Goal: Task Accomplishment & Management: Manage account settings

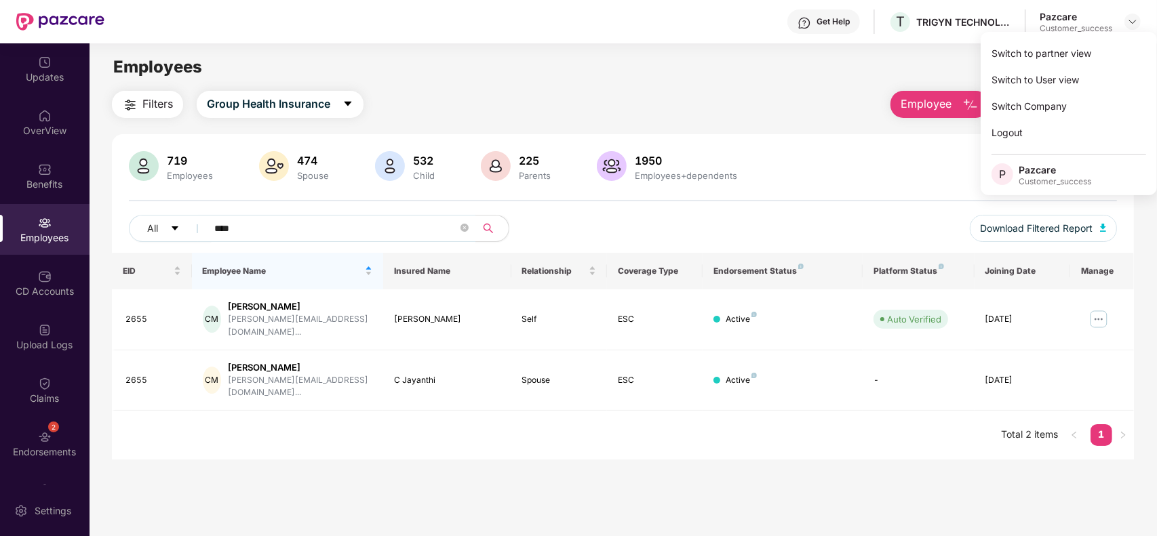
click at [1076, 51] on div "Switch to partner view" at bounding box center [1068, 53] width 176 height 26
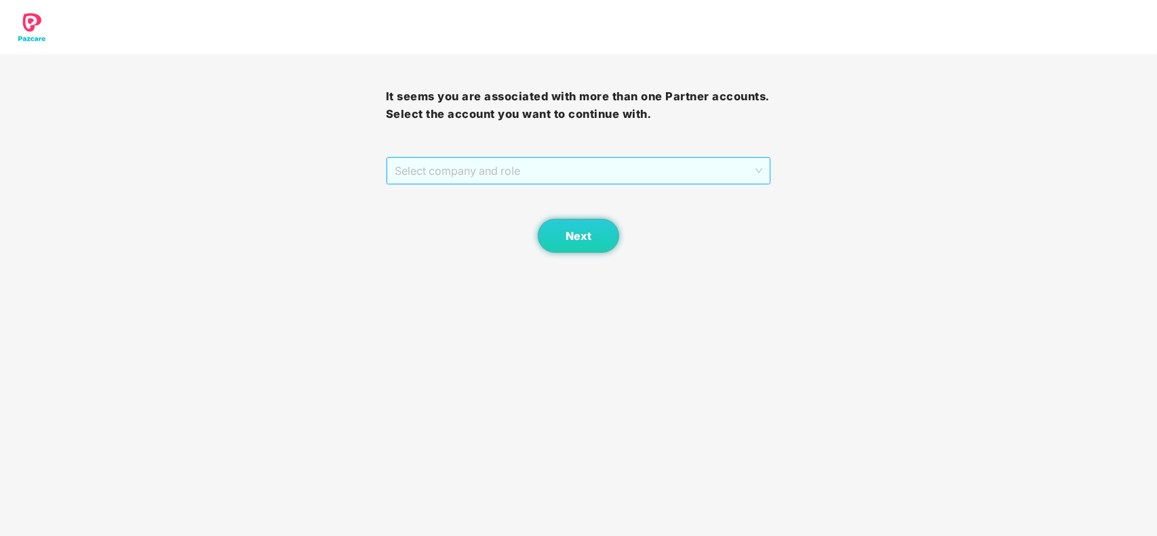
click at [540, 171] on span "Select company and role" at bounding box center [579, 171] width 368 height 26
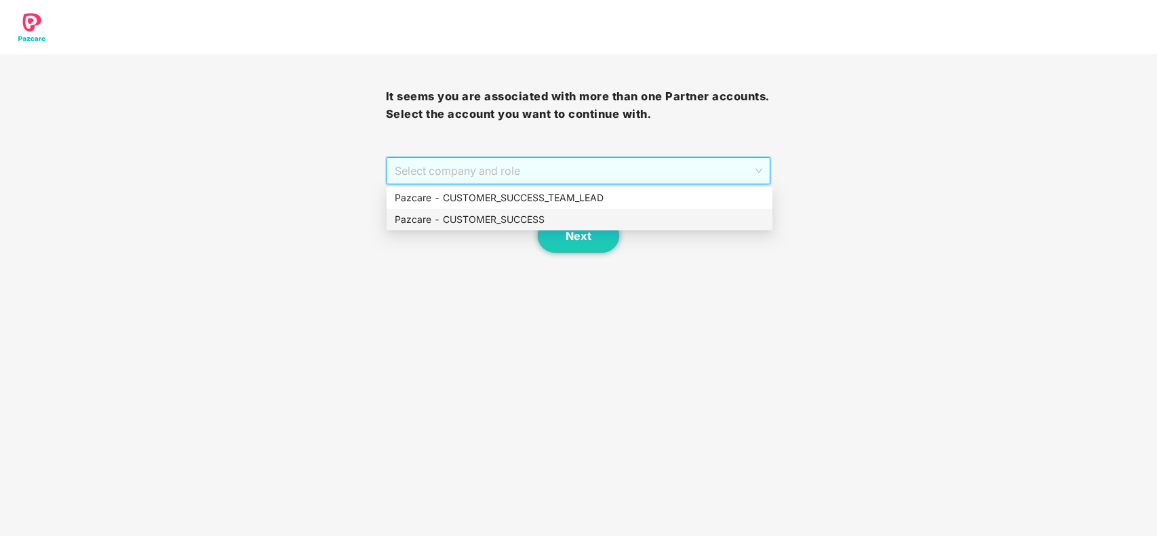
click at [521, 215] on div "Pazcare - CUSTOMER_SUCCESS" at bounding box center [579, 219] width 369 height 15
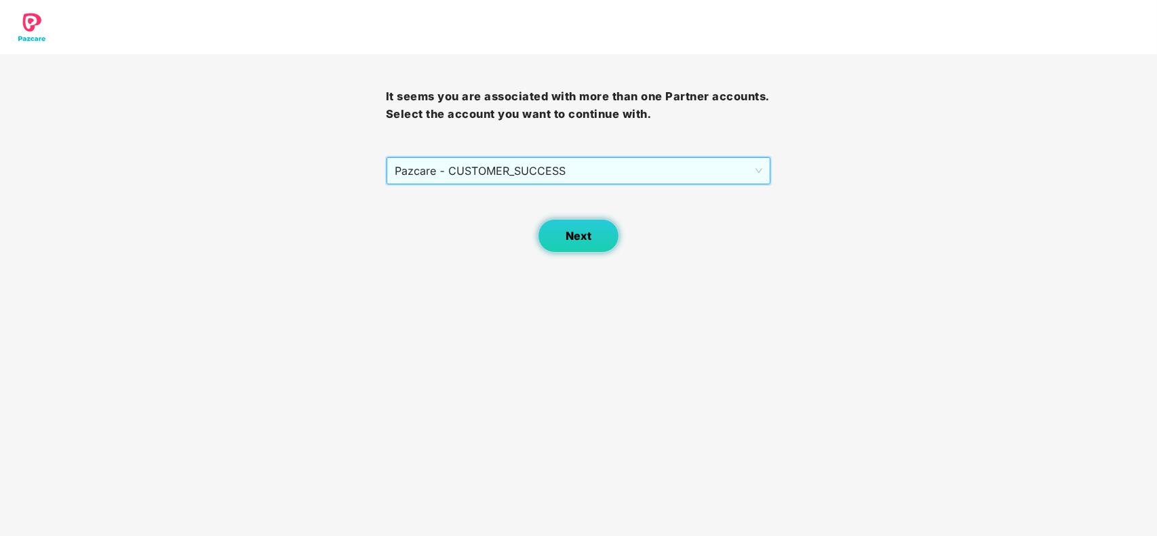
click at [585, 245] on button "Next" at bounding box center [578, 236] width 81 height 34
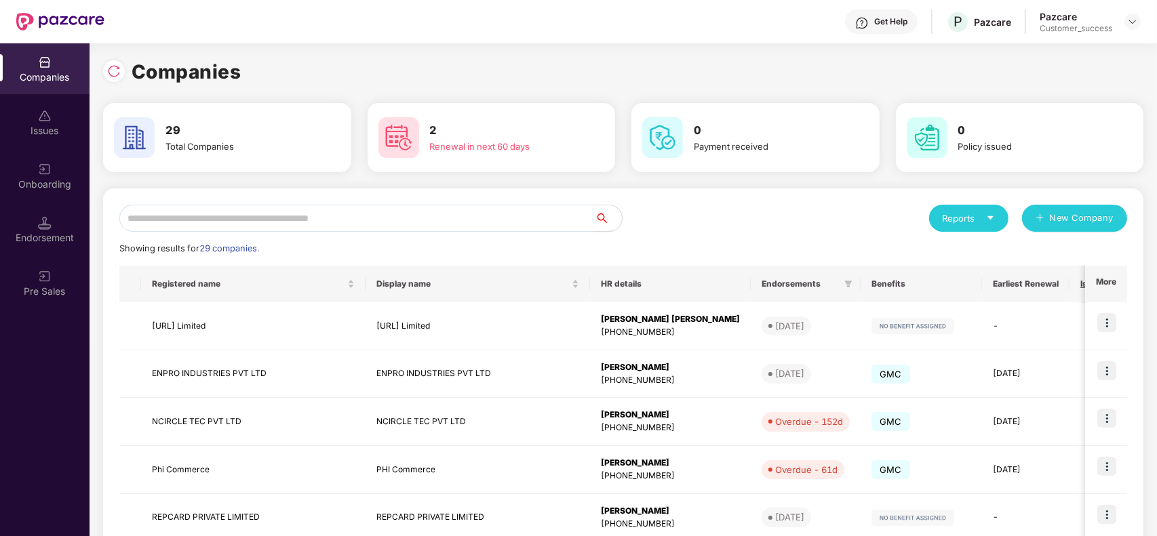
click at [38, 186] on div "Onboarding" at bounding box center [44, 185] width 89 height 14
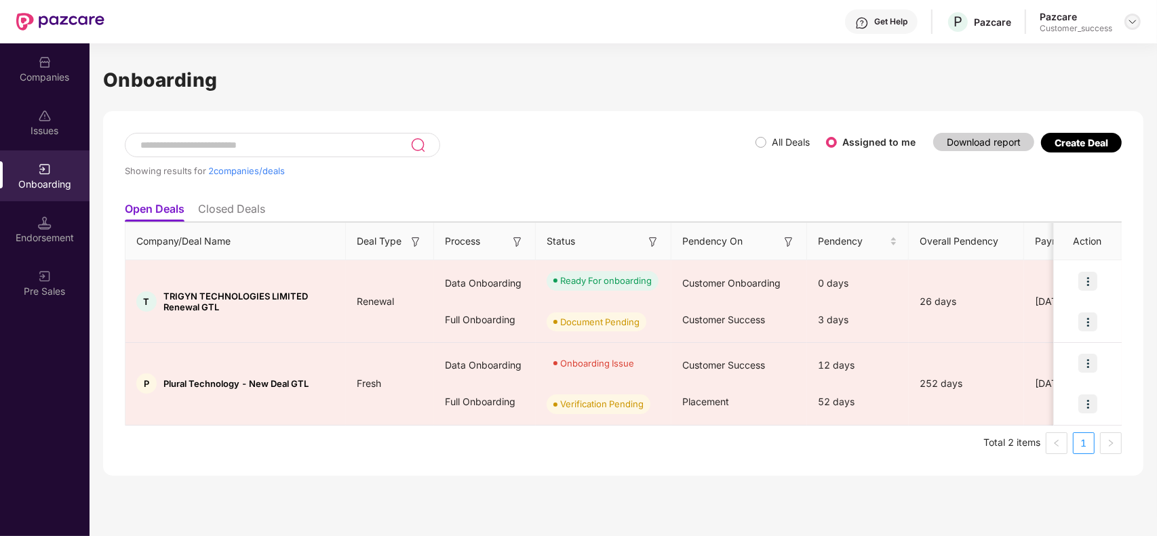
click at [1127, 24] on img at bounding box center [1132, 21] width 11 height 11
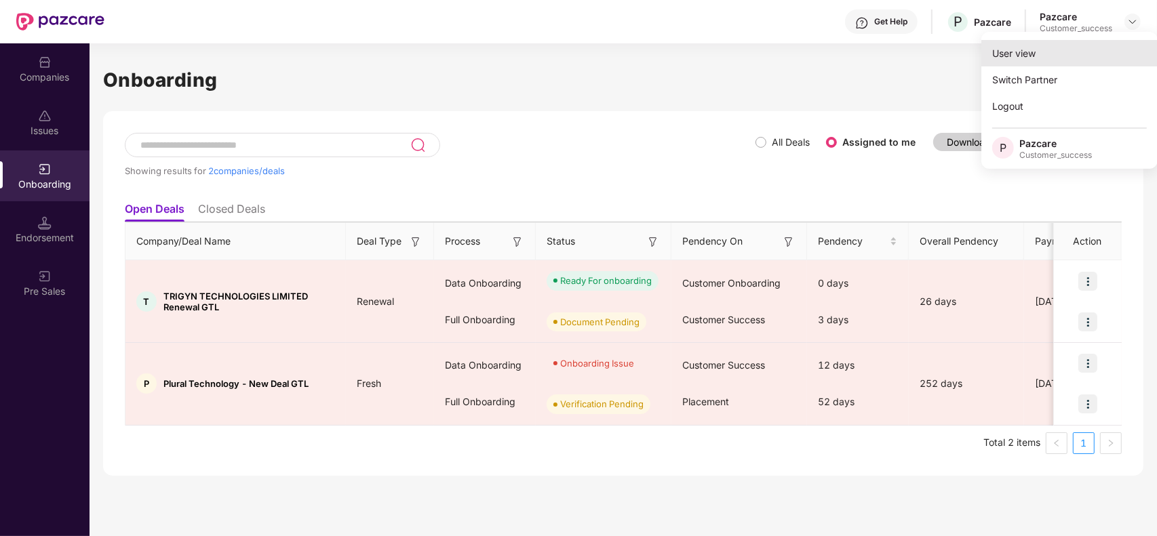
click at [1034, 62] on div "User view" at bounding box center [1069, 53] width 176 height 26
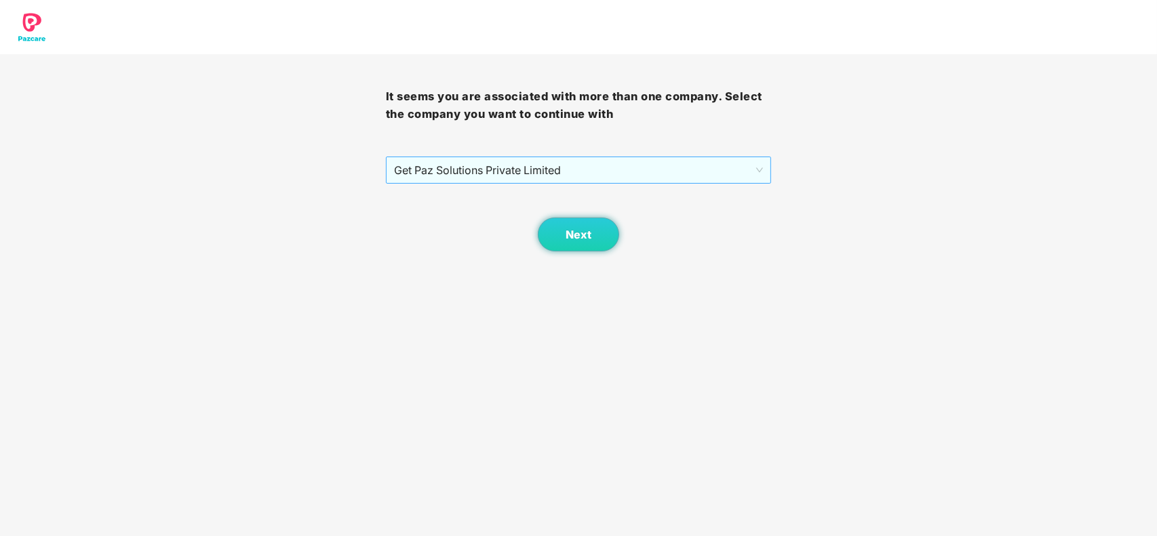
click at [597, 166] on span "Get Paz Solutions Private Limited" at bounding box center [578, 170] width 369 height 26
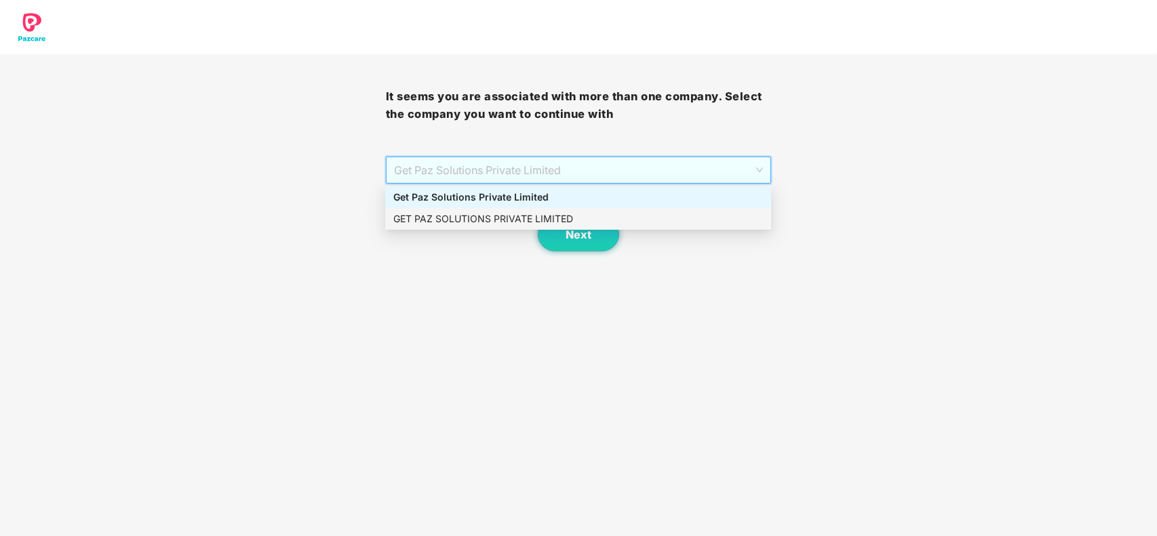
click at [504, 220] on div "GET PAZ SOLUTIONS PRIVATE LIMITED" at bounding box center [577, 219] width 369 height 15
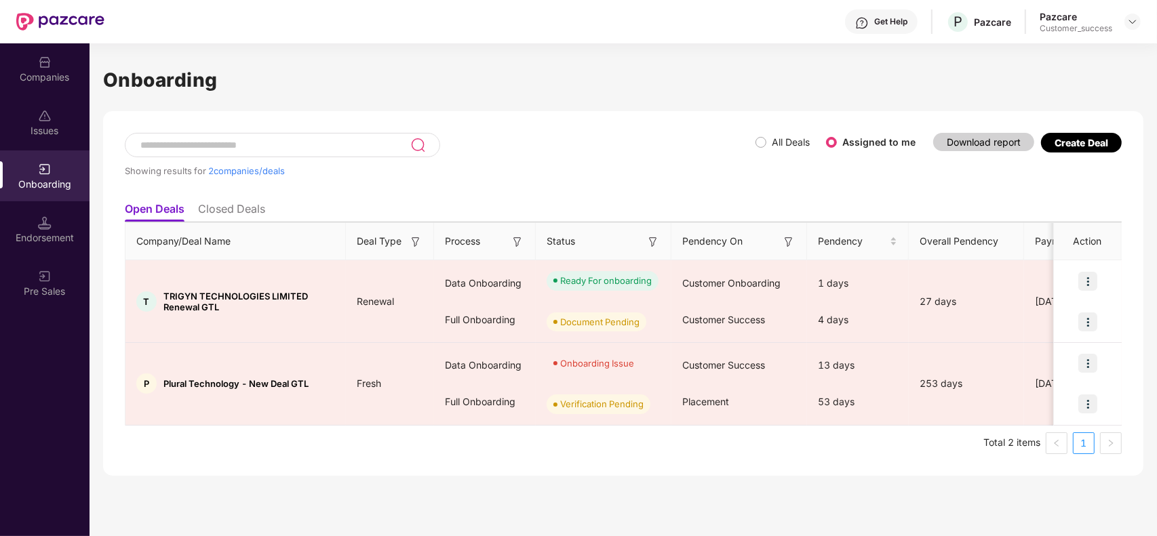
click at [1062, 21] on div "Pazcare" at bounding box center [1075, 16] width 73 height 13
click at [1133, 21] on img at bounding box center [1132, 21] width 11 height 11
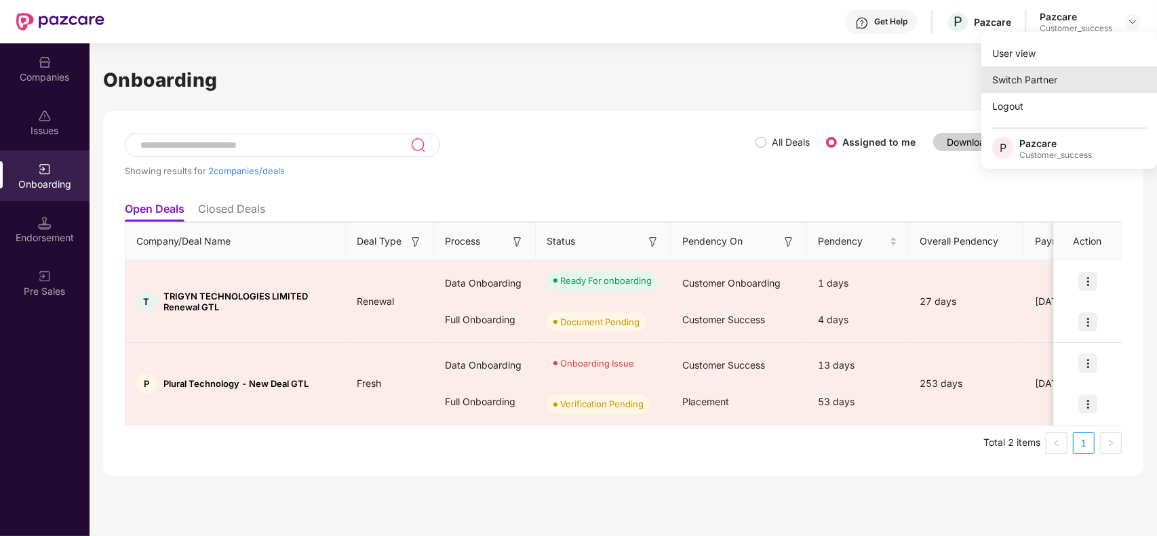
click at [1049, 77] on div "Switch Partner" at bounding box center [1069, 79] width 176 height 26
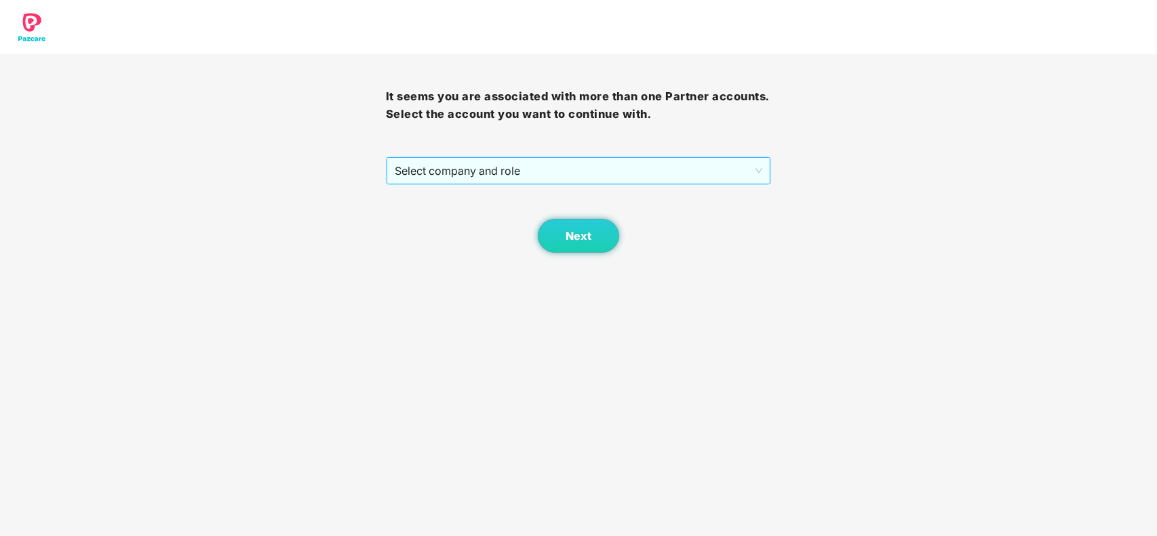
click at [490, 169] on span "Select company and role" at bounding box center [579, 171] width 368 height 26
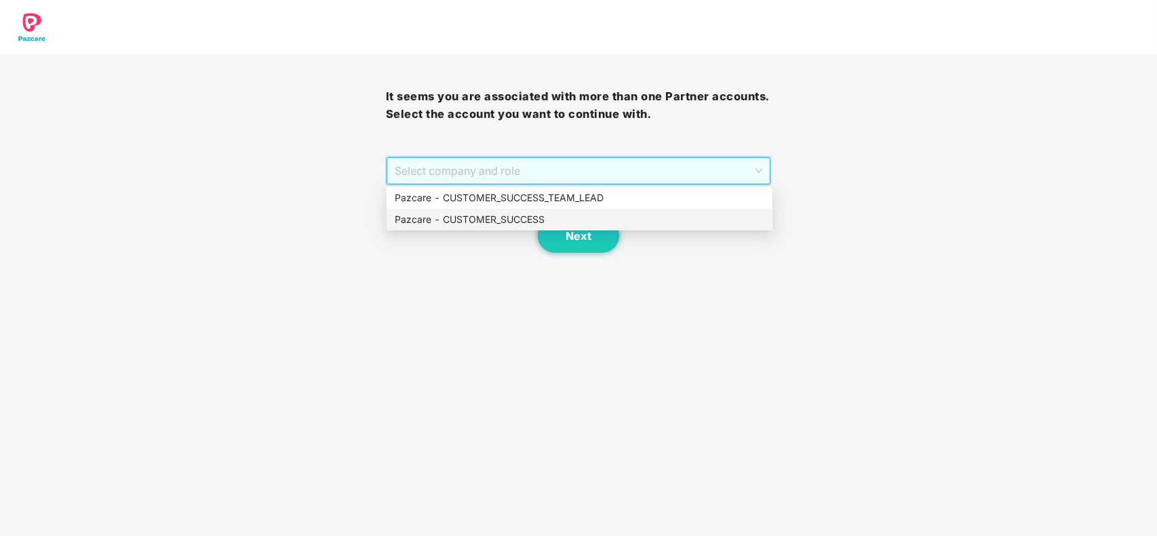
click at [477, 215] on div "Pazcare - CUSTOMER_SUCCESS" at bounding box center [579, 219] width 369 height 15
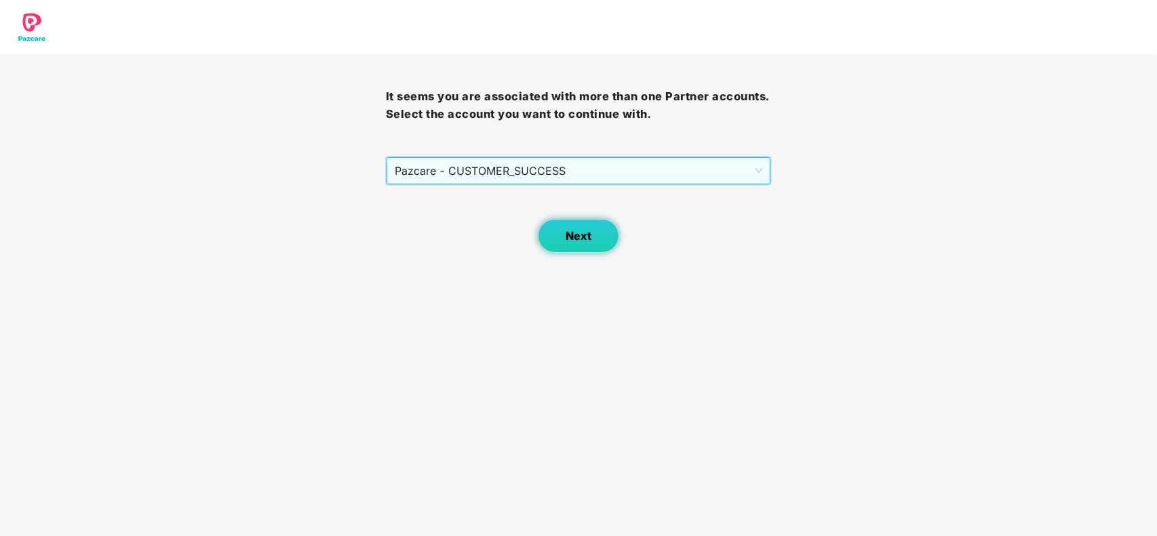
click at [567, 234] on span "Next" at bounding box center [578, 236] width 26 height 13
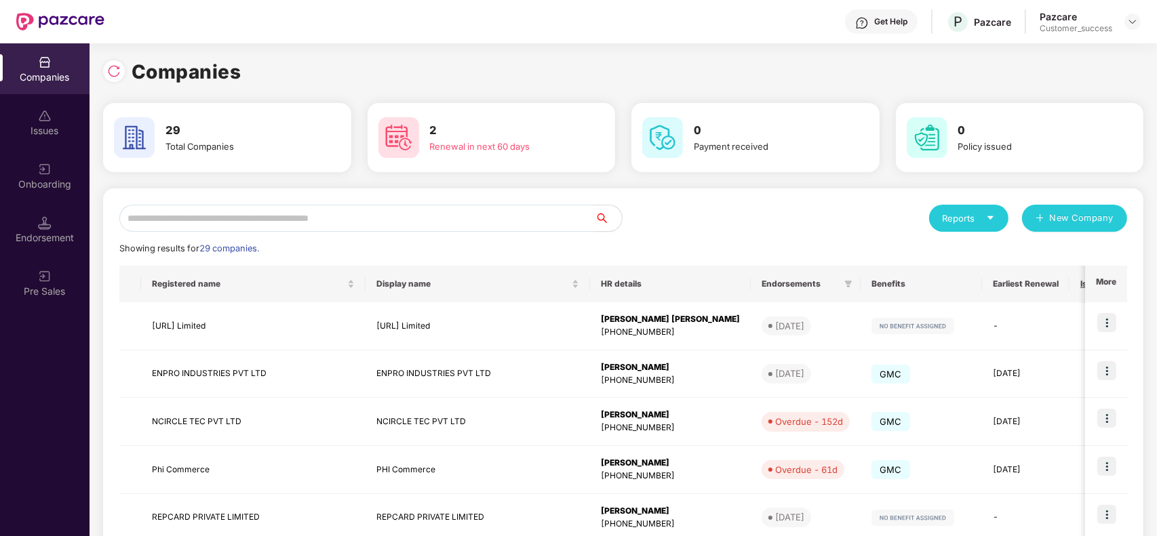
click at [418, 229] on input "text" at bounding box center [356, 218] width 475 height 27
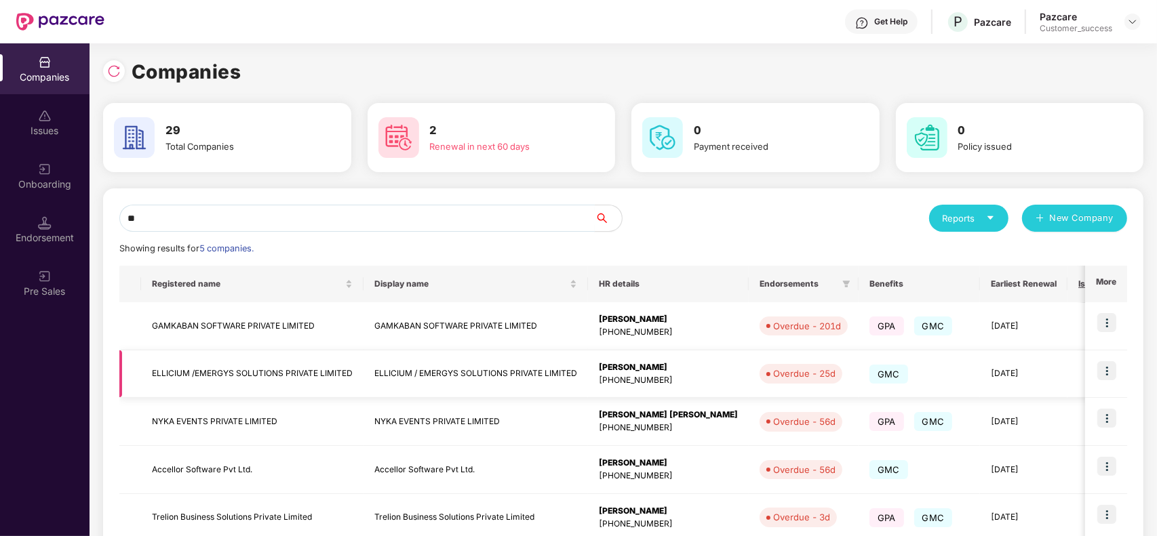
type input "**"
click at [1106, 375] on img at bounding box center [1106, 370] width 19 height 19
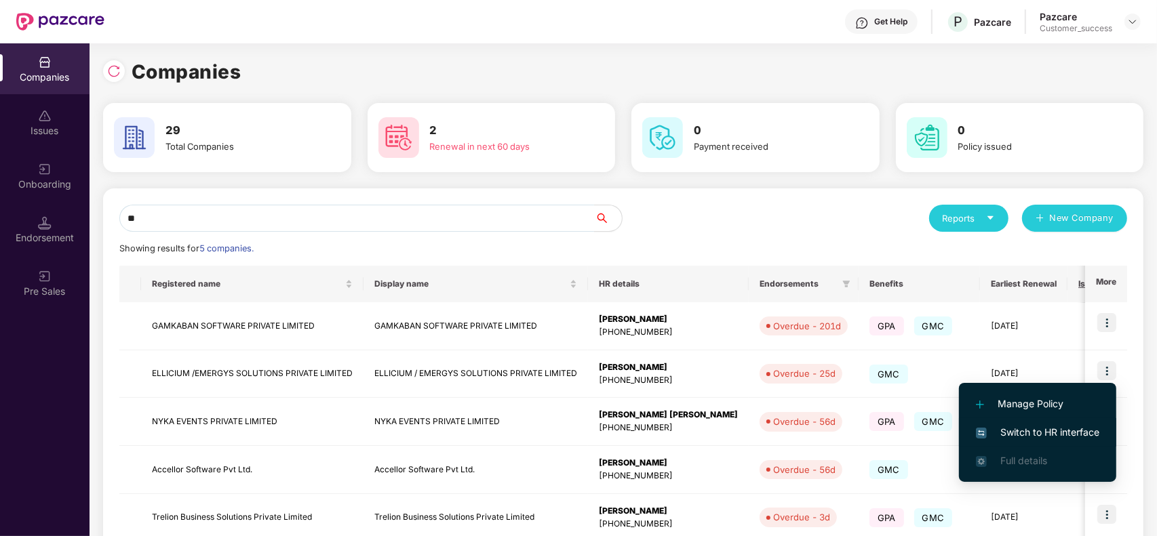
click at [1051, 428] on span "Switch to HR interface" at bounding box center [1037, 432] width 123 height 15
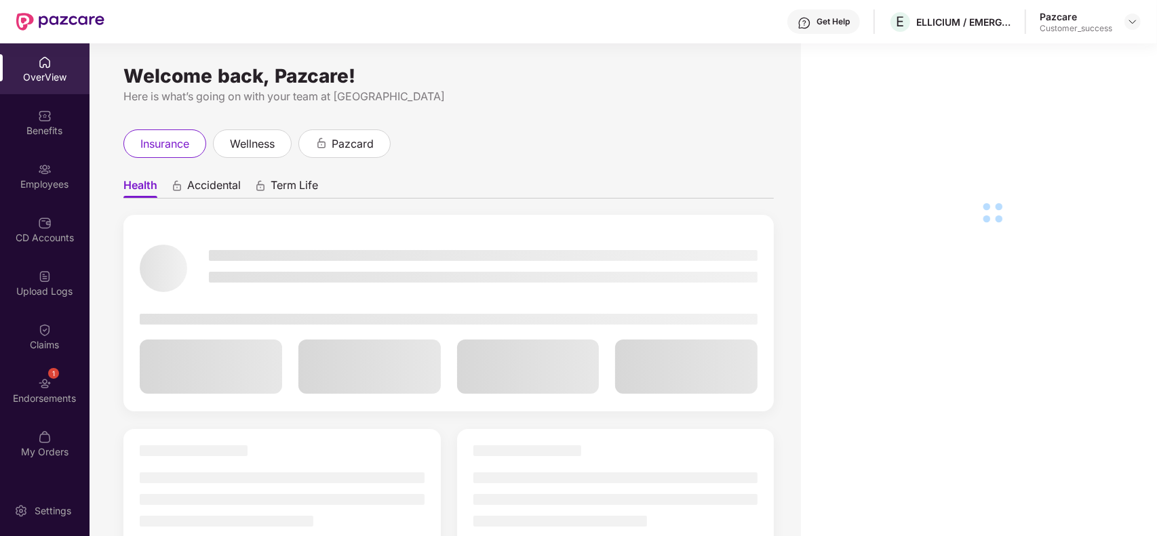
click at [56, 178] on div "Employees" at bounding box center [44, 185] width 89 height 14
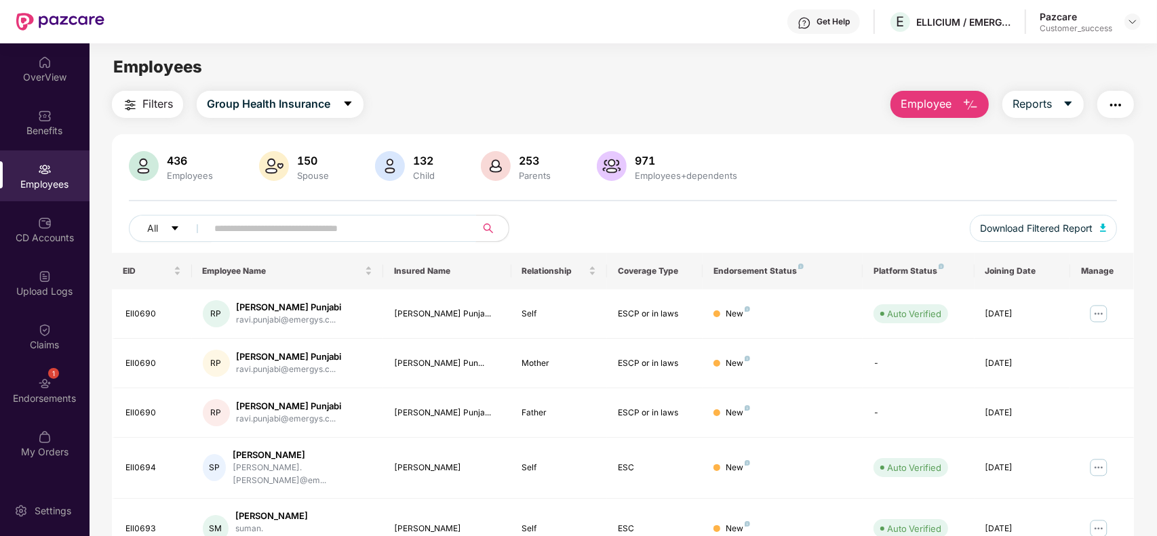
click at [292, 229] on input "text" at bounding box center [335, 228] width 243 height 20
paste input "*******"
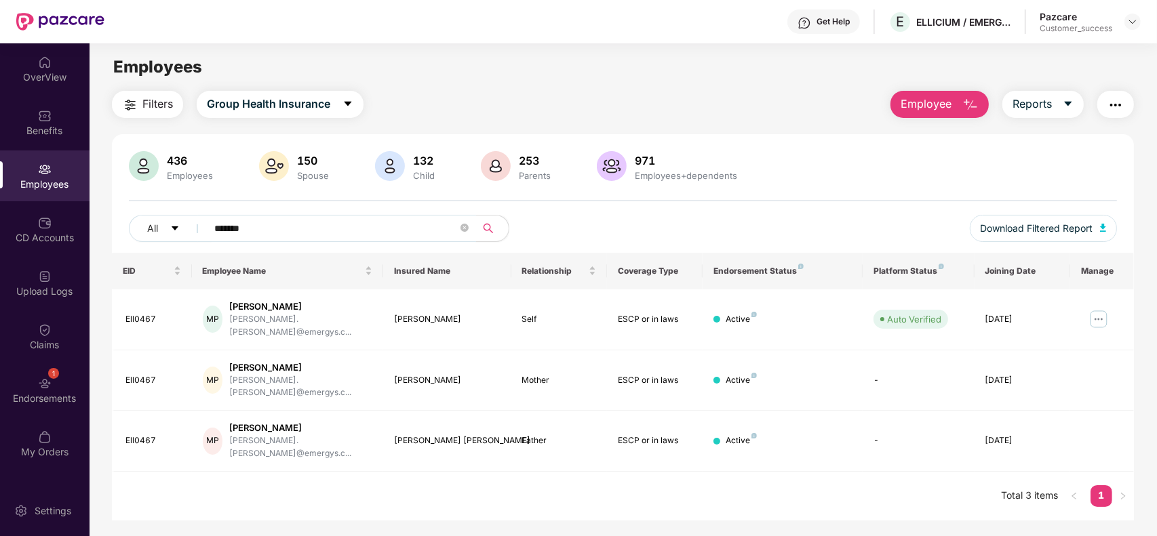
type input "*******"
click at [1099, 317] on img at bounding box center [1098, 319] width 22 height 22
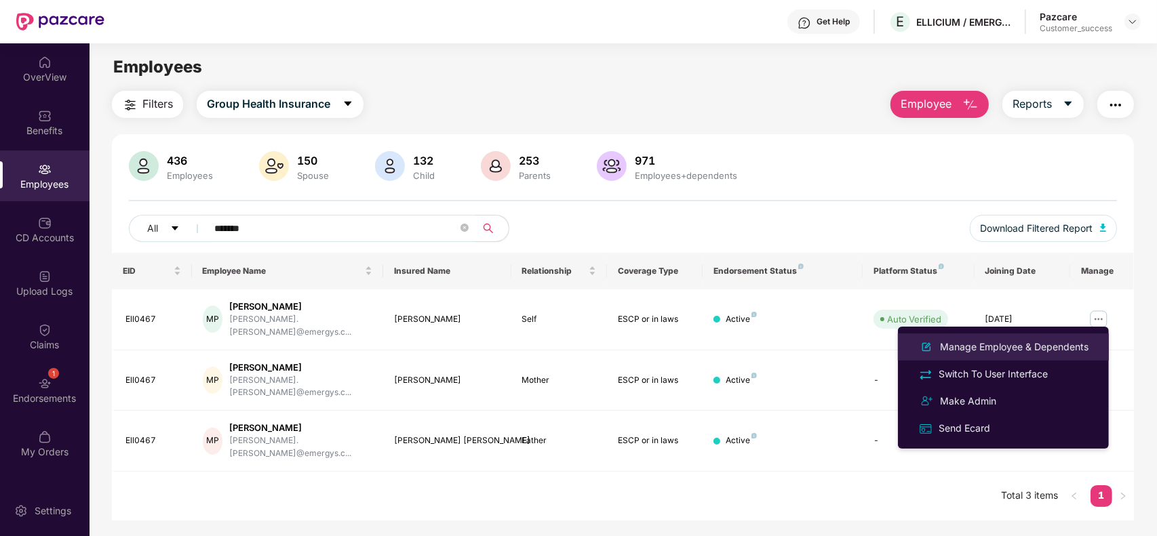
click at [999, 341] on div "Manage Employee & Dependents" at bounding box center [1014, 347] width 154 height 15
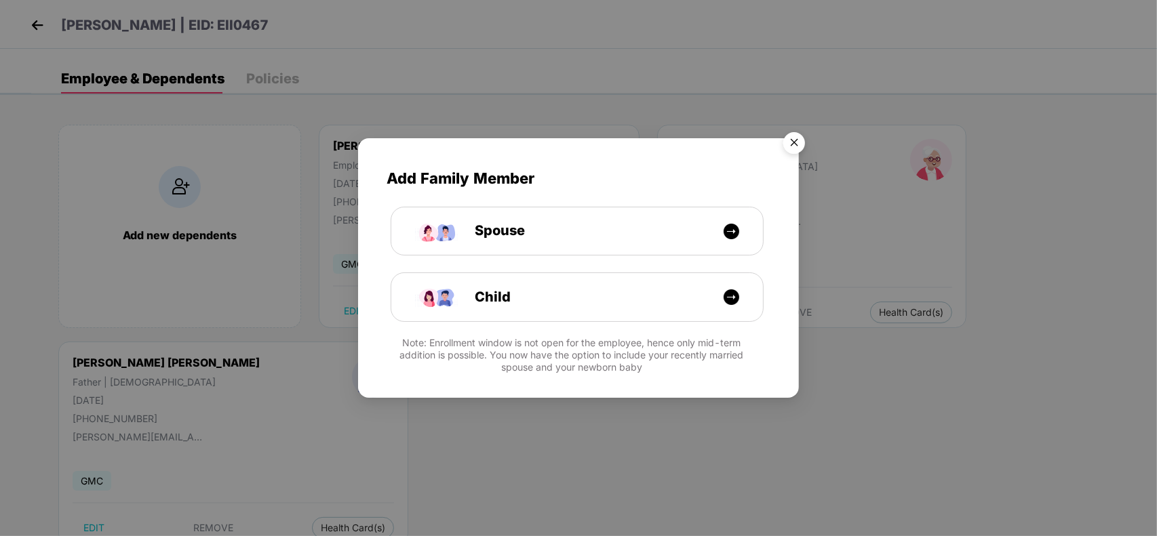
click at [795, 136] on img "Close" at bounding box center [794, 145] width 38 height 38
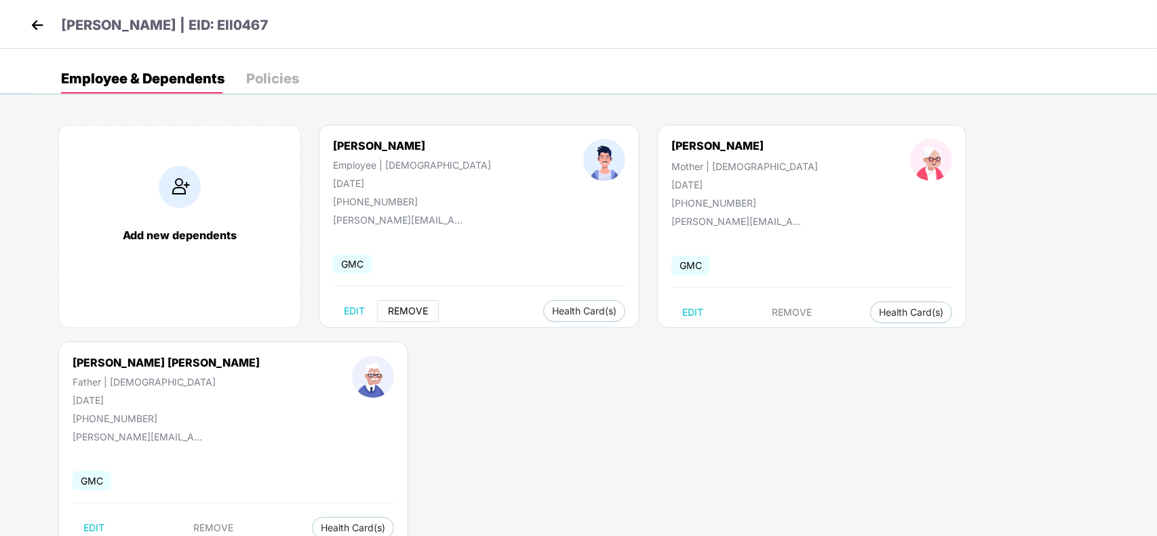
click at [412, 311] on span "REMOVE" at bounding box center [408, 311] width 40 height 11
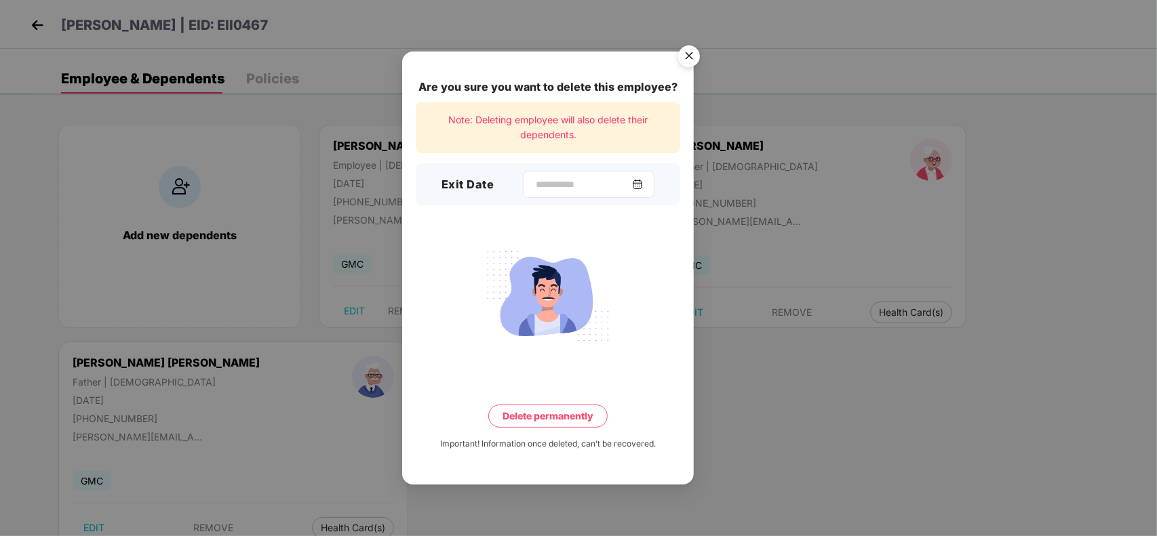
click at [565, 195] on div at bounding box center [589, 184] width 132 height 27
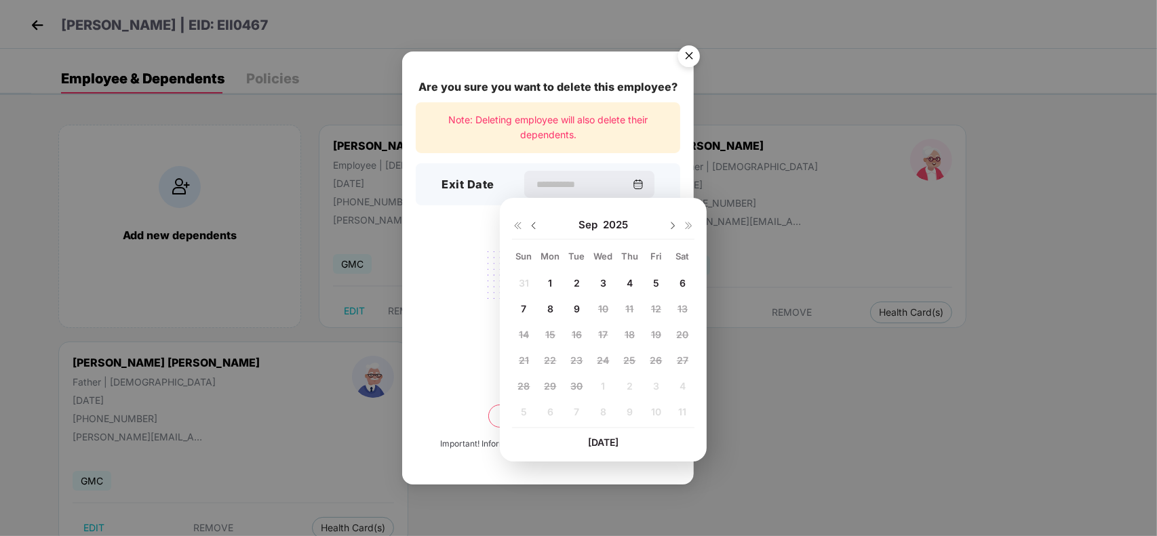
click at [531, 221] on img at bounding box center [533, 225] width 11 height 11
click at [656, 360] on span "22" at bounding box center [656, 361] width 12 height 12
type input "**********"
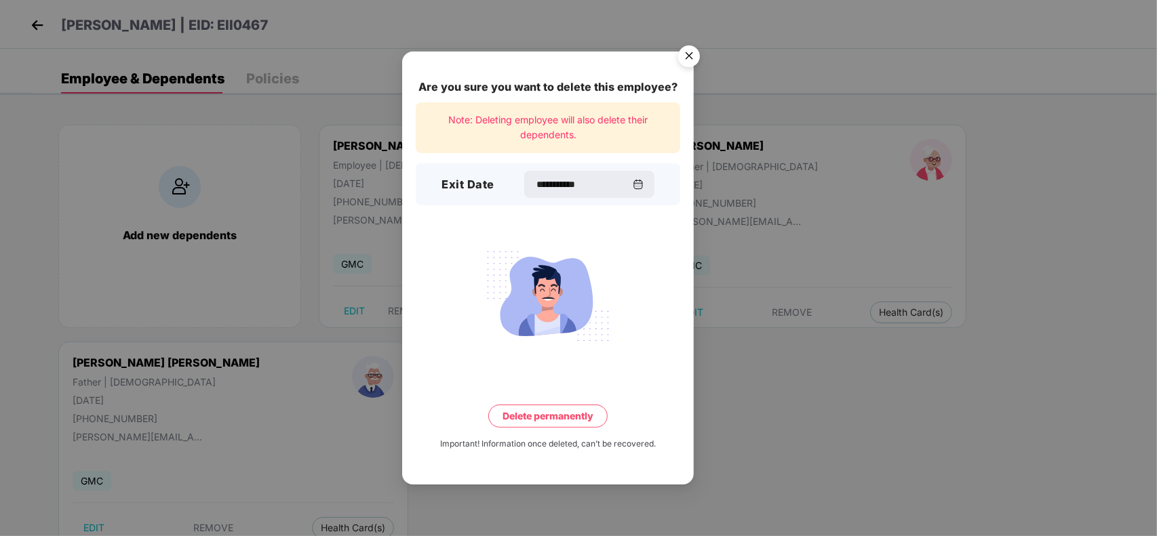
click at [563, 421] on button "Delete permanently" at bounding box center [547, 416] width 119 height 23
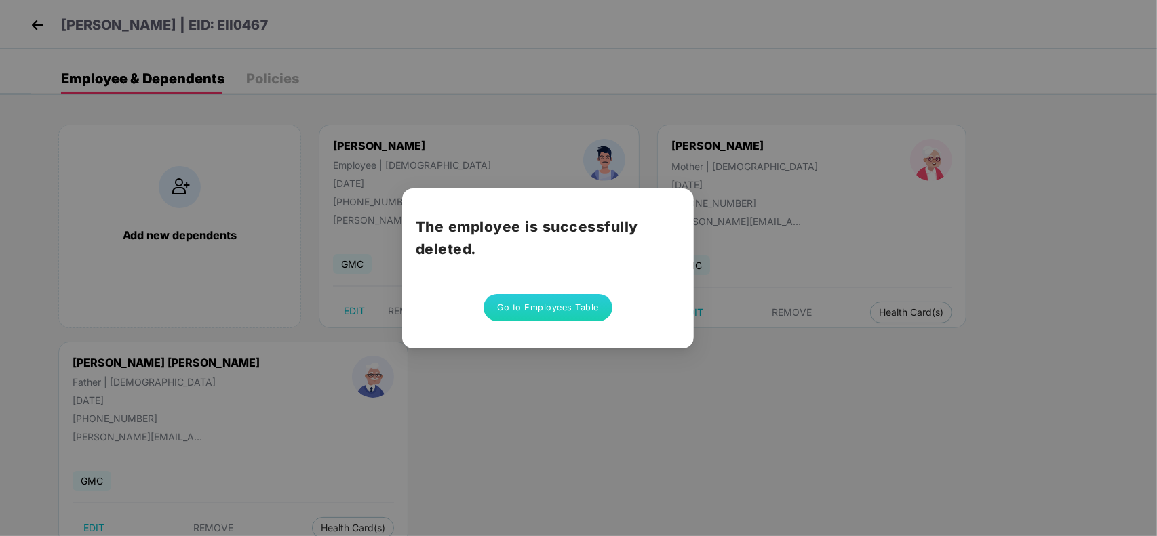
click at [541, 312] on button "Go to Employees Table" at bounding box center [547, 307] width 129 height 27
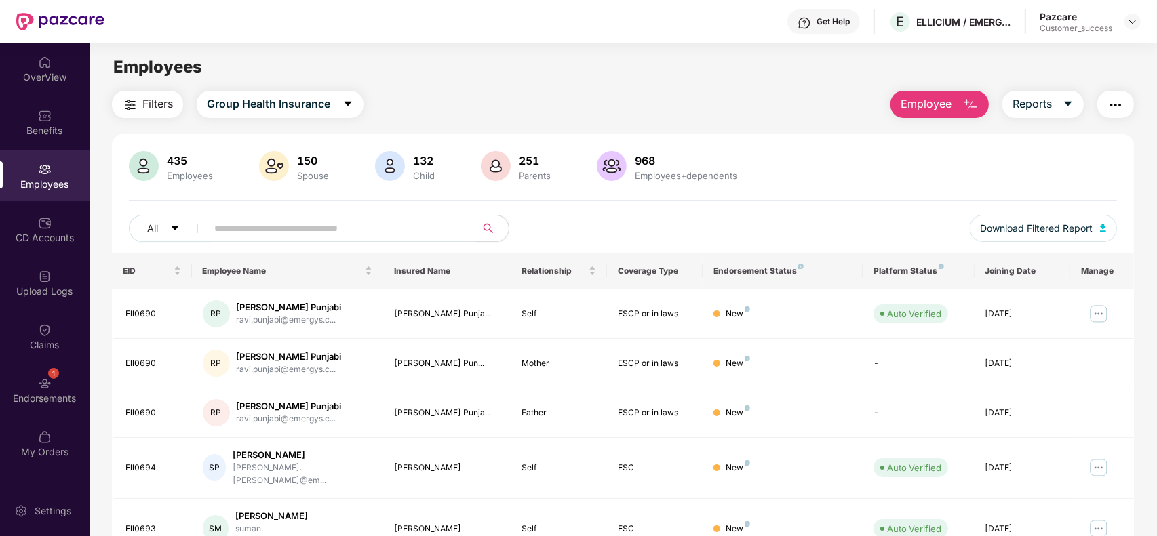
click at [383, 228] on input "text" at bounding box center [335, 228] width 243 height 20
paste input "*******"
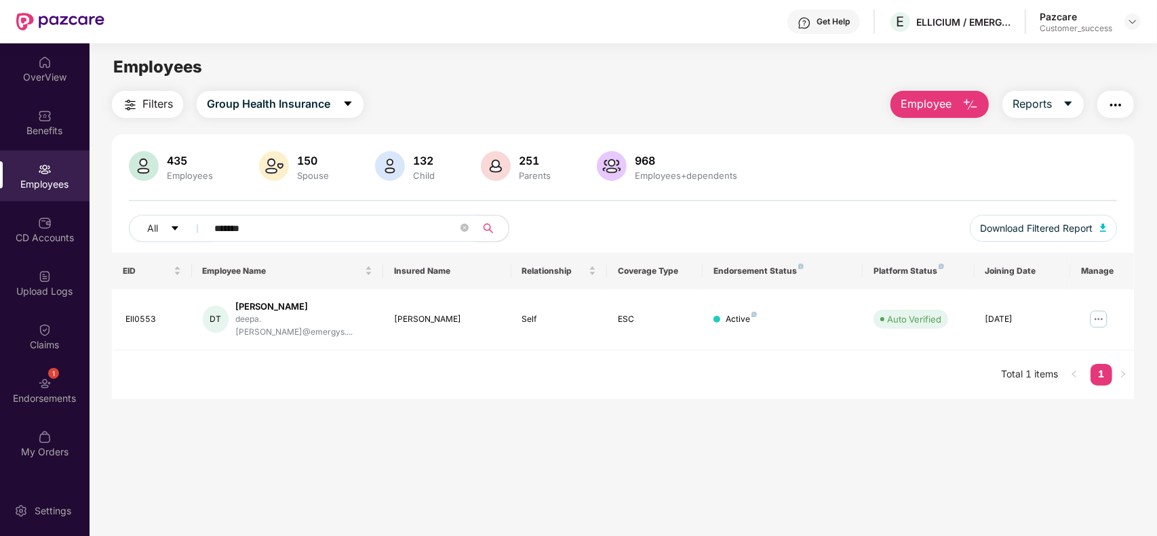
type input "*******"
click at [1093, 310] on img at bounding box center [1098, 319] width 22 height 22
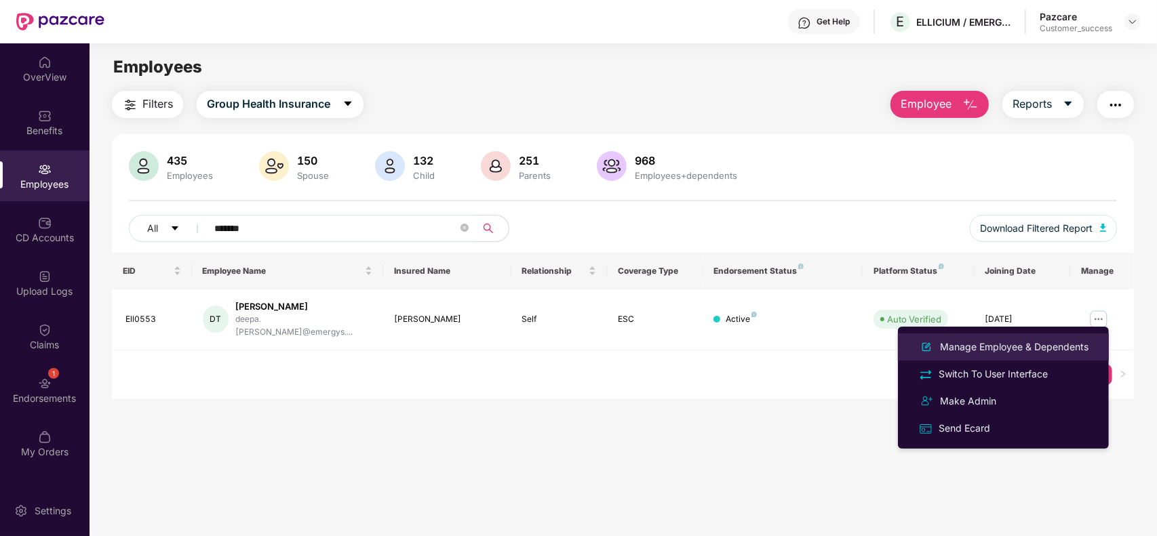
click at [1037, 341] on div "Manage Employee & Dependents" at bounding box center [1014, 347] width 154 height 15
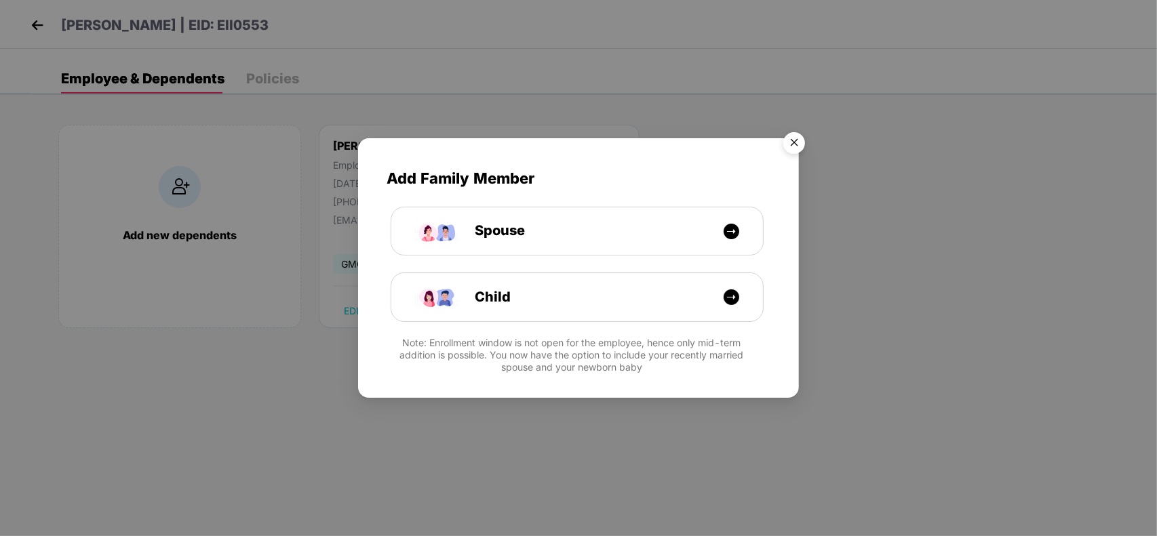
click at [795, 141] on img "Close" at bounding box center [794, 145] width 38 height 38
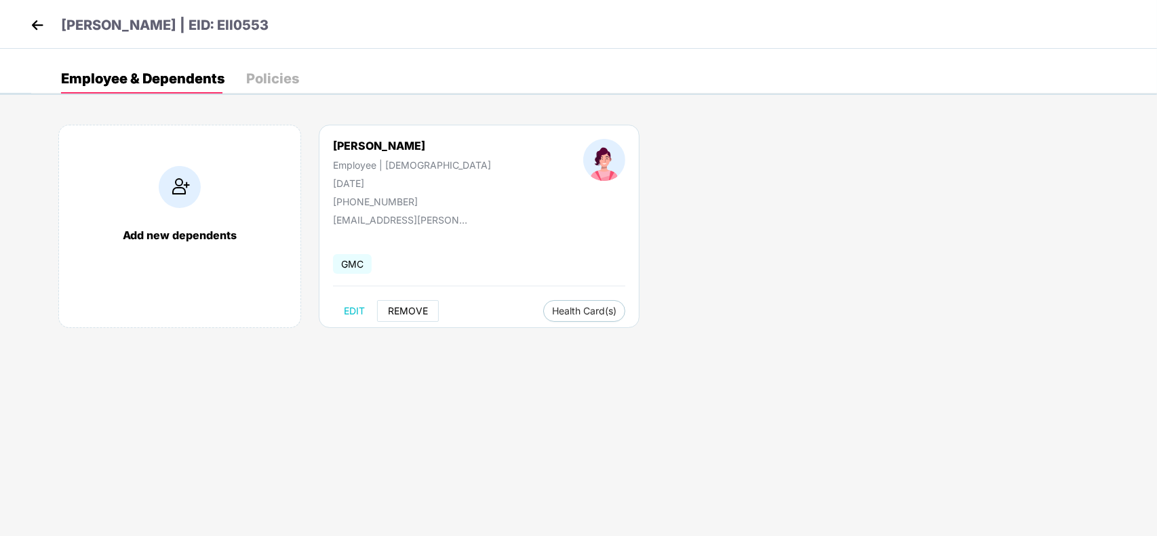
click at [409, 306] on span "REMOVE" at bounding box center [408, 311] width 40 height 11
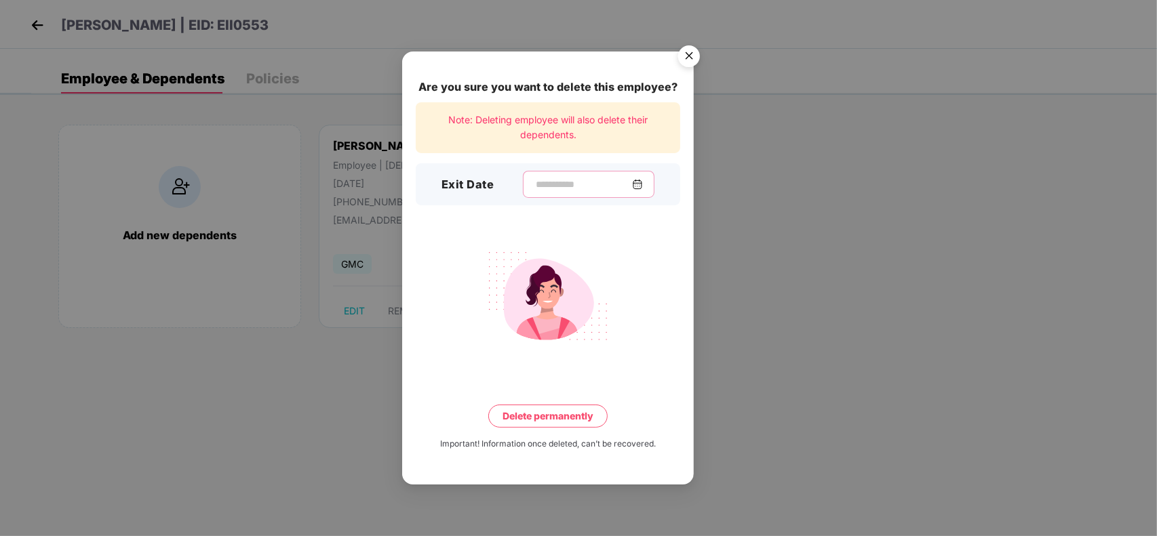
click at [534, 180] on input at bounding box center [583, 185] width 98 height 14
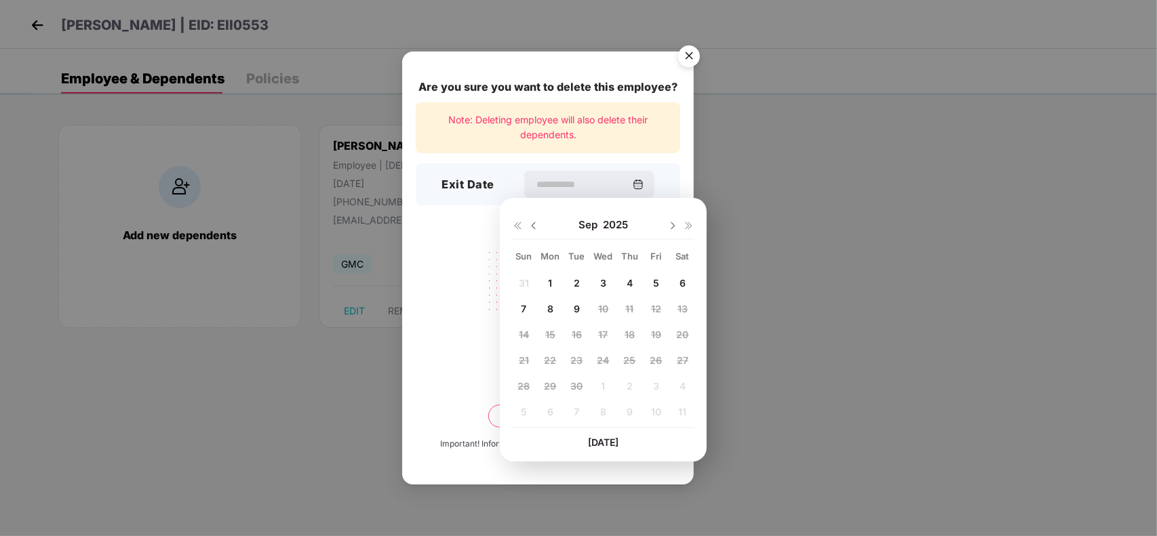
click at [551, 305] on span "8" at bounding box center [550, 309] width 6 height 12
type input "**********"
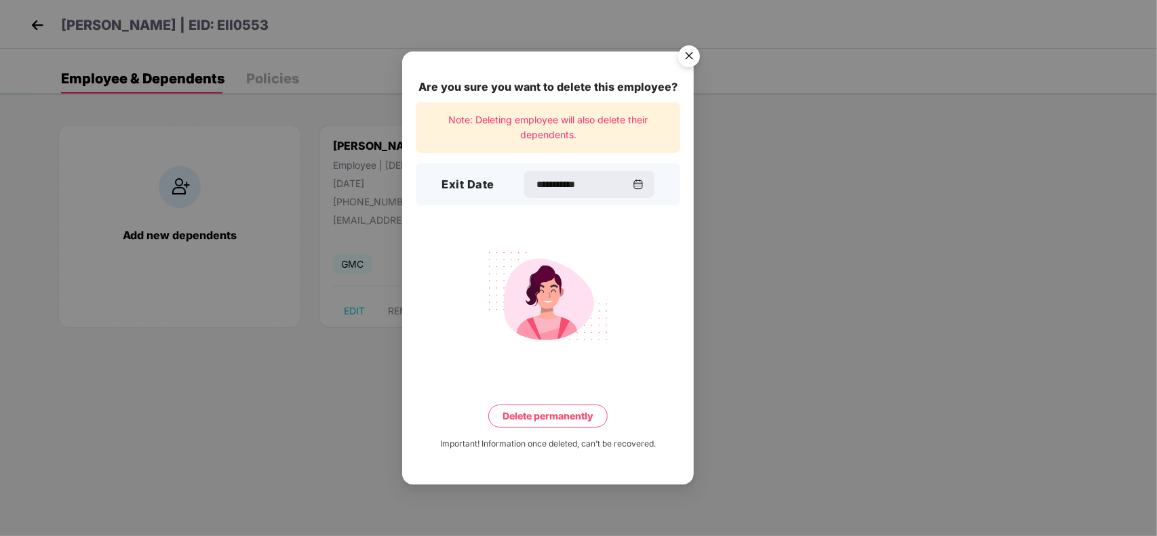
click at [559, 428] on div "**********" at bounding box center [548, 268] width 292 height 433
click at [558, 416] on button "Delete permanently" at bounding box center [547, 416] width 119 height 23
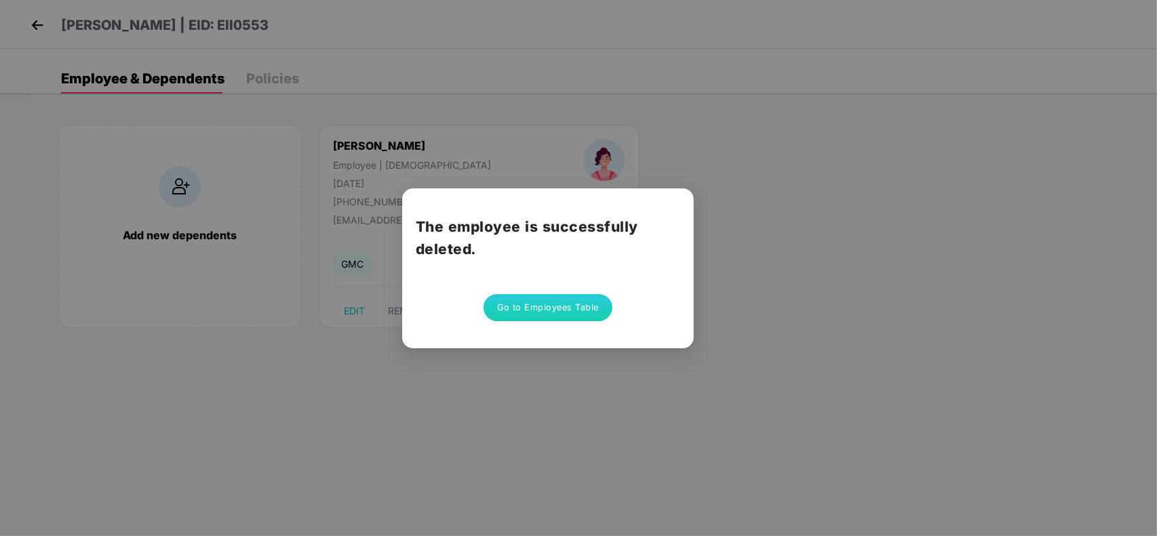
click at [568, 313] on button "Go to Employees Table" at bounding box center [547, 307] width 129 height 27
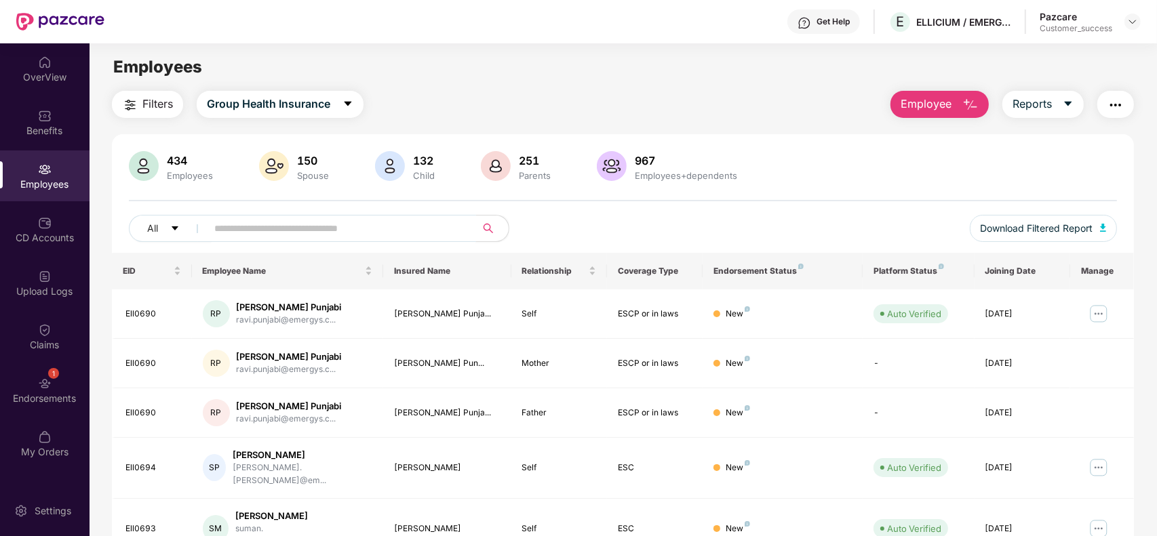
click at [359, 234] on input "text" at bounding box center [335, 228] width 243 height 20
paste input "*******"
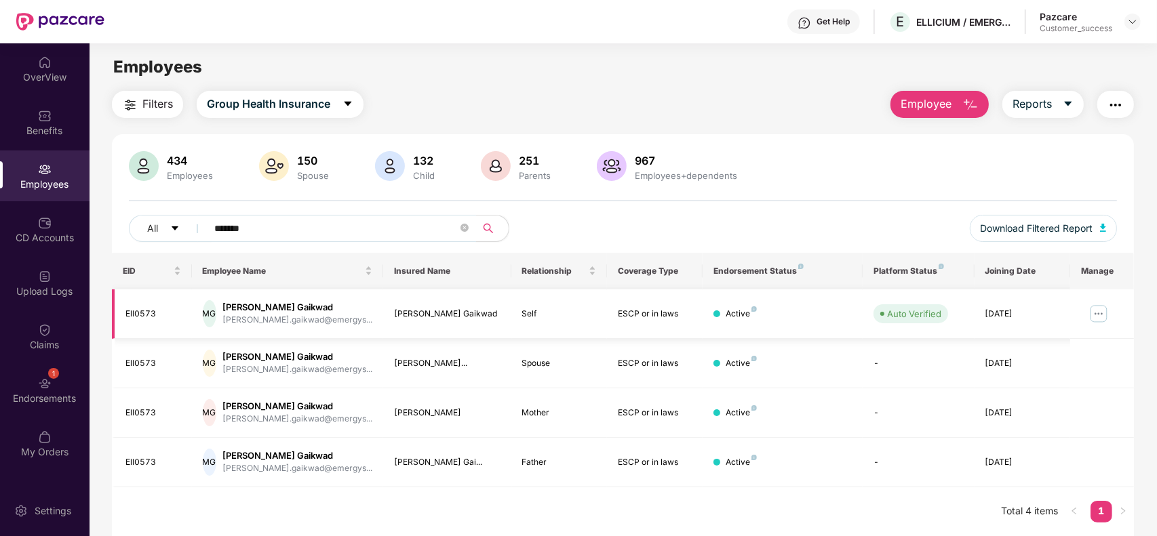
type input "*******"
click at [1097, 316] on img at bounding box center [1098, 314] width 22 height 22
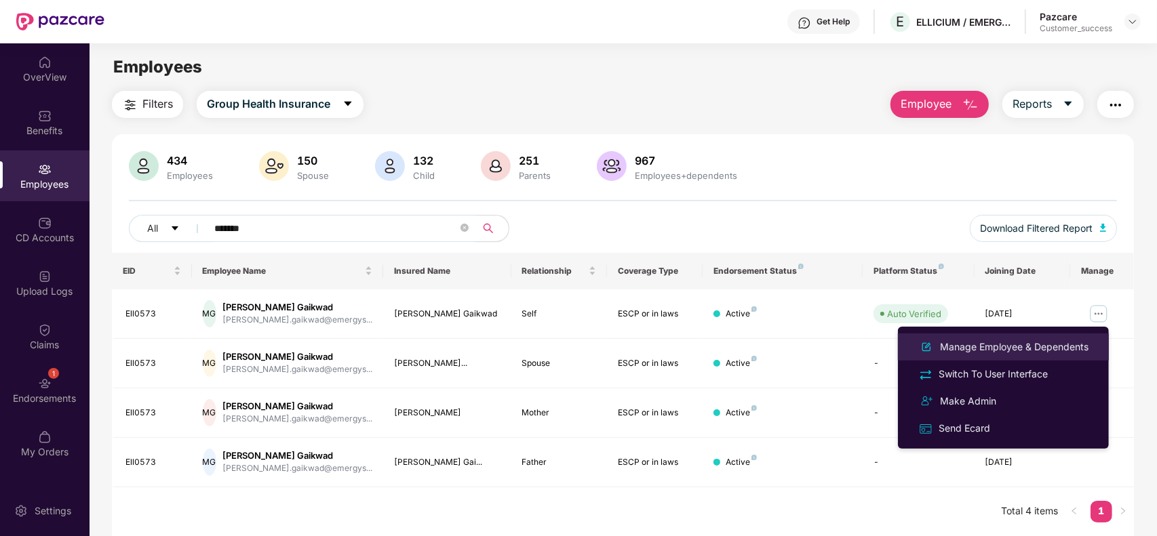
click at [1008, 341] on div "Manage Employee & Dependents" at bounding box center [1014, 347] width 154 height 15
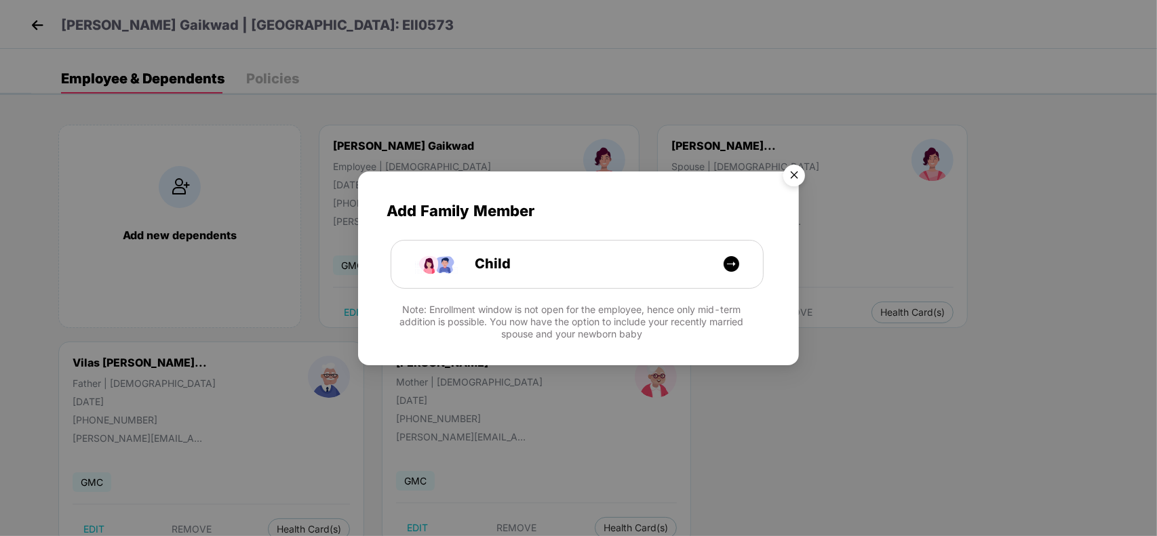
click at [795, 176] on img "Close" at bounding box center [794, 178] width 38 height 38
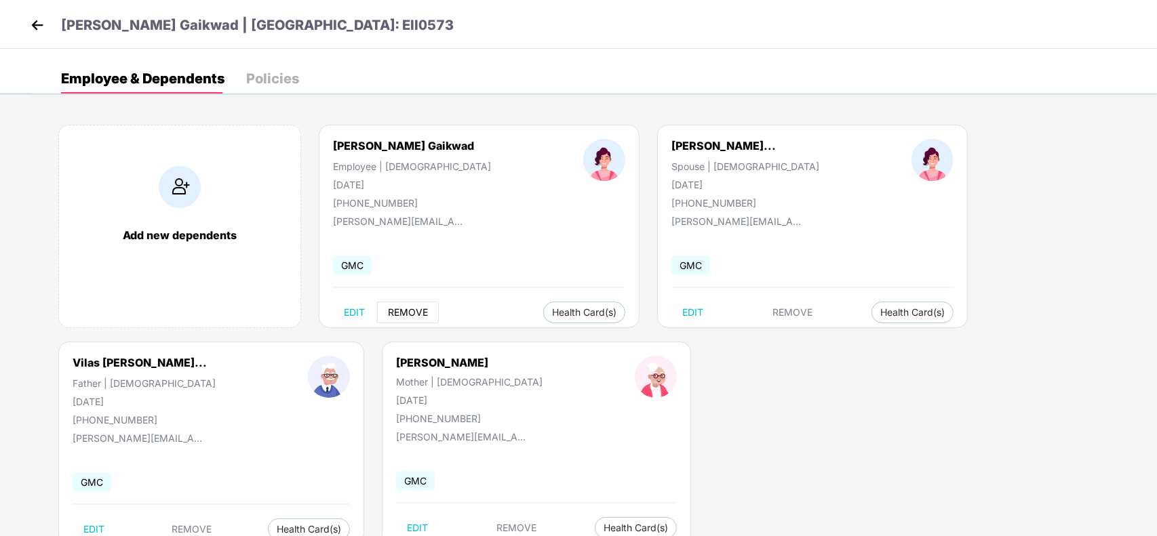
click at [414, 313] on span "REMOVE" at bounding box center [408, 312] width 40 height 11
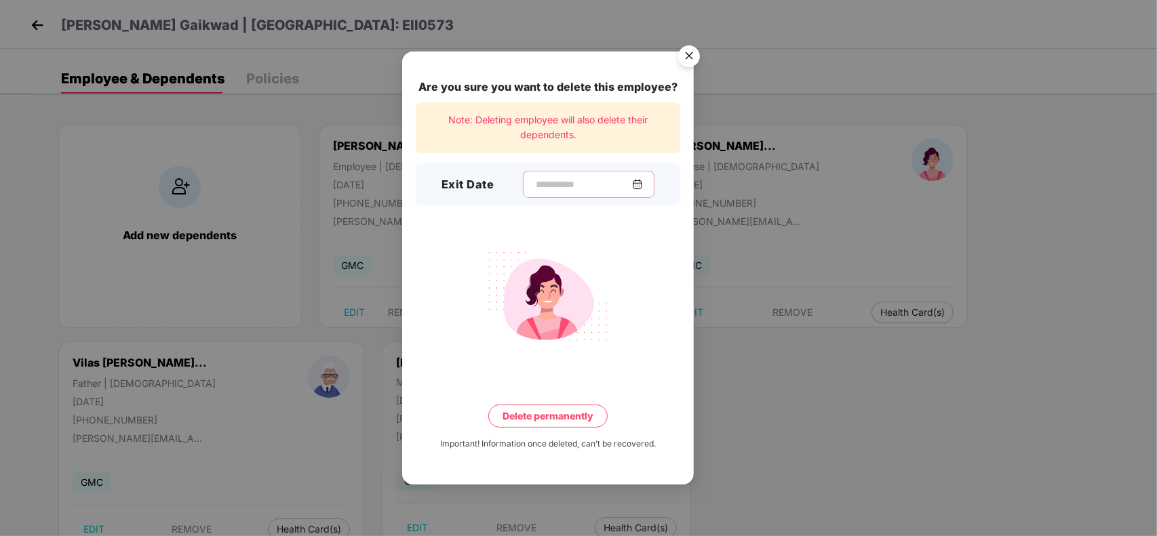
click at [536, 187] on input at bounding box center [583, 185] width 98 height 14
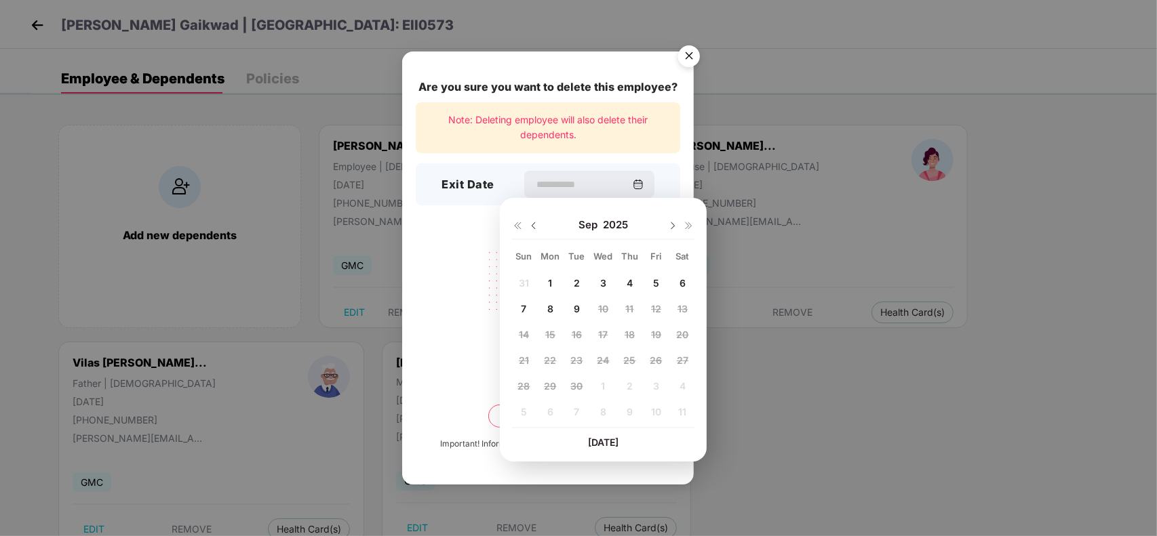
click at [627, 279] on span "4" at bounding box center [629, 283] width 6 height 12
type input "**********"
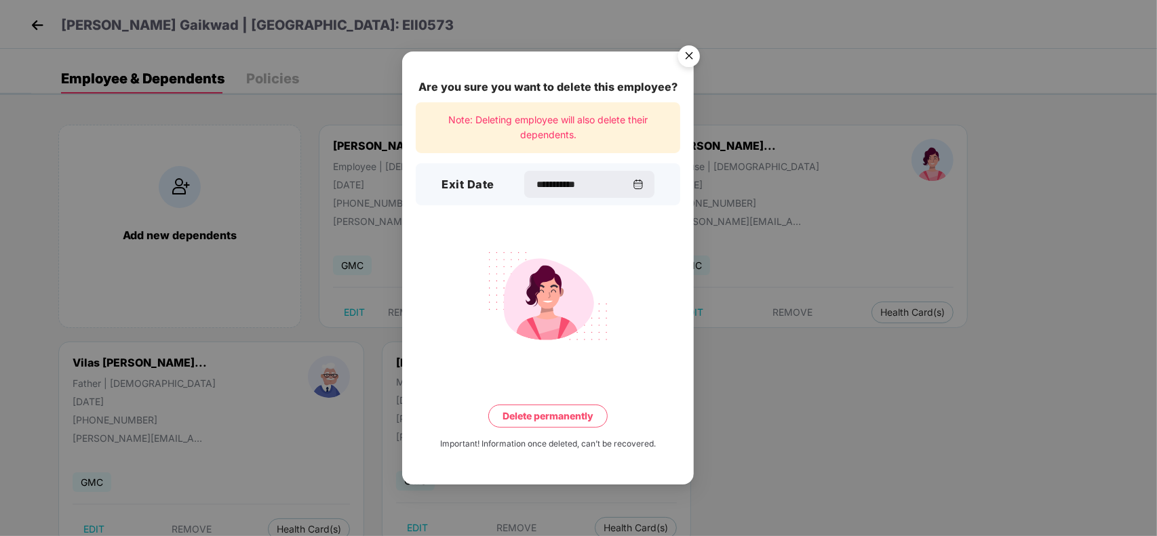
click at [544, 426] on button "Delete permanently" at bounding box center [547, 416] width 119 height 23
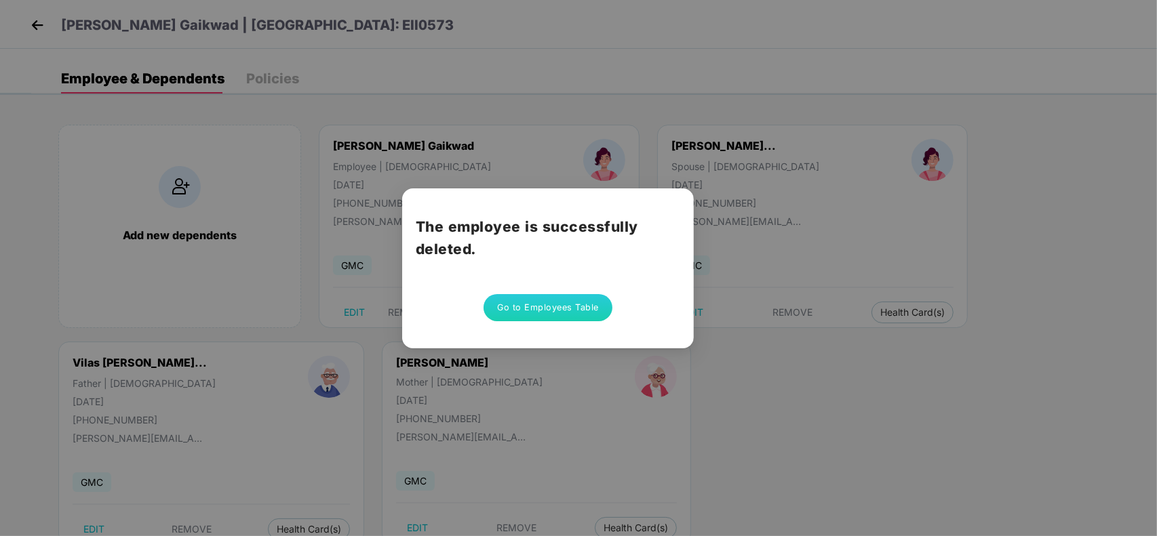
click at [540, 303] on button "Go to Employees Table" at bounding box center [547, 307] width 129 height 27
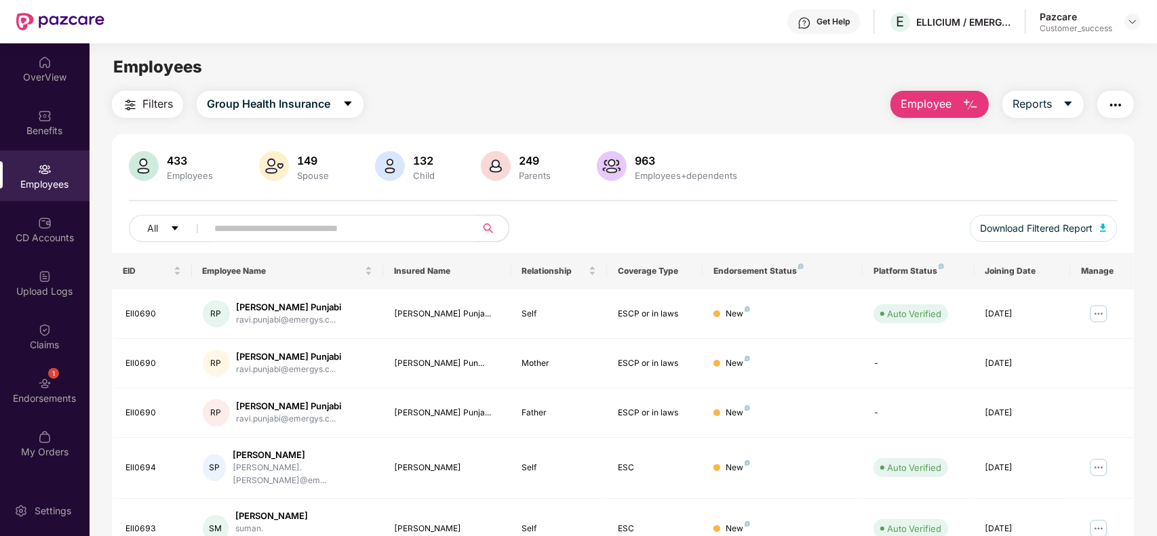
click at [383, 237] on input "text" at bounding box center [335, 228] width 243 height 20
paste input "*******"
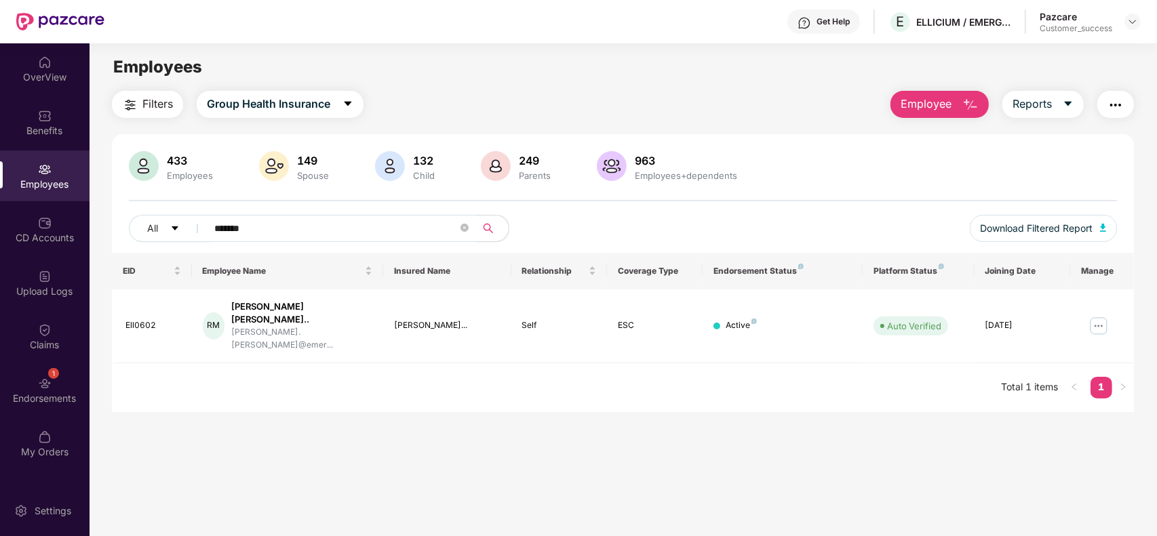
type input "*******"
click at [1098, 315] on img at bounding box center [1098, 326] width 22 height 22
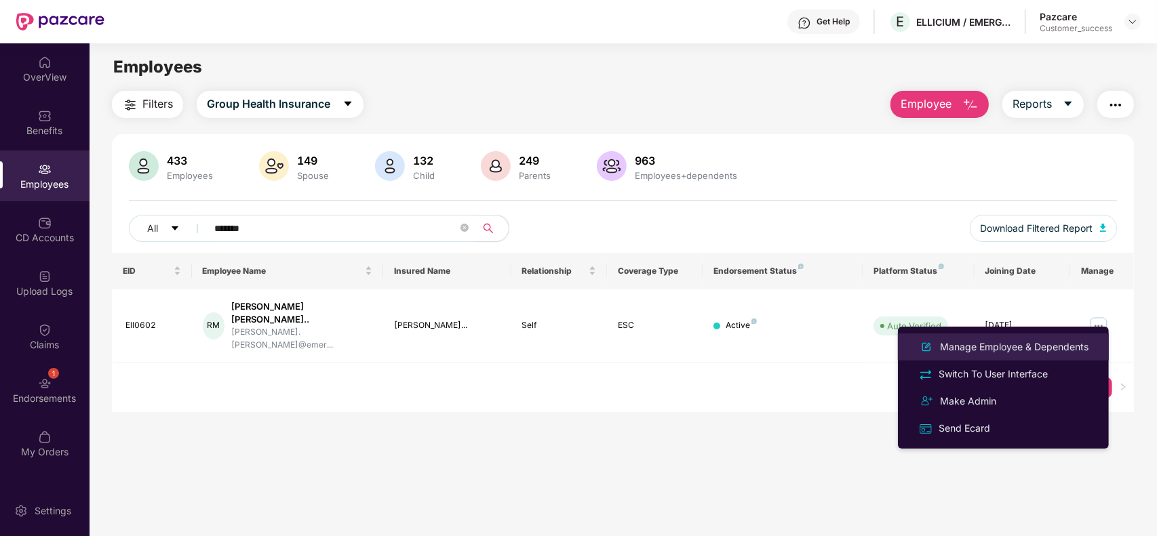
click at [991, 353] on div "Manage Employee & Dependents" at bounding box center [1014, 347] width 154 height 15
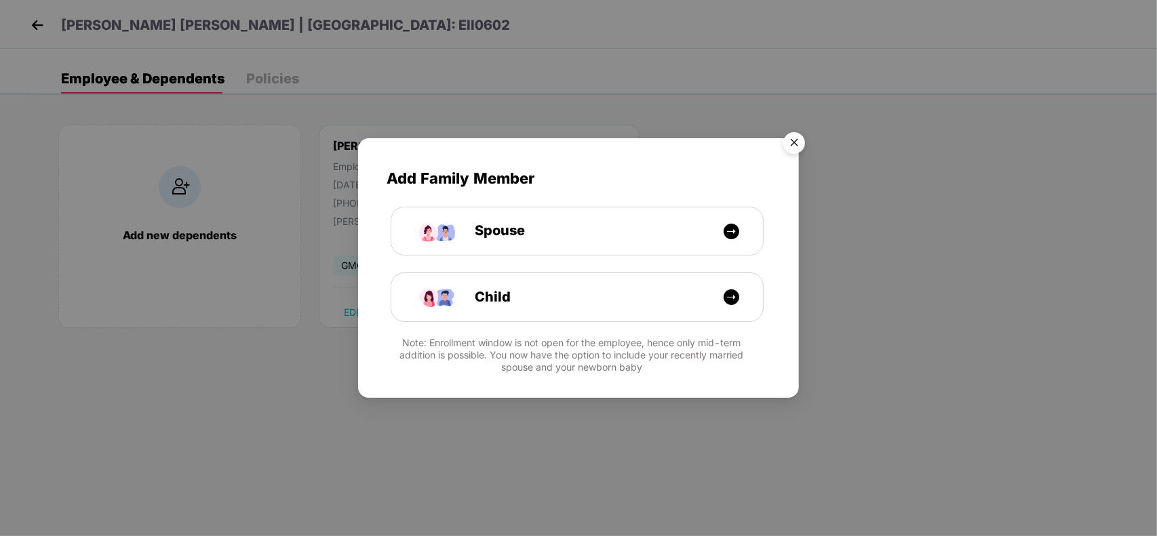
click at [795, 147] on img "Close" at bounding box center [794, 145] width 38 height 38
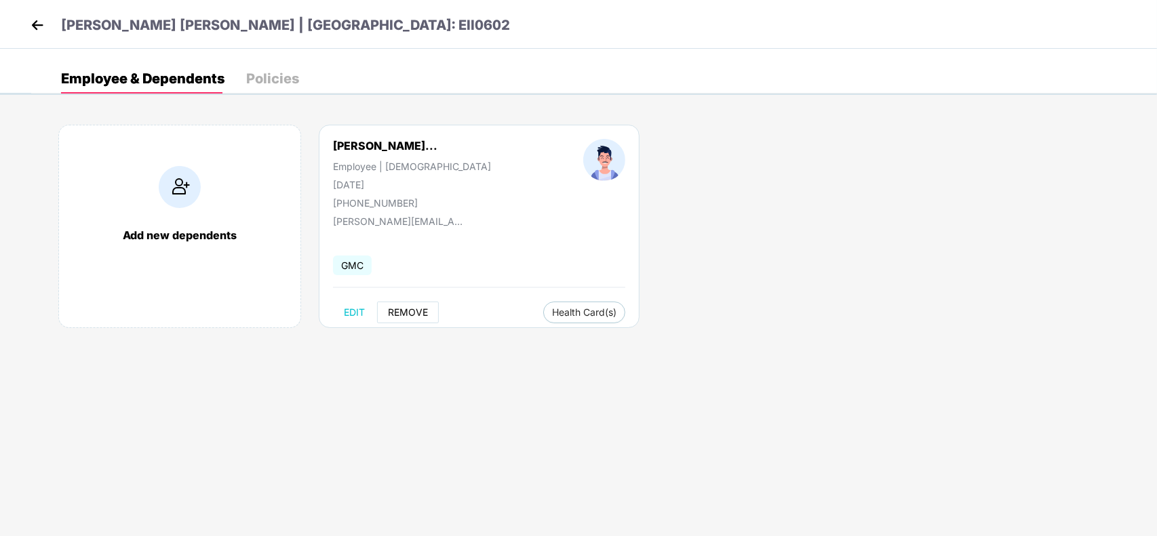
click at [412, 302] on button "REMOVE" at bounding box center [408, 313] width 62 height 22
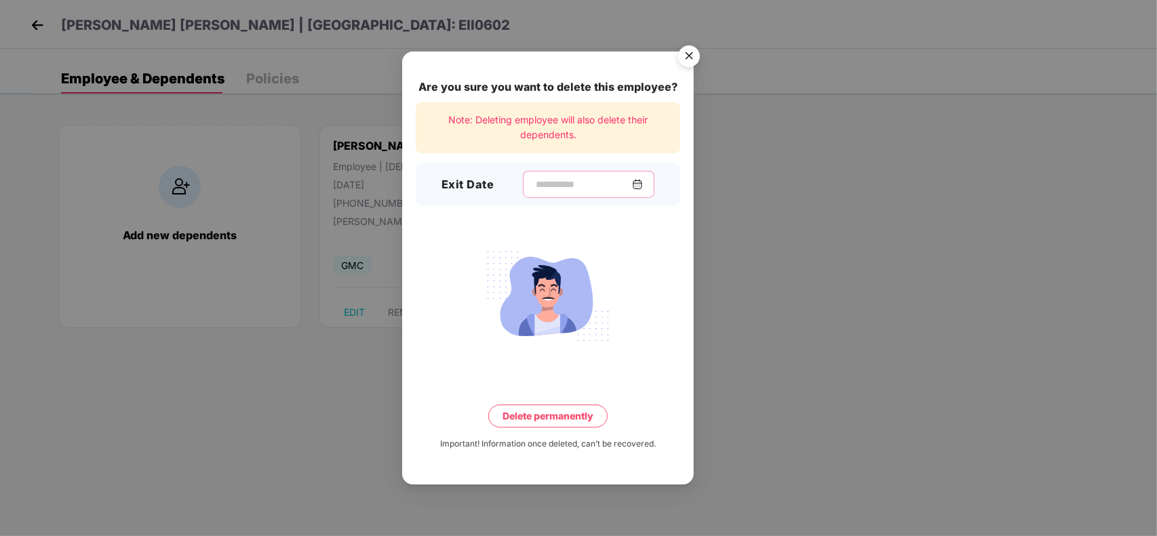
click at [534, 178] on input at bounding box center [583, 185] width 98 height 14
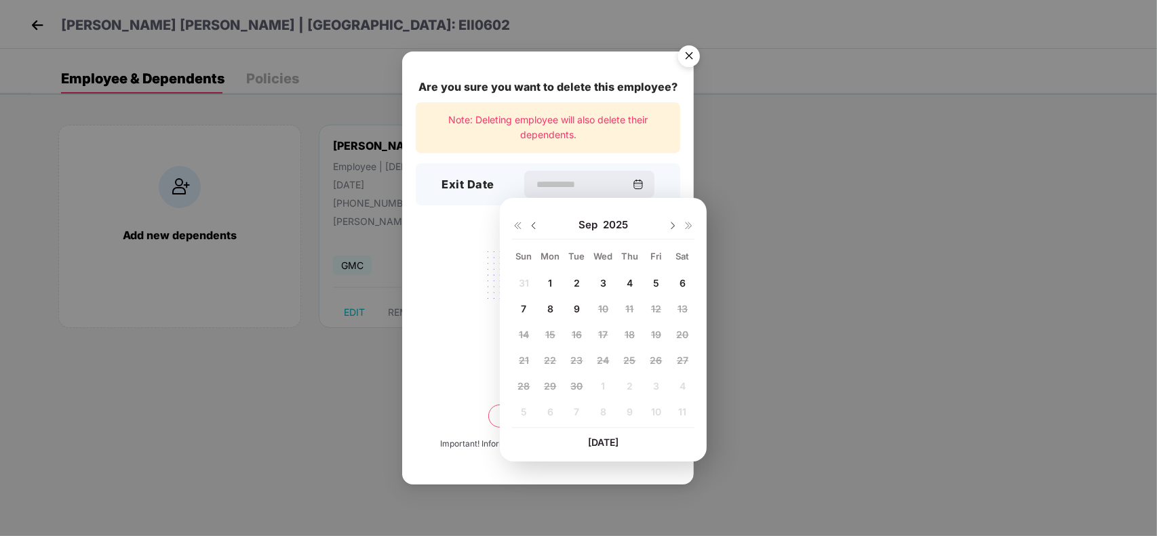
click at [628, 281] on span "4" at bounding box center [629, 283] width 6 height 12
type input "**********"
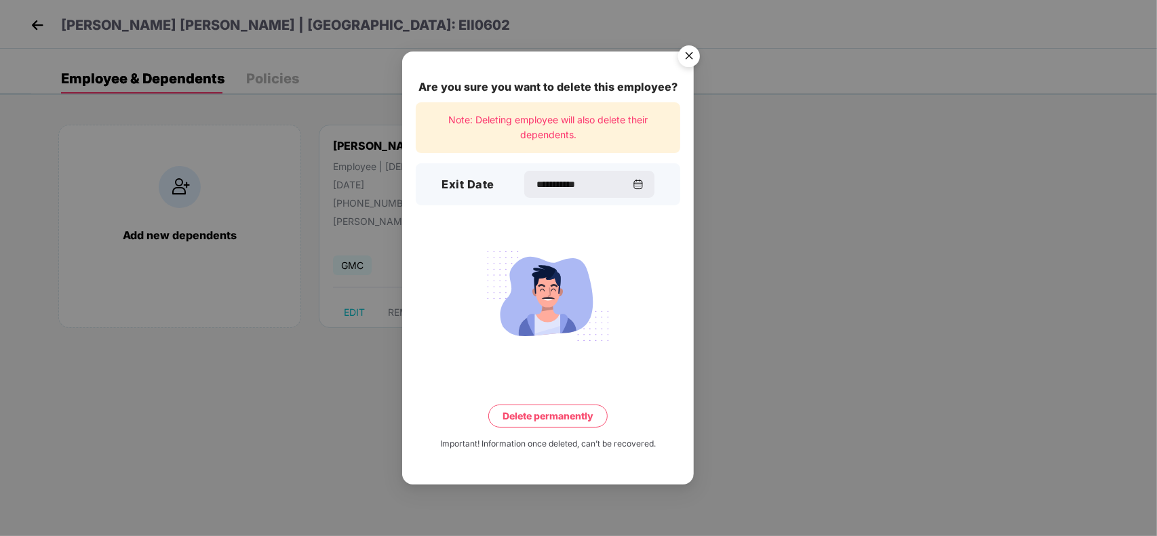
click at [551, 422] on button "Delete permanently" at bounding box center [547, 416] width 119 height 23
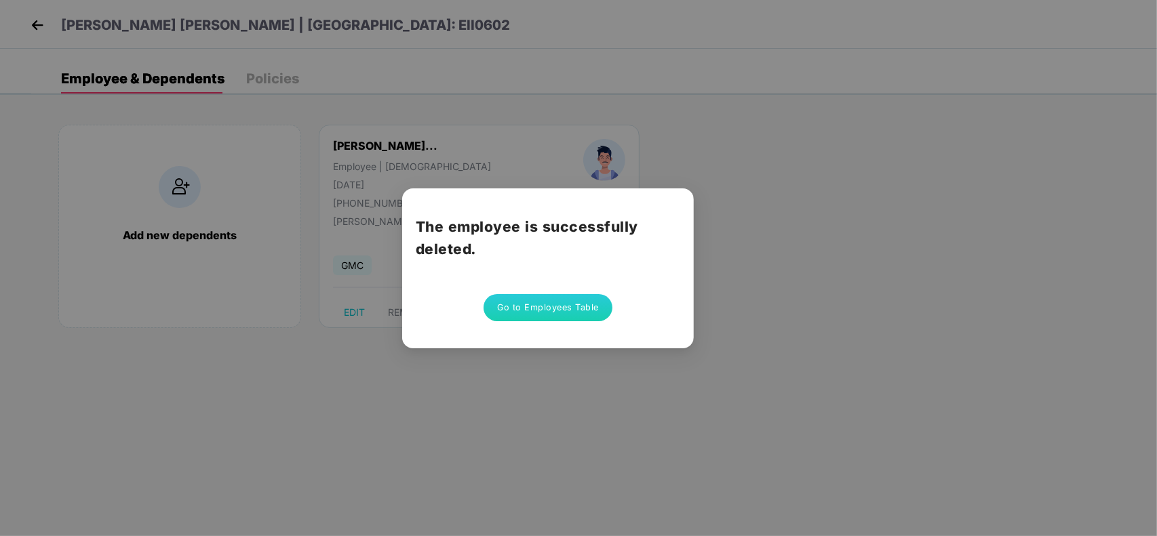
click at [538, 304] on button "Go to Employees Table" at bounding box center [547, 307] width 129 height 27
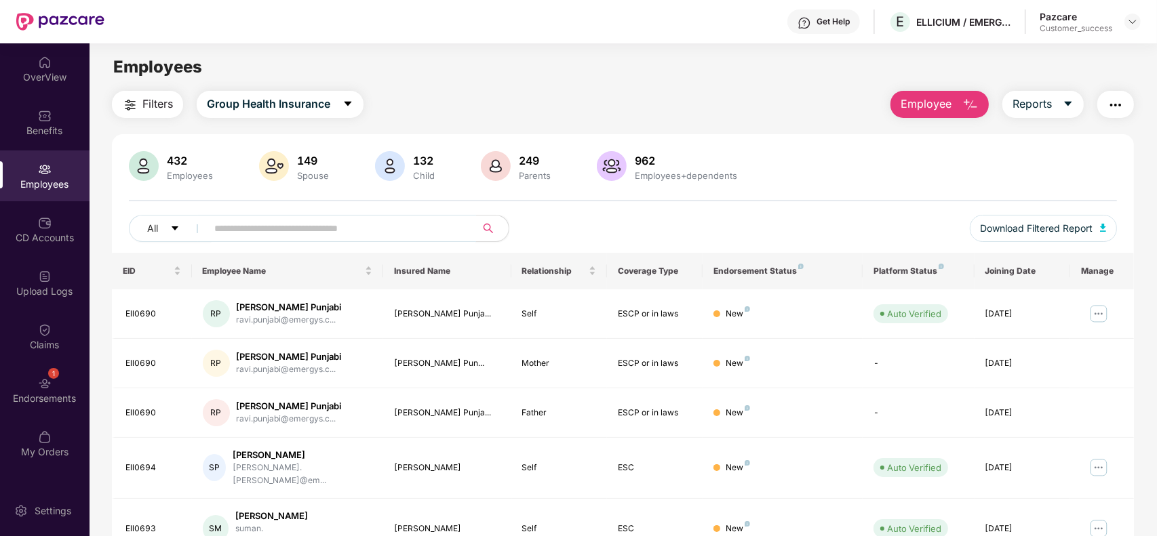
click at [388, 225] on input "text" at bounding box center [335, 228] width 243 height 20
paste input "*******"
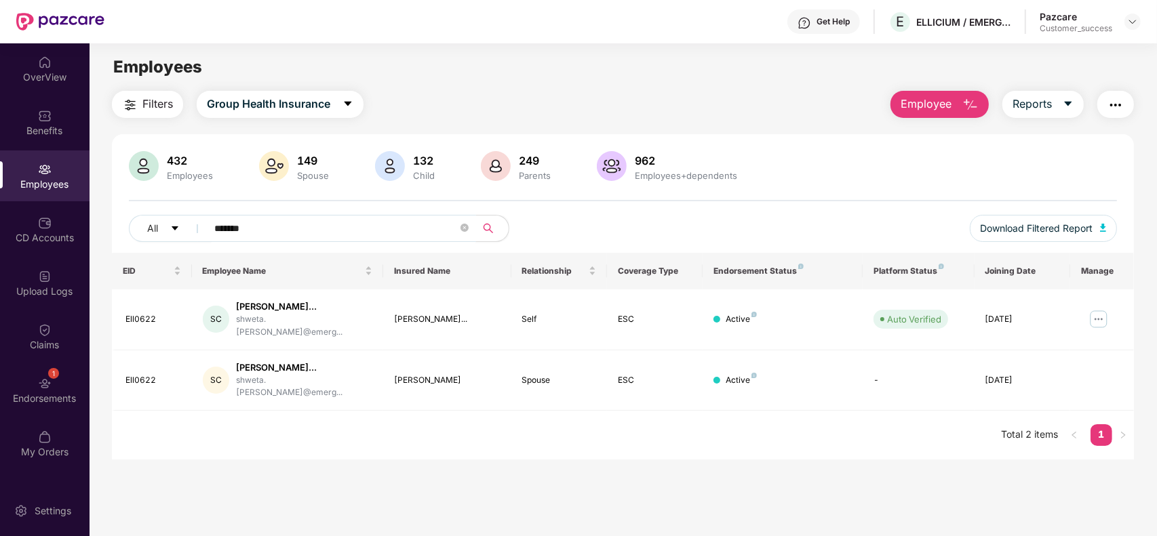
type input "*******"
click at [1095, 313] on img at bounding box center [1098, 319] width 22 height 22
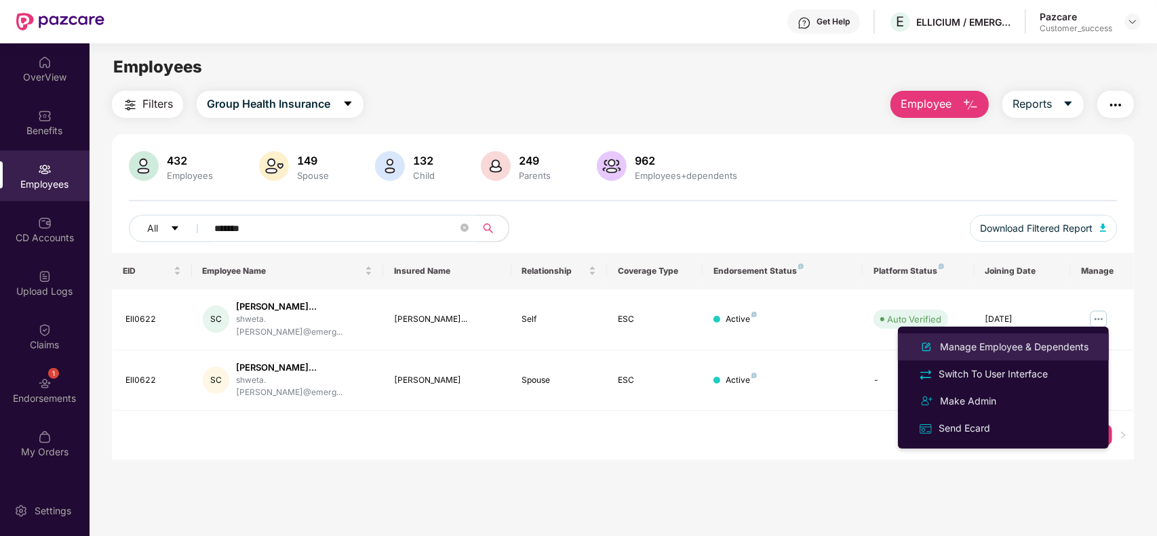
click at [984, 344] on div "Manage Employee & Dependents" at bounding box center [1014, 347] width 154 height 15
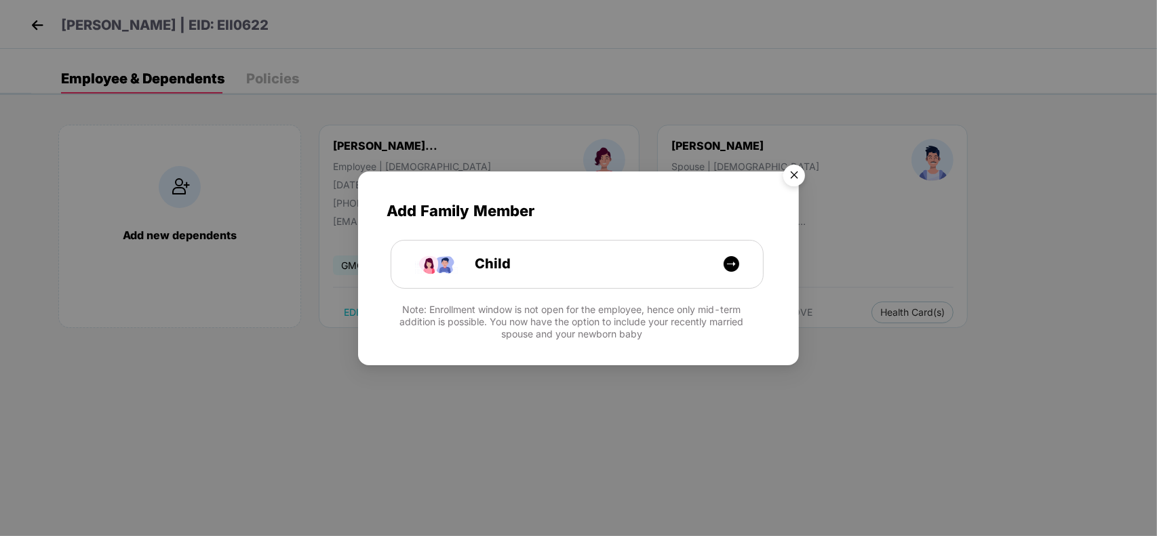
click at [788, 180] on img "Close" at bounding box center [794, 178] width 38 height 38
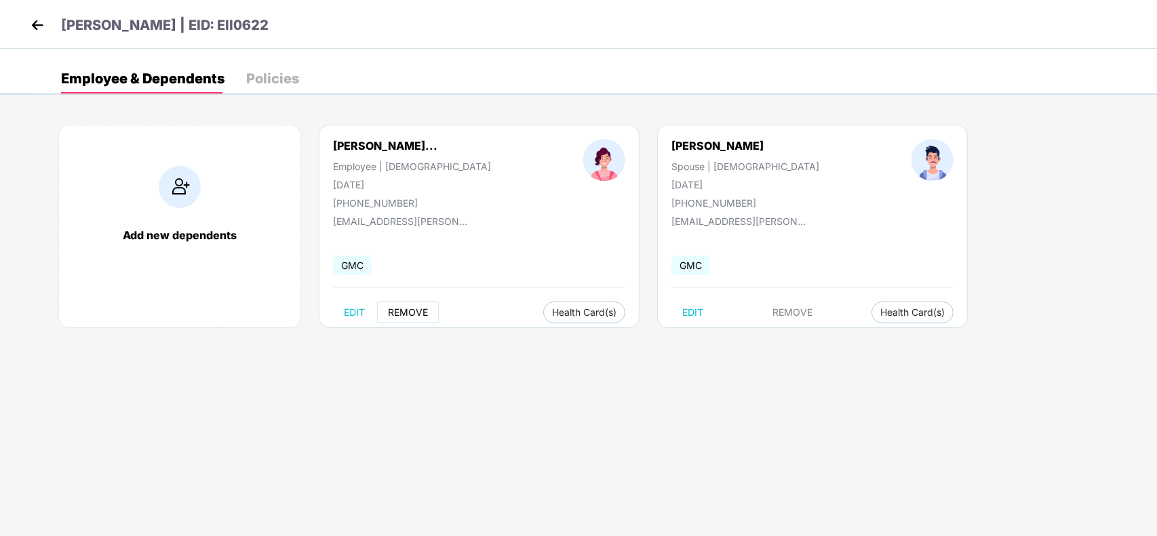
click at [415, 313] on span "REMOVE" at bounding box center [408, 312] width 40 height 11
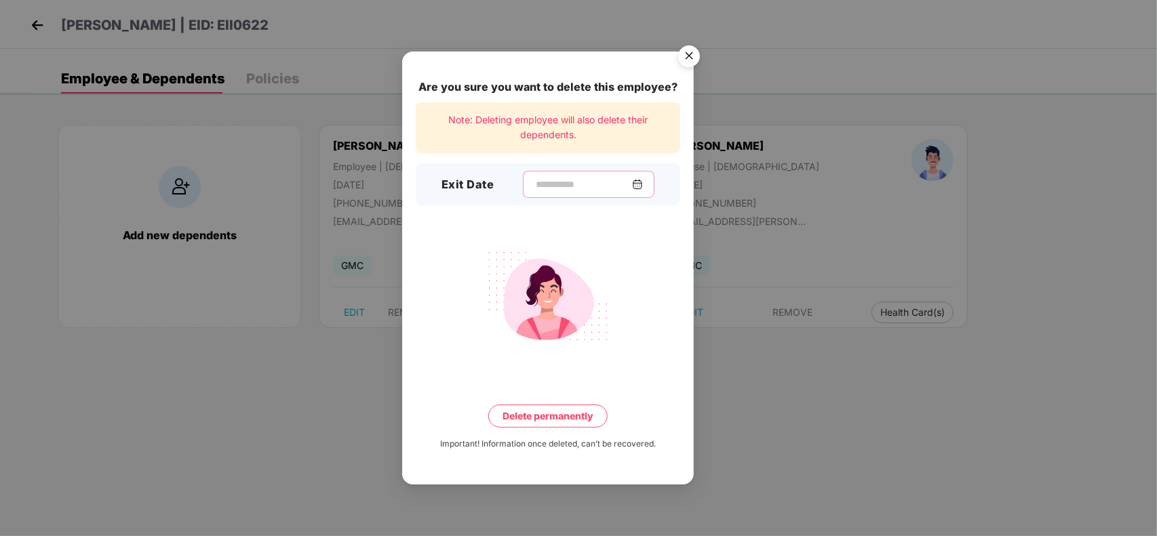
click at [537, 185] on input at bounding box center [583, 185] width 98 height 14
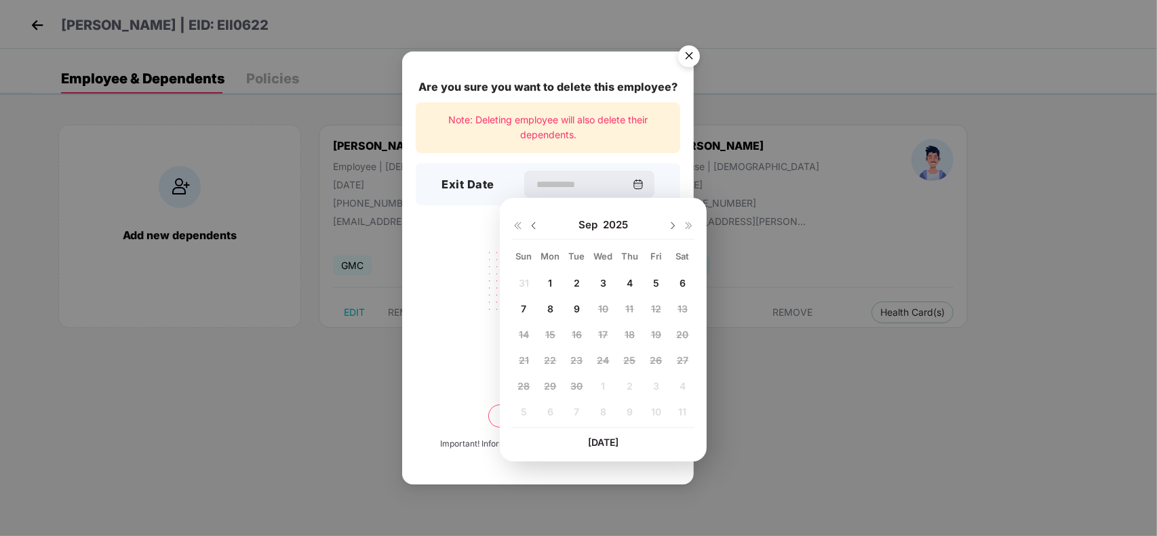
click at [628, 280] on span "4" at bounding box center [629, 283] width 6 height 12
type input "**********"
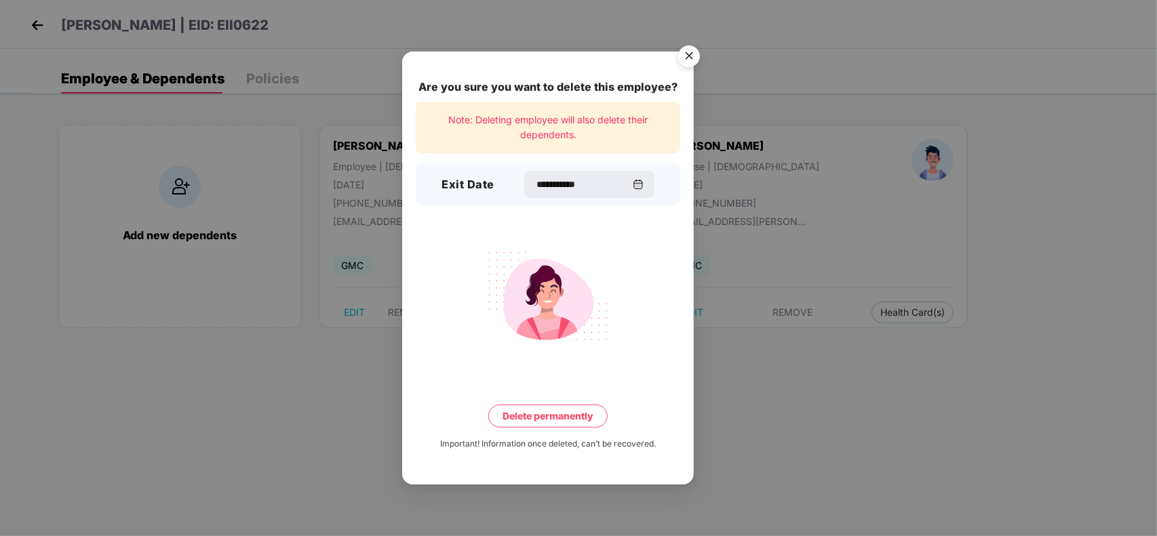
click at [538, 425] on button "Delete permanently" at bounding box center [547, 416] width 119 height 23
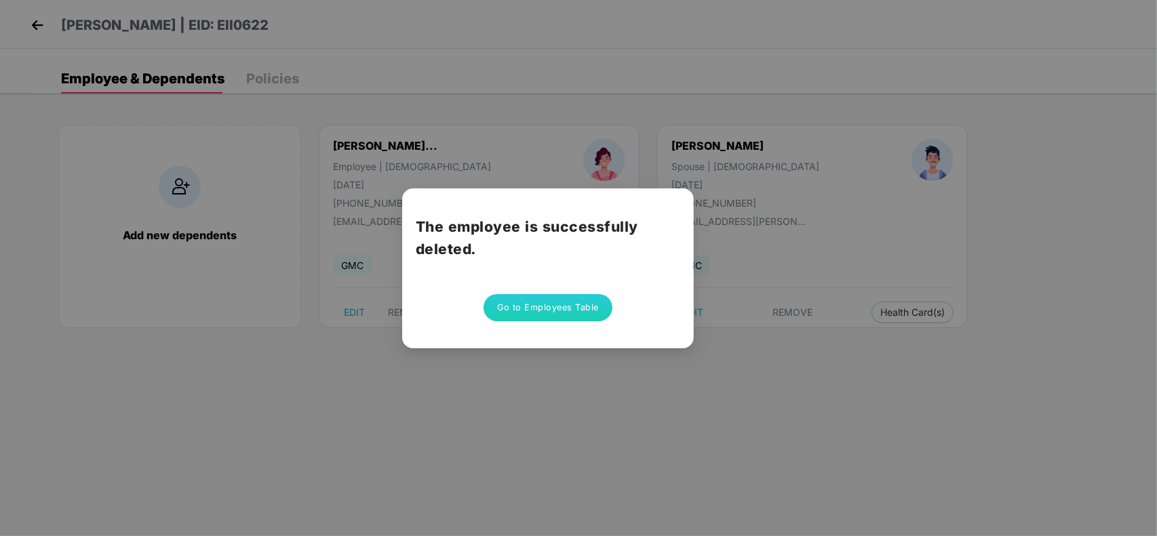
click at [539, 298] on button "Go to Employees Table" at bounding box center [547, 307] width 129 height 27
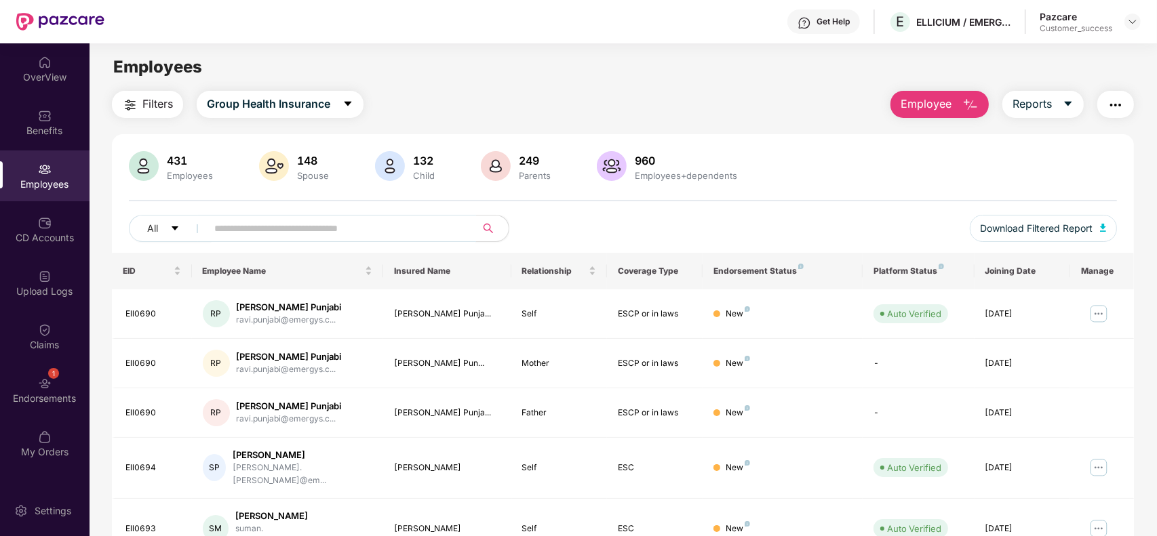
click at [383, 228] on input "text" at bounding box center [335, 228] width 243 height 20
paste input "*******"
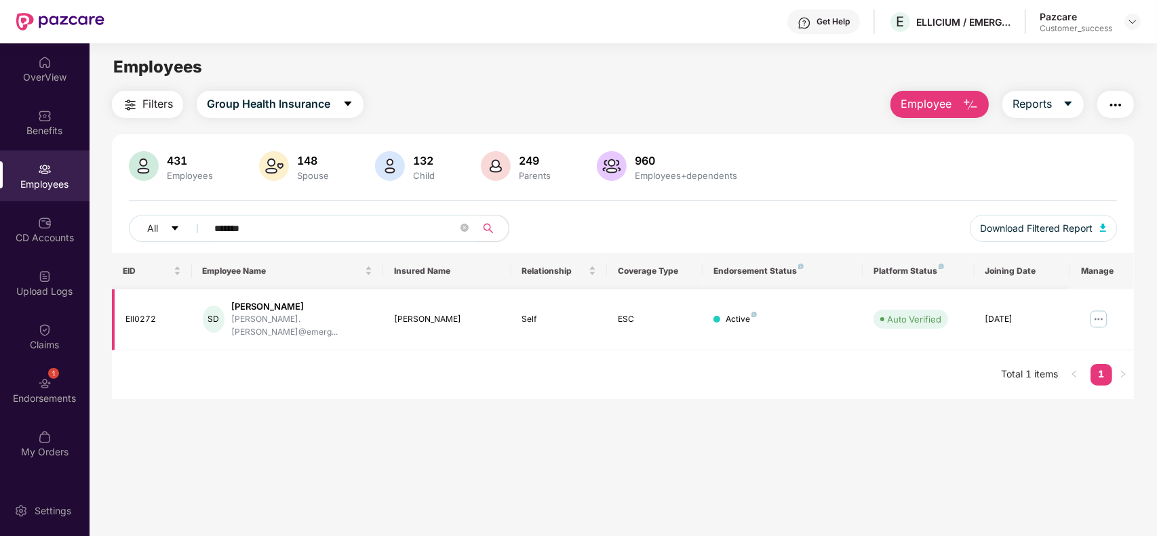
type input "*******"
click at [1097, 311] on img at bounding box center [1098, 319] width 22 height 22
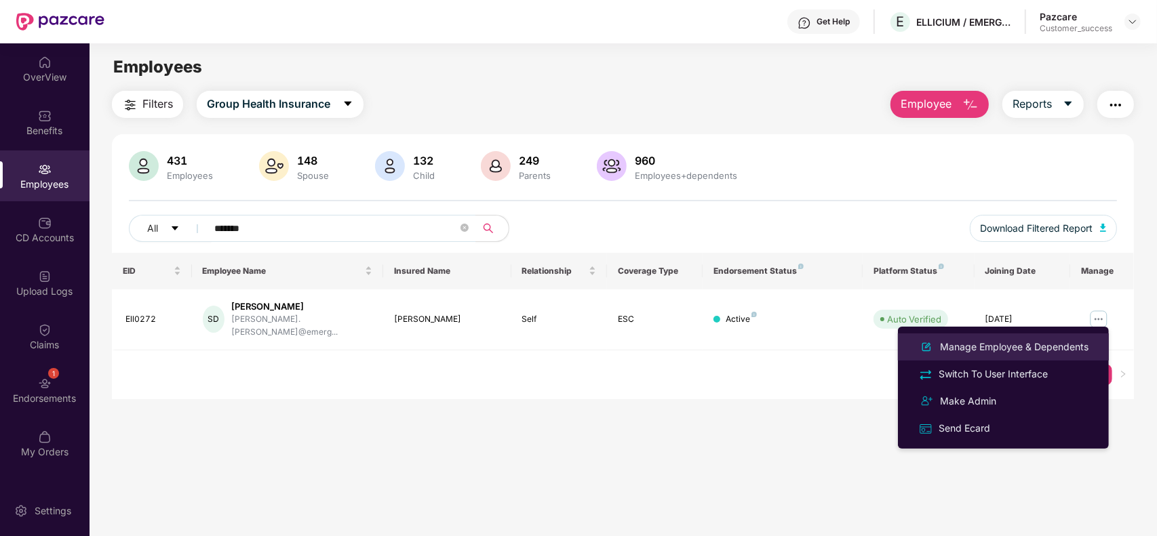
click at [1031, 342] on div "Manage Employee & Dependents" at bounding box center [1014, 347] width 154 height 15
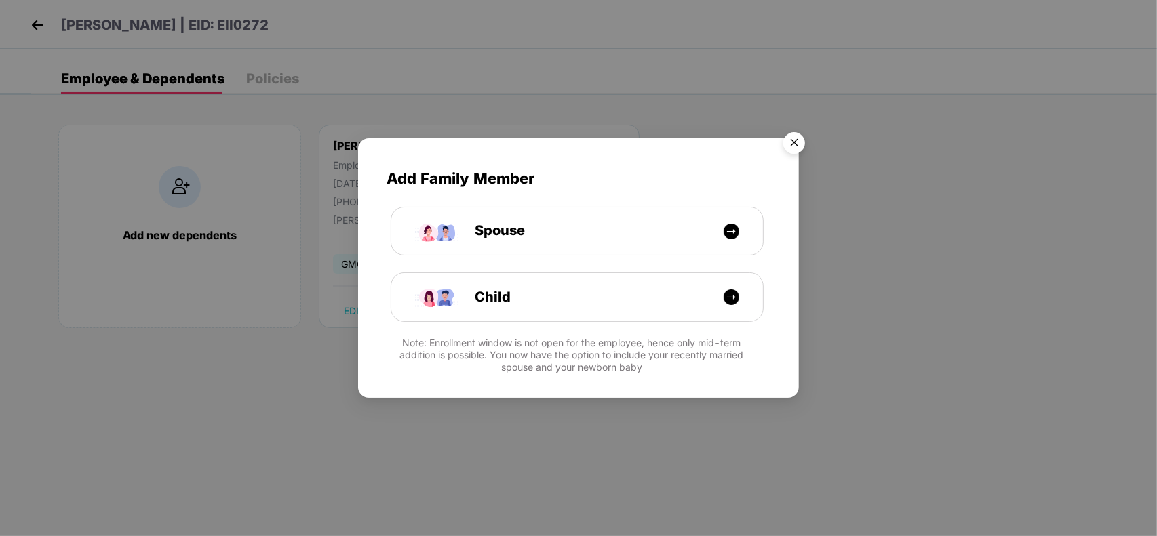
click at [793, 144] on img "Close" at bounding box center [794, 145] width 38 height 38
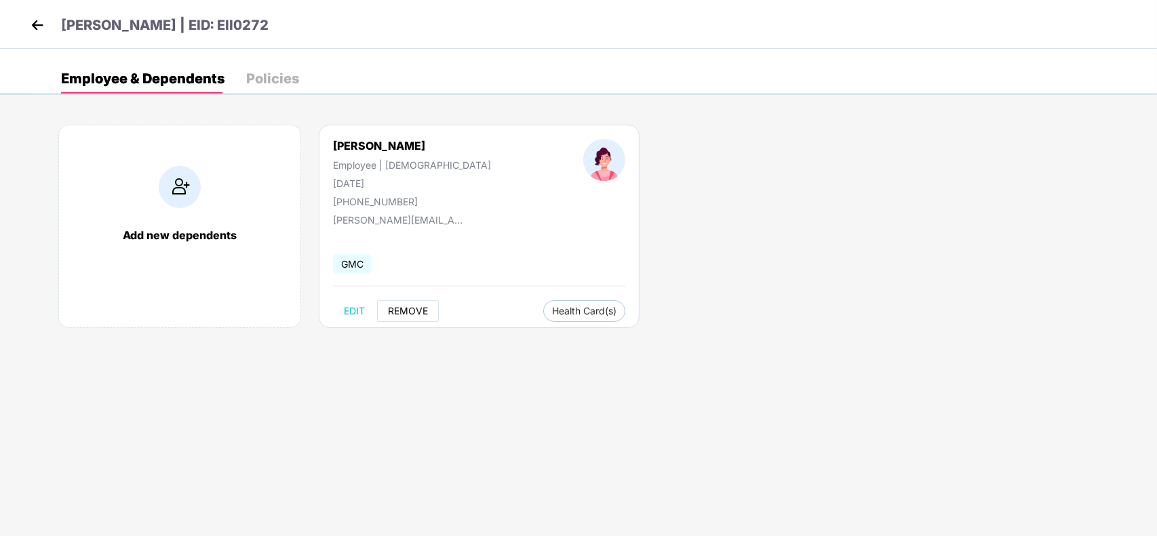
click at [407, 306] on span "REMOVE" at bounding box center [408, 311] width 40 height 11
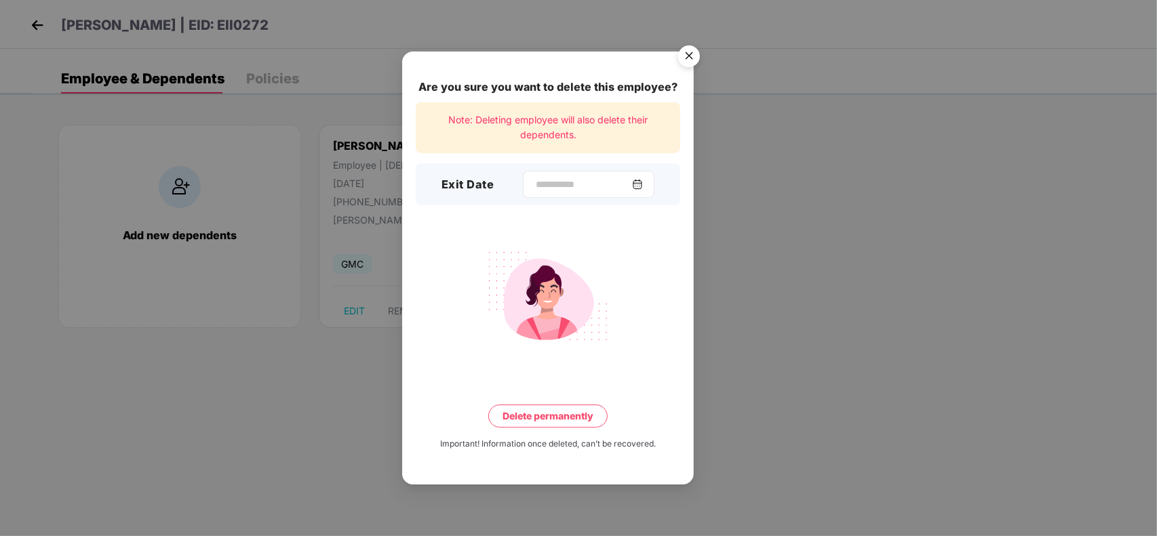
click at [541, 195] on div at bounding box center [589, 184] width 132 height 27
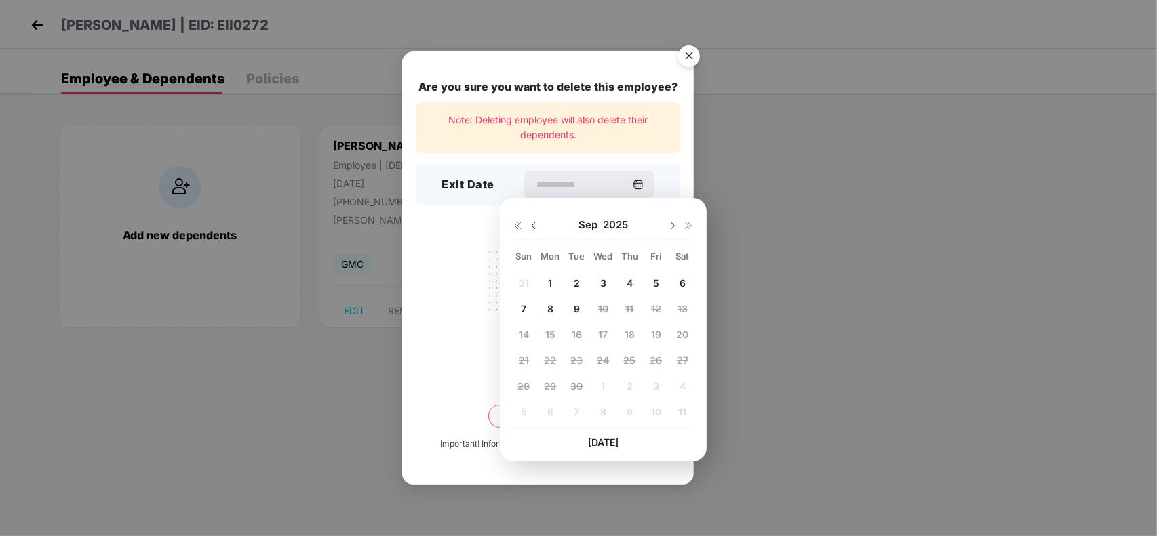
click at [631, 283] on span "4" at bounding box center [629, 283] width 6 height 12
type input "**********"
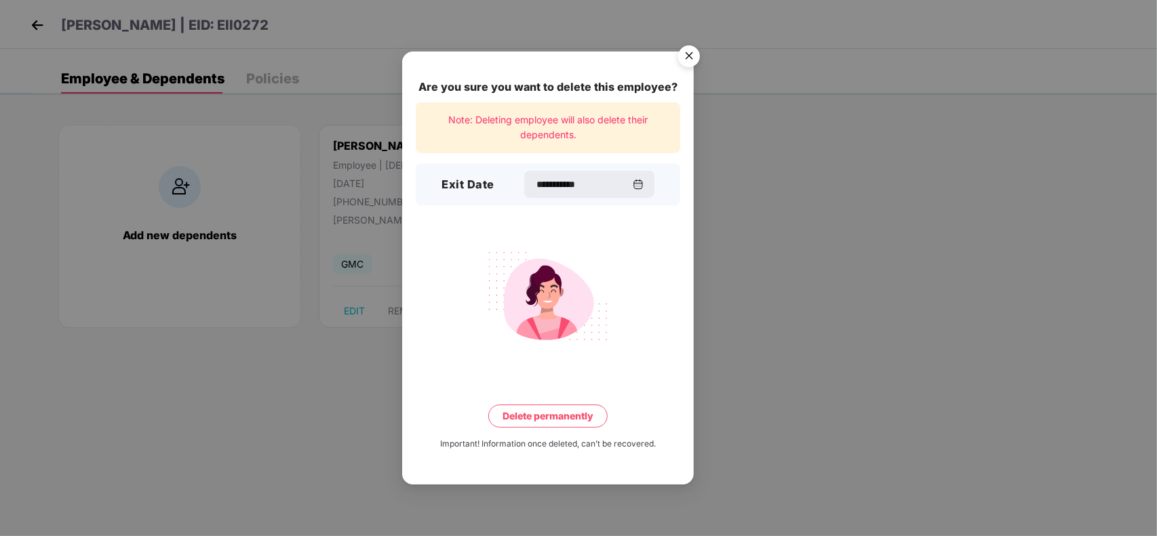
click at [551, 420] on button "Delete permanently" at bounding box center [547, 416] width 119 height 23
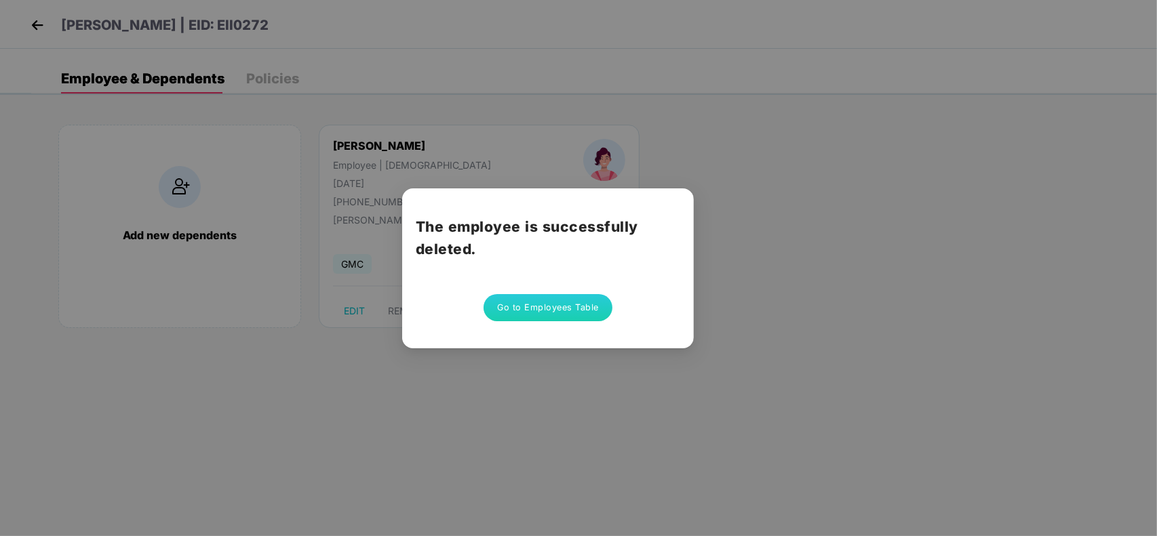
click at [547, 313] on button "Go to Employees Table" at bounding box center [547, 307] width 129 height 27
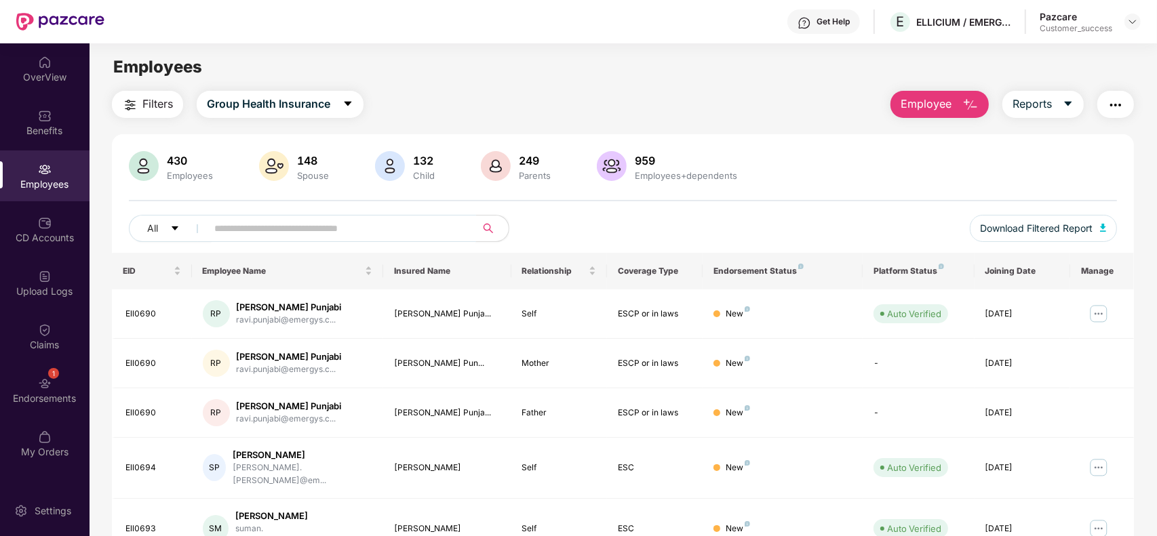
click at [325, 228] on input "text" at bounding box center [335, 228] width 243 height 20
paste input "*******"
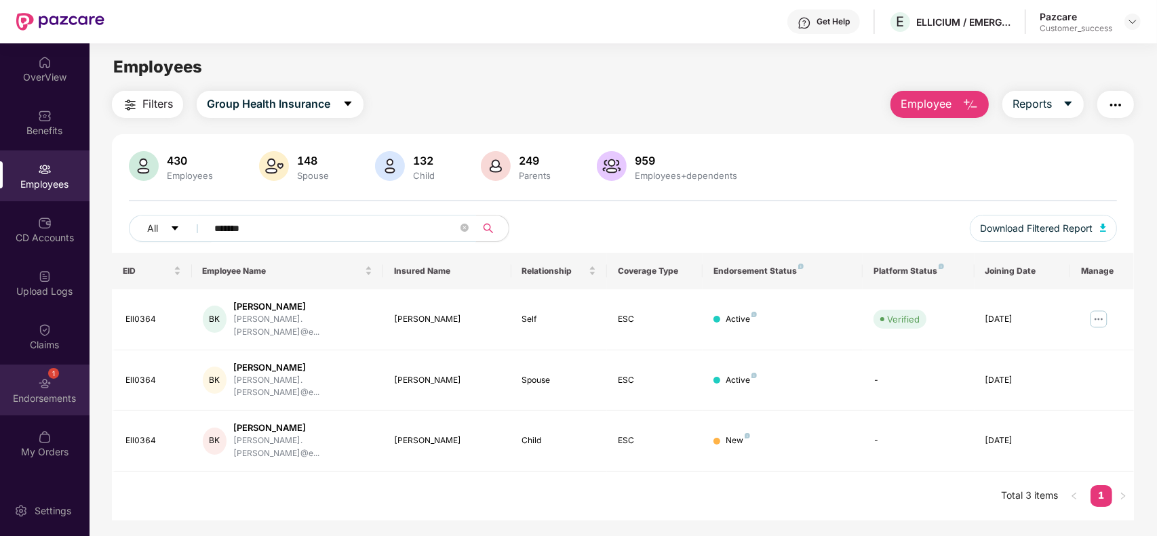
type input "*******"
click at [35, 392] on div "Endorsements" at bounding box center [44, 399] width 89 height 14
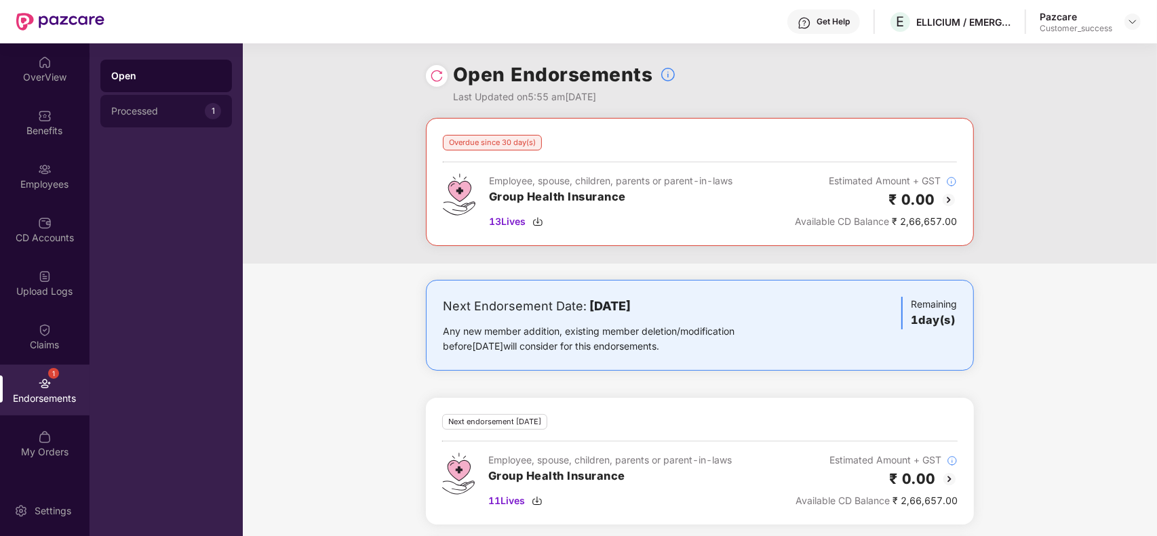
click at [163, 104] on div "Processed 1" at bounding box center [166, 111] width 132 height 33
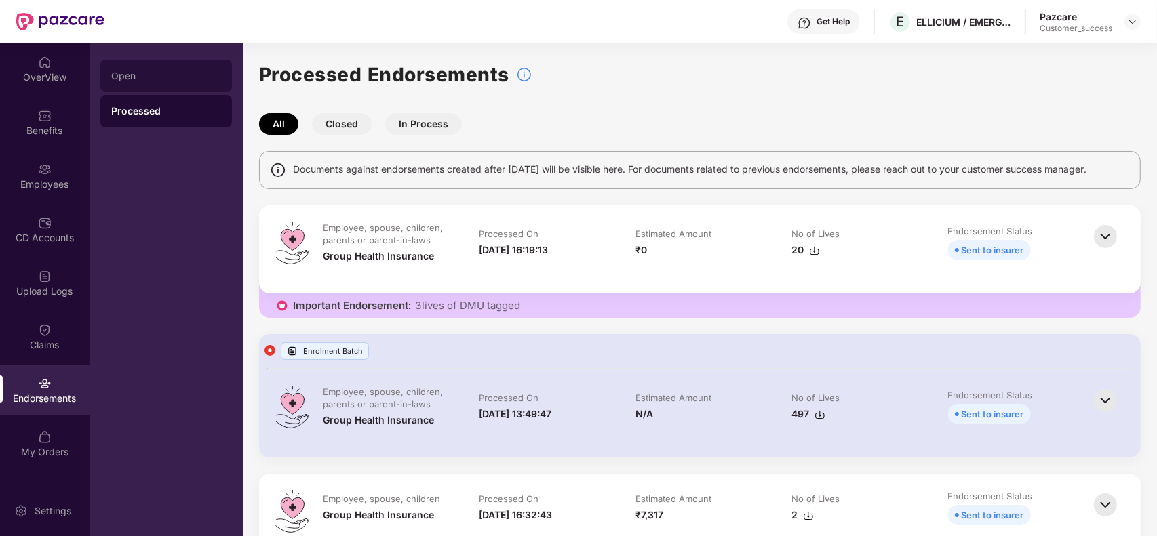
click at [176, 78] on div "Open" at bounding box center [166, 76] width 110 height 11
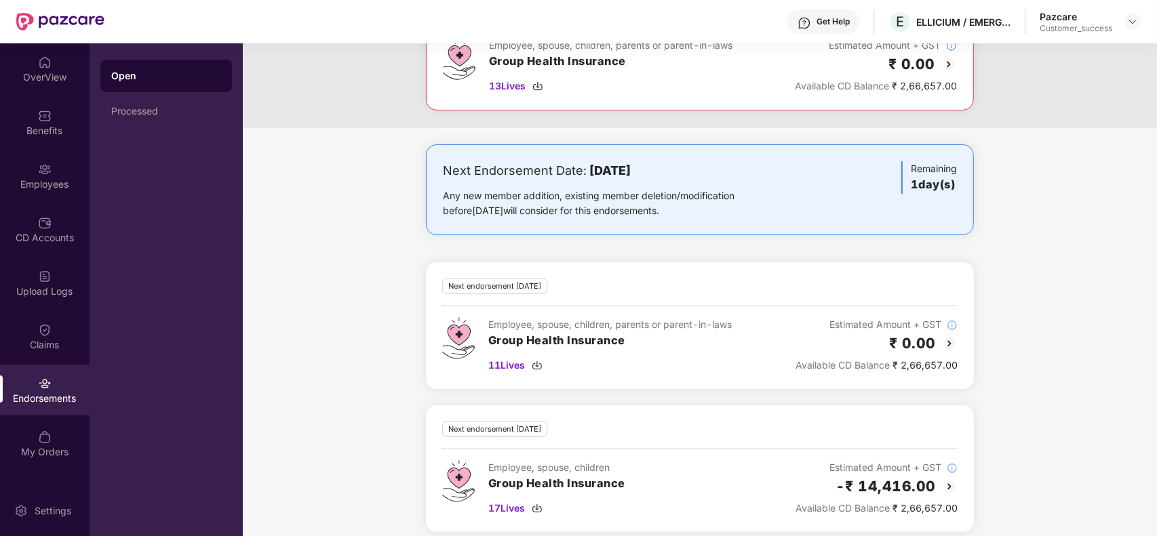
scroll to position [150, 0]
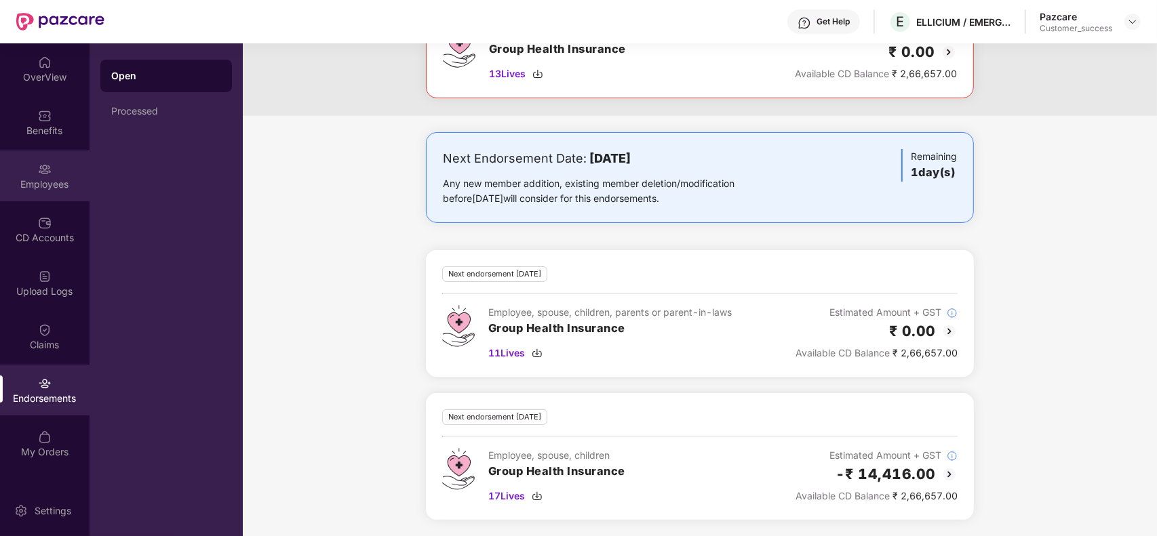
click at [52, 178] on div "Employees" at bounding box center [44, 185] width 89 height 14
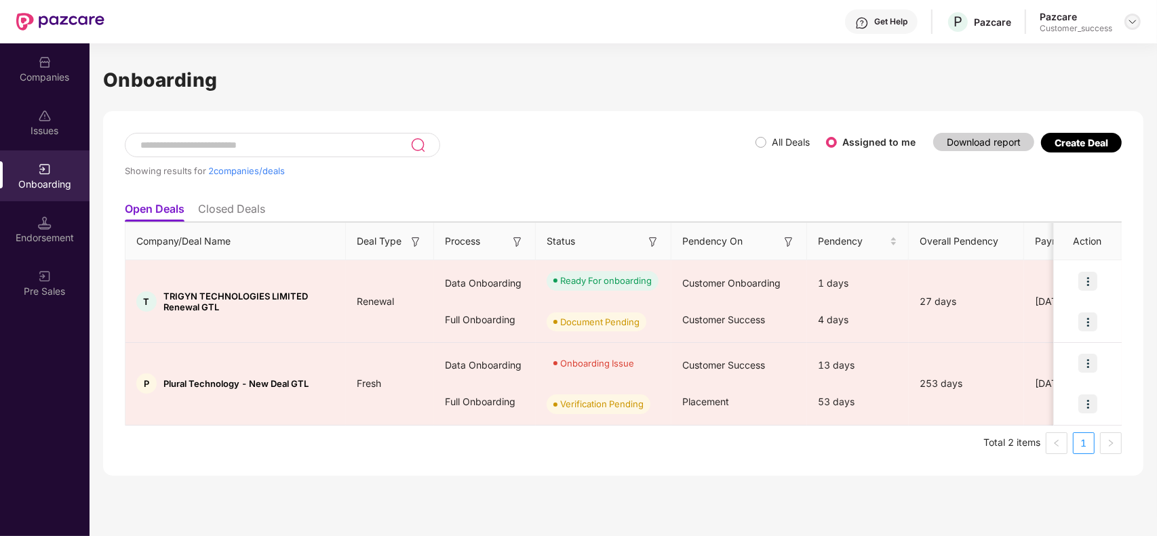
click at [1127, 24] on img at bounding box center [1132, 21] width 11 height 11
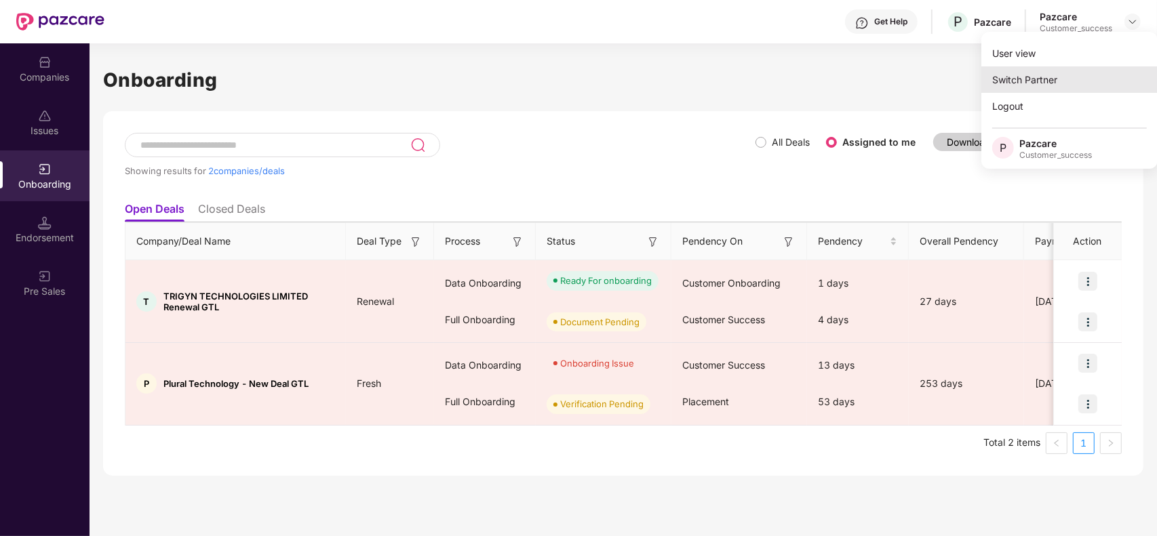
click at [1051, 73] on div "Switch Partner" at bounding box center [1069, 79] width 176 height 26
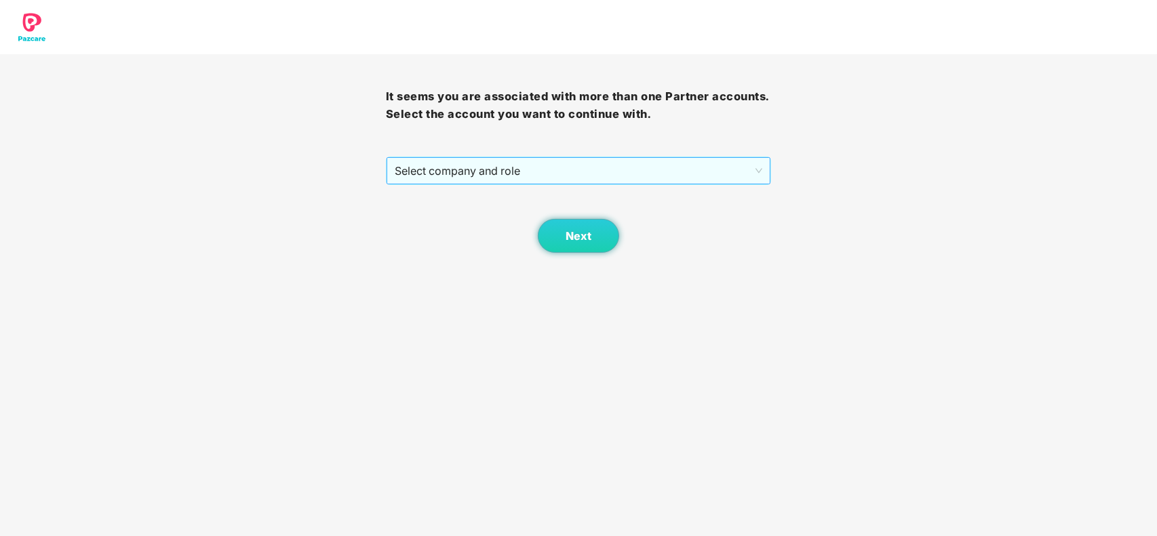
click at [666, 175] on span "Select company and role" at bounding box center [579, 171] width 368 height 26
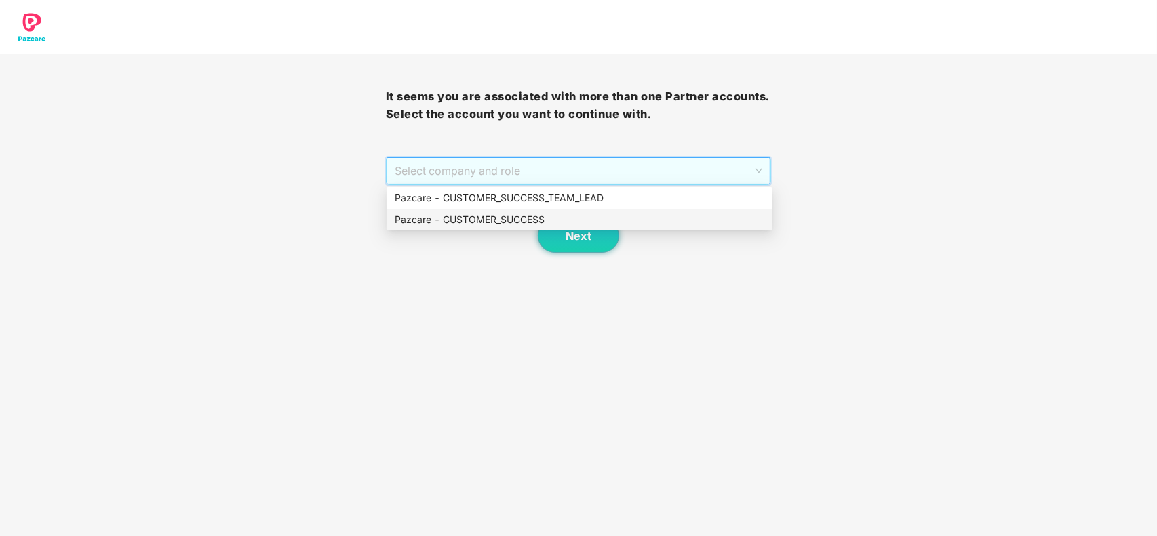
click at [573, 219] on div "Pazcare - CUSTOMER_SUCCESS" at bounding box center [579, 219] width 369 height 15
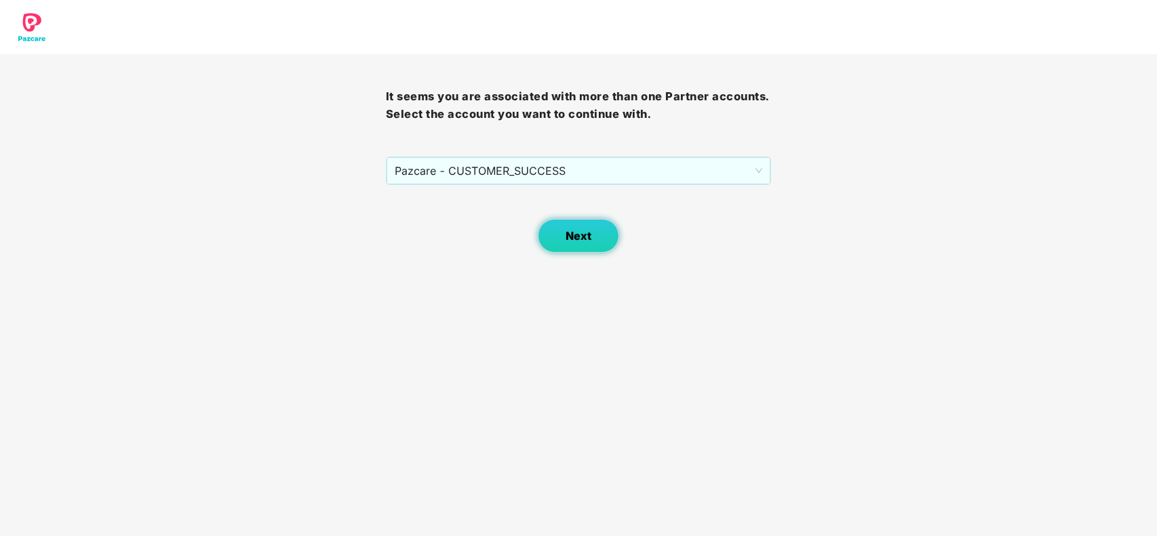
click at [571, 233] on span "Next" at bounding box center [578, 236] width 26 height 13
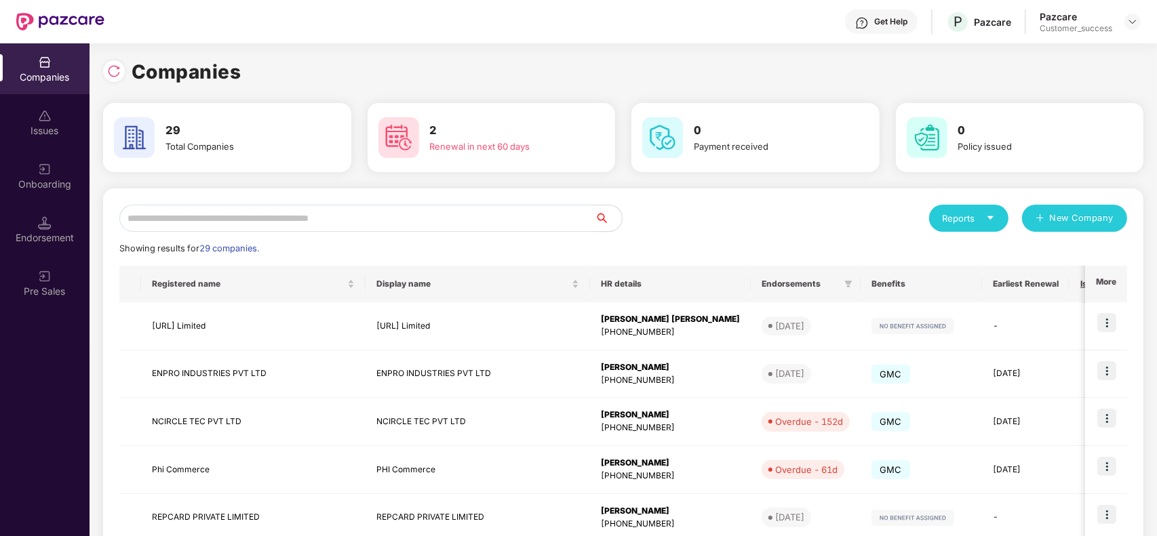
click at [363, 221] on input "text" at bounding box center [356, 218] width 475 height 27
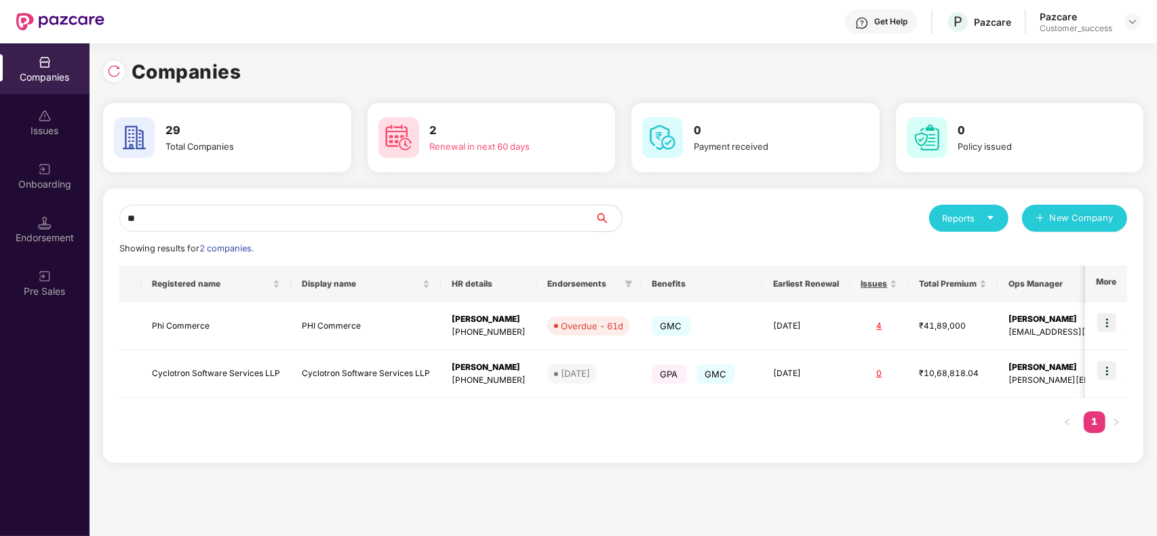
type input "**"
click at [1116, 370] on img at bounding box center [1106, 370] width 19 height 19
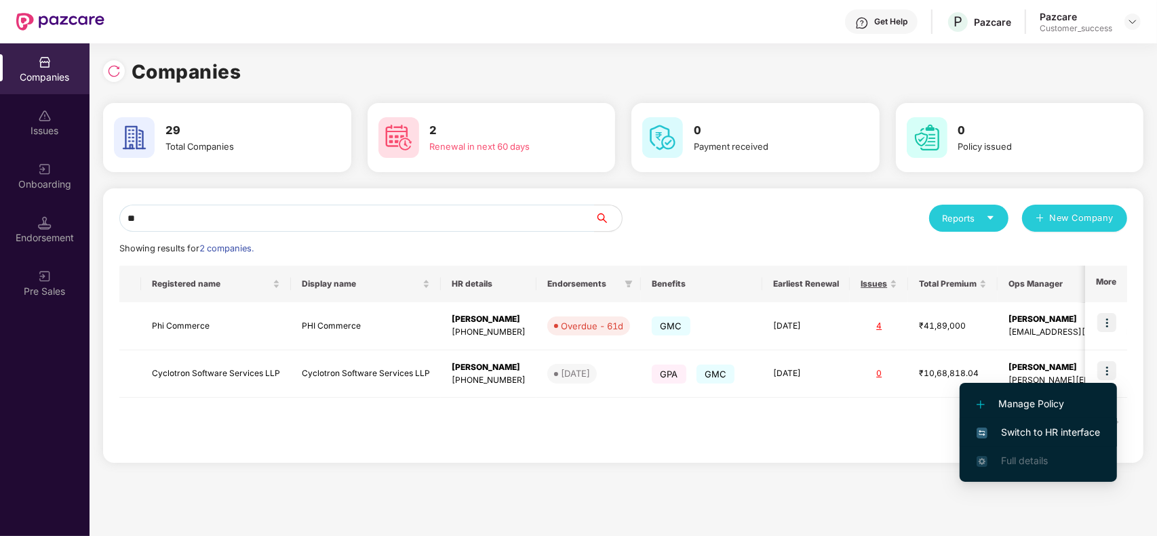
click at [1036, 425] on span "Switch to HR interface" at bounding box center [1037, 432] width 123 height 15
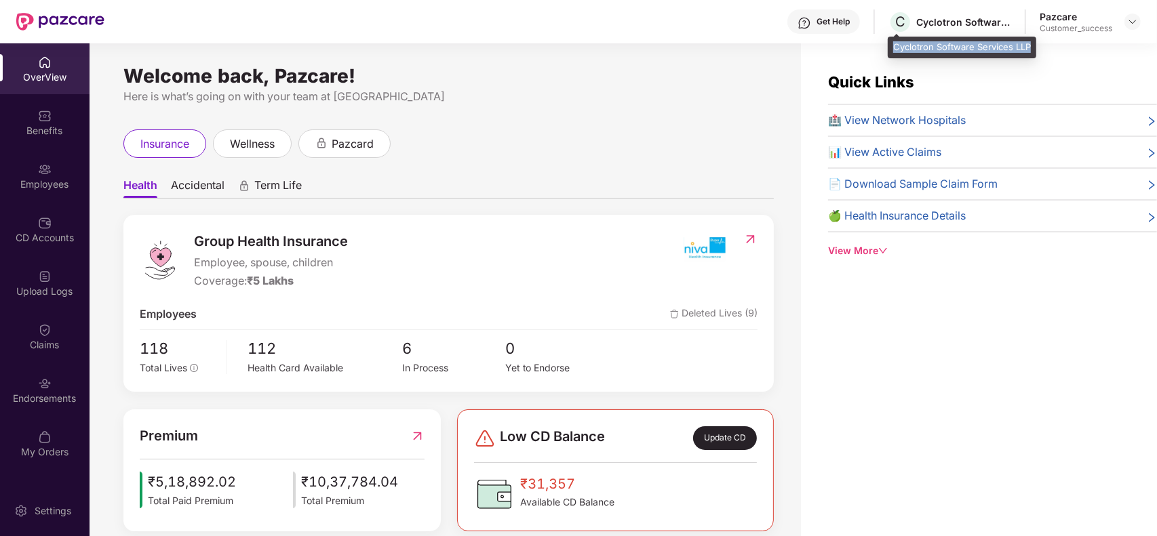
drag, startPoint x: 1008, startPoint y: 25, endPoint x: 896, endPoint y: 42, distance: 113.8
click at [896, 42] on div "Cyclotron Software Services LLP" at bounding box center [961, 48] width 148 height 22
copy div "Cyclotron Software Services LLP"
click at [1127, 24] on img at bounding box center [1132, 21] width 11 height 11
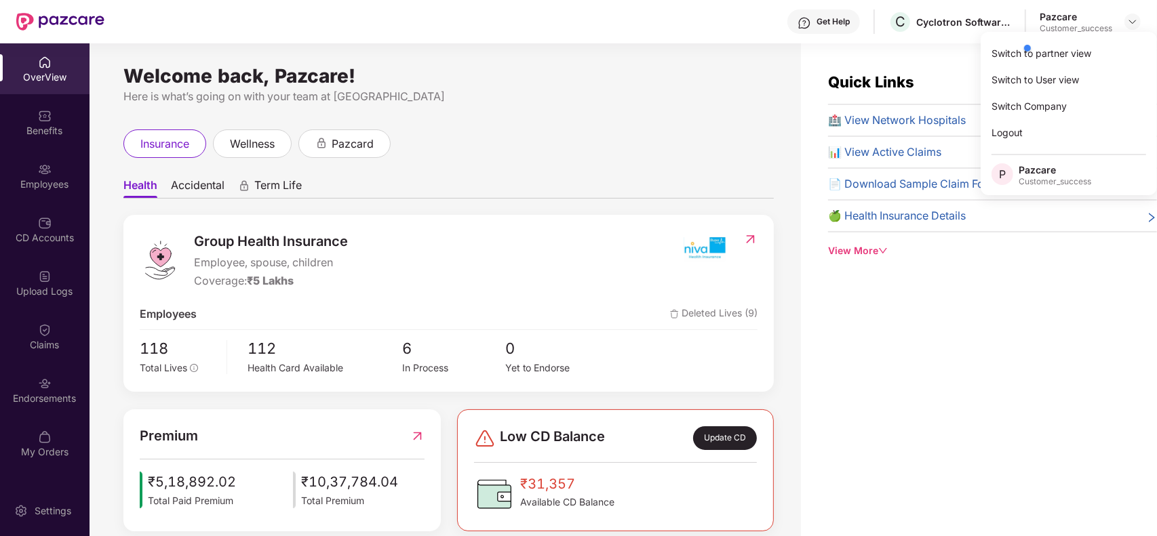
click at [1068, 55] on div at bounding box center [1085, 48] width 129 height 27
click at [1105, 28] on div "Customer_success" at bounding box center [1075, 28] width 73 height 11
click at [1129, 28] on div at bounding box center [1132, 22] width 16 height 16
click at [1008, 49] on div "Switch to partner view" at bounding box center [1068, 53] width 176 height 26
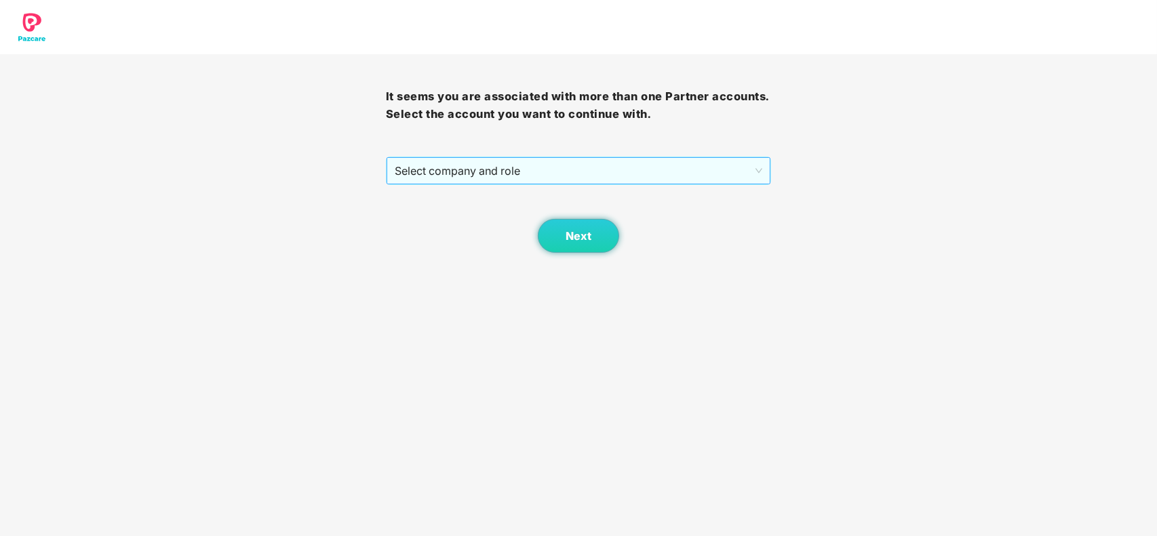
click at [473, 172] on span "Select company and role" at bounding box center [579, 171] width 368 height 26
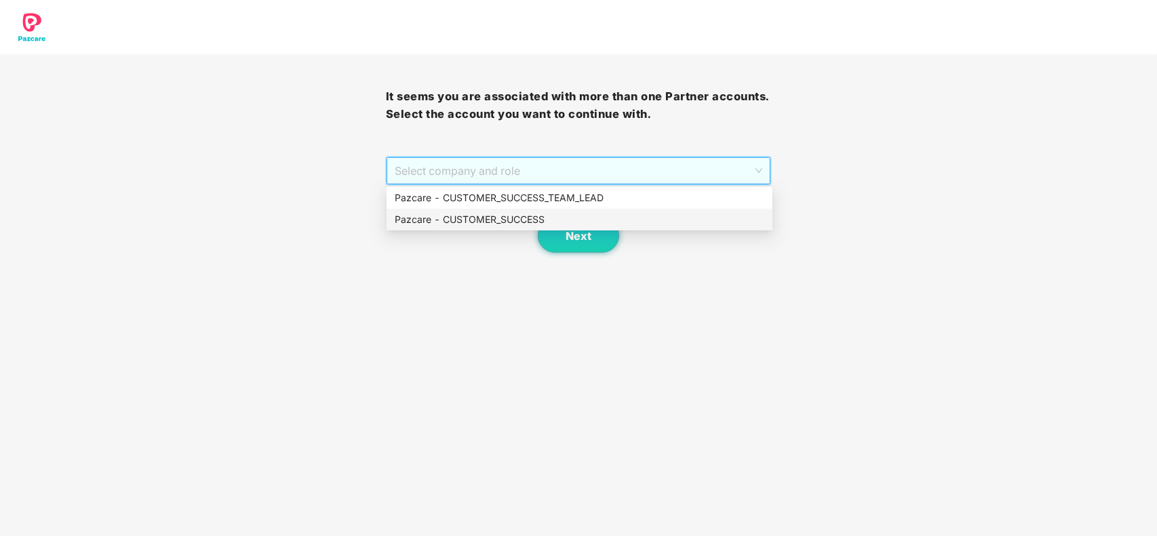
click at [466, 215] on div "Pazcare - CUSTOMER_SUCCESS" at bounding box center [579, 219] width 369 height 15
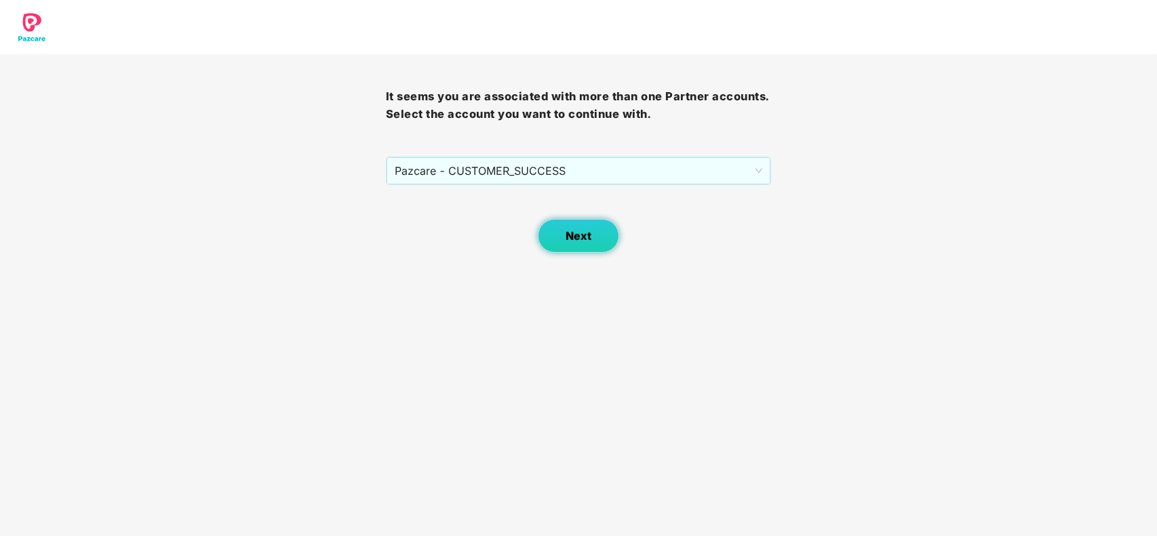
click at [567, 228] on button "Next" at bounding box center [578, 236] width 81 height 34
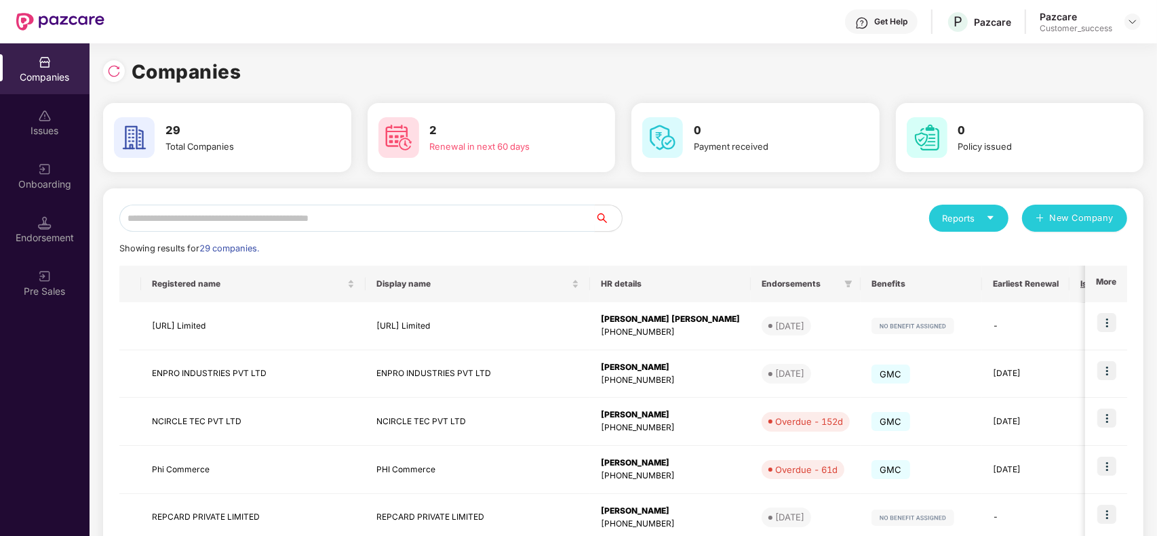
click at [292, 205] on input "text" at bounding box center [356, 218] width 475 height 27
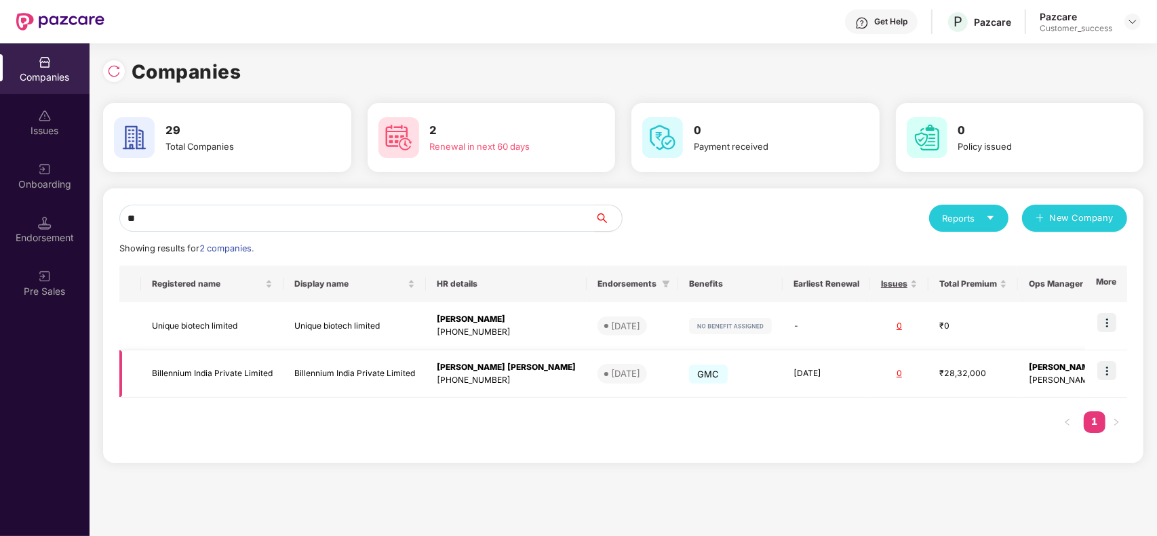
type input "**"
click at [1100, 368] on img at bounding box center [1106, 370] width 19 height 19
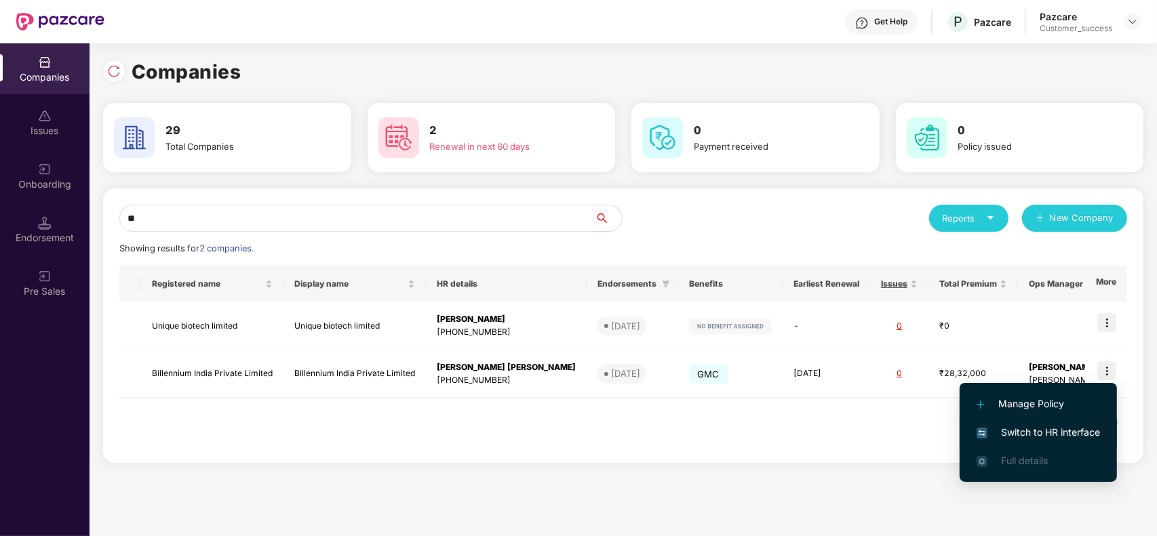
click at [1025, 432] on span "Switch to HR interface" at bounding box center [1037, 432] width 123 height 15
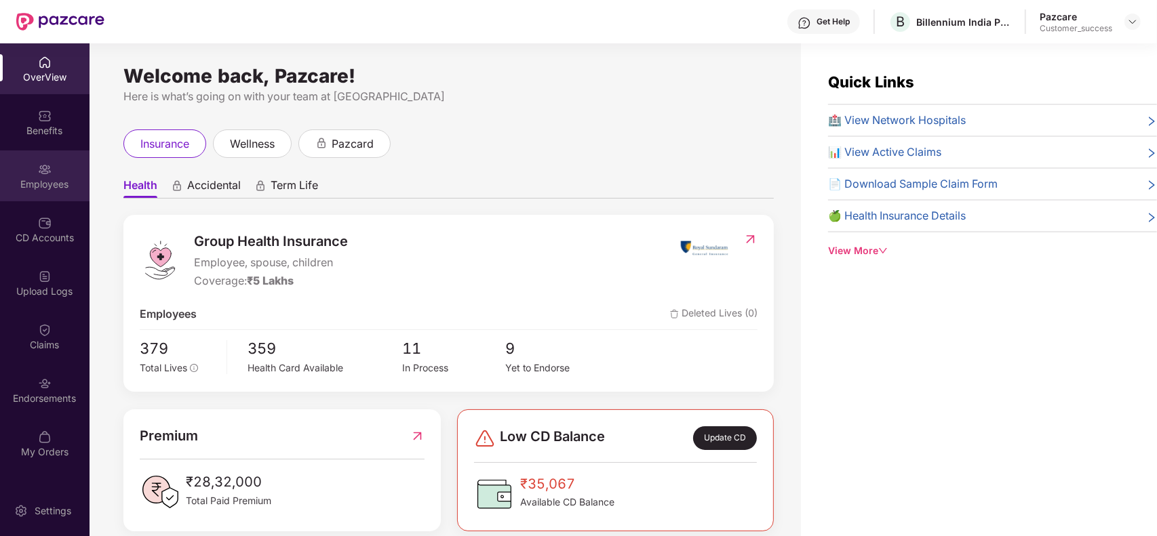
click at [62, 181] on div "Employees" at bounding box center [44, 185] width 89 height 14
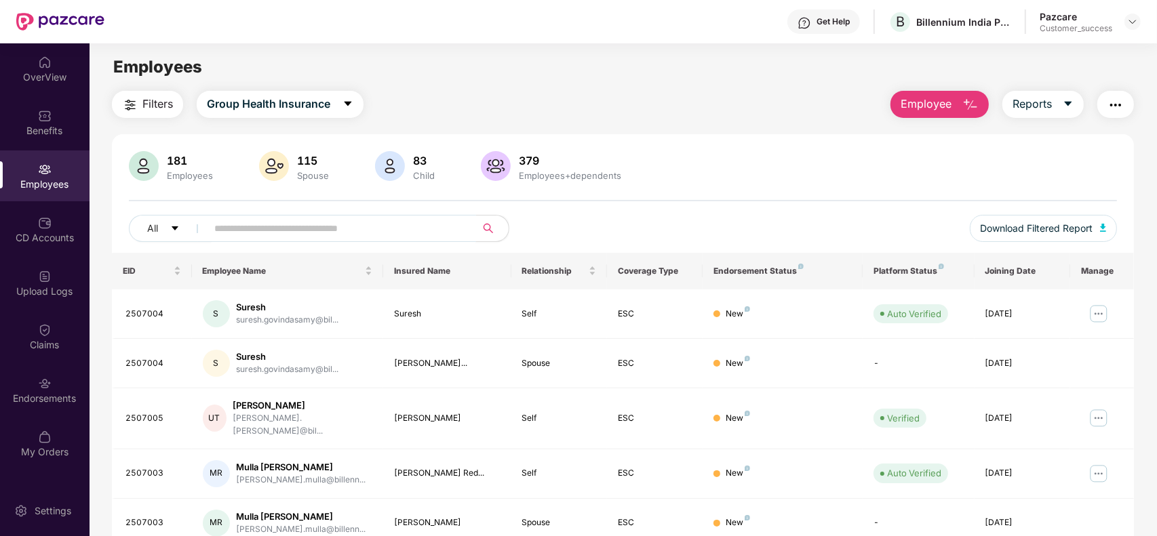
click at [275, 229] on input "text" at bounding box center [335, 228] width 243 height 20
paste input "**********"
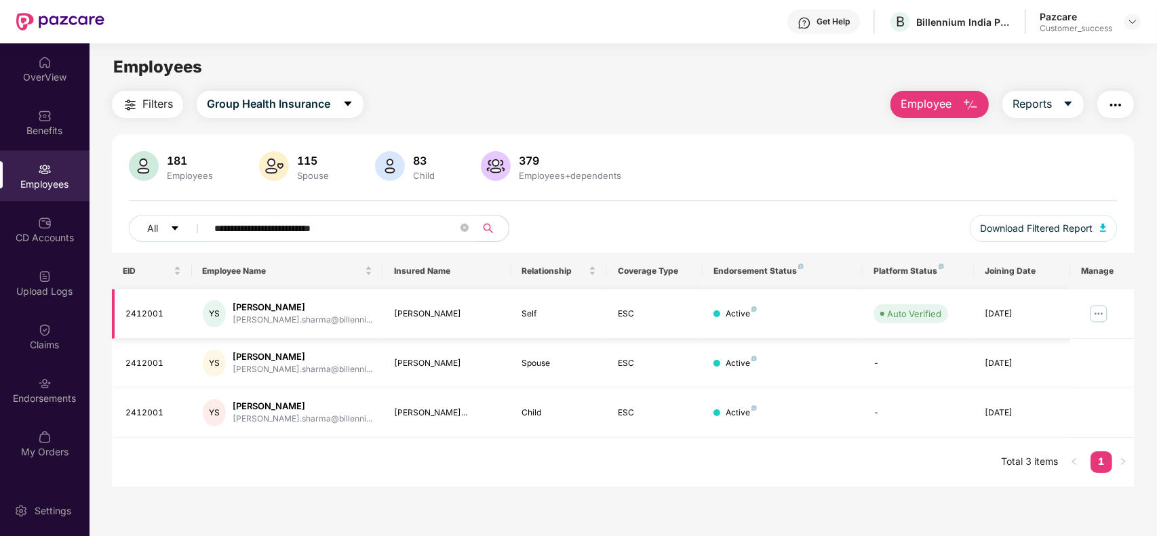
type input "**********"
click at [1090, 313] on img at bounding box center [1098, 314] width 22 height 22
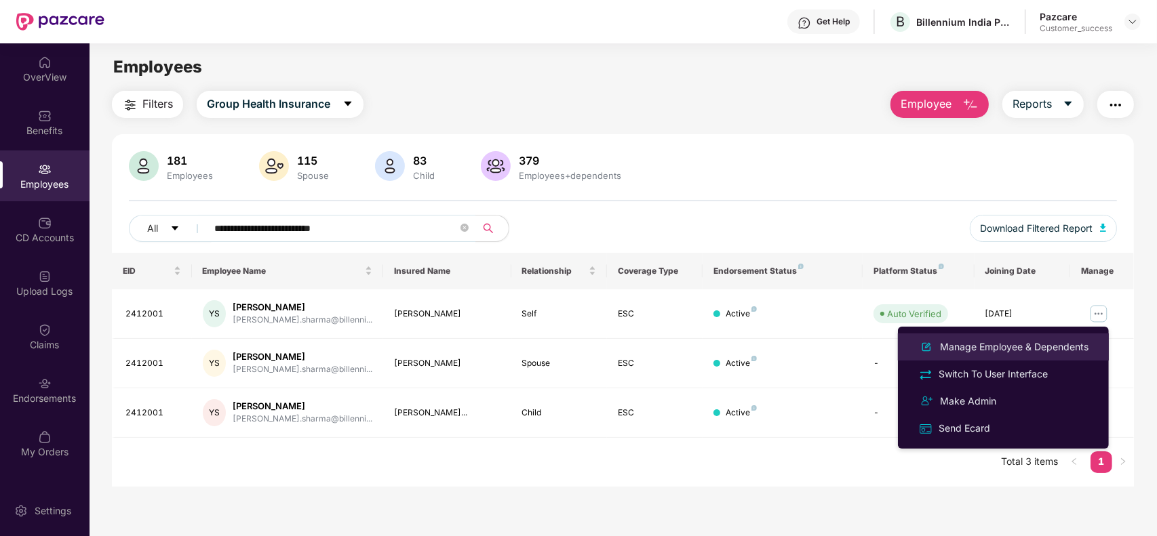
click at [995, 351] on div "Manage Employee & Dependents" at bounding box center [1014, 347] width 154 height 15
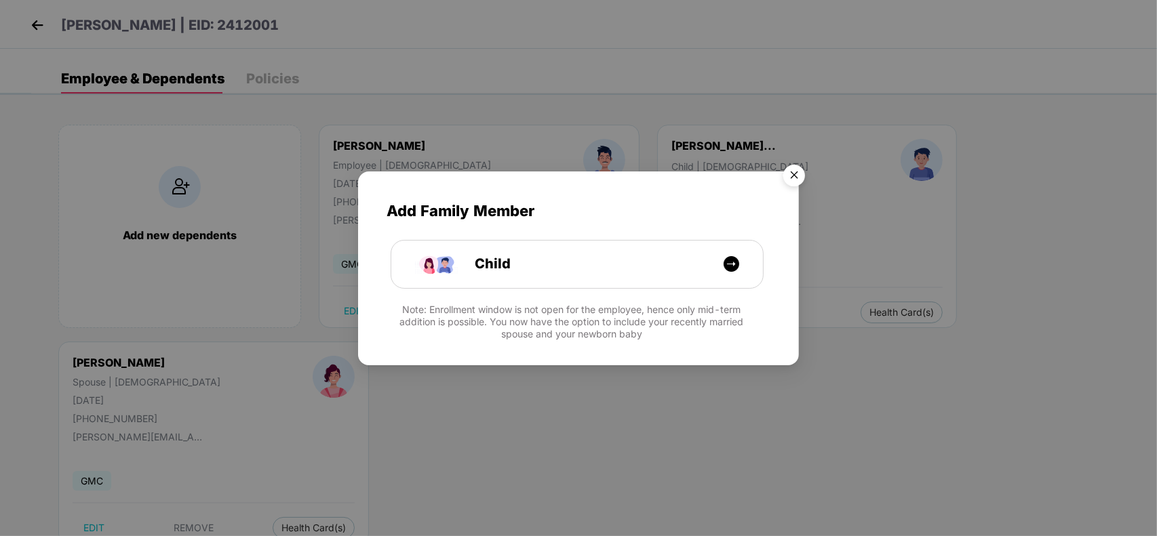
click at [795, 183] on img "Close" at bounding box center [794, 178] width 38 height 38
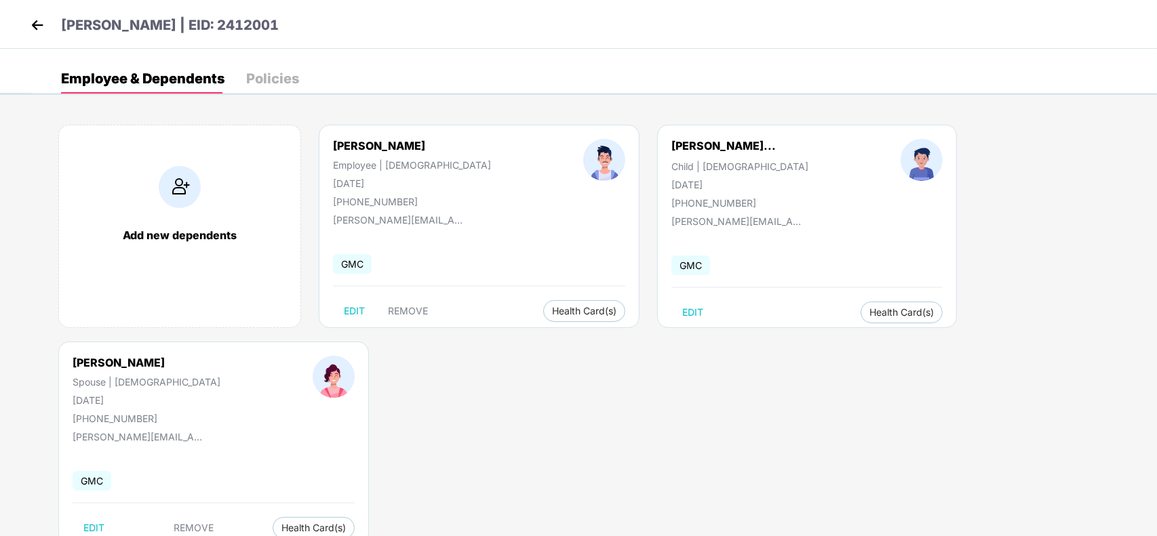
click at [768, 365] on div "Add new dependents Yuvraj Sharma Employee | Male 22 Sept 1993 +918146281151 yuv…" at bounding box center [593, 341] width 1125 height 475
drag, startPoint x: 433, startPoint y: 218, endPoint x: 408, endPoint y: 191, distance: 36.5
click at [408, 191] on div "yuvraj.sharma@billennium.com" at bounding box center [485, 200] width 169 height 32
drag, startPoint x: 403, startPoint y: 194, endPoint x: 536, endPoint y: 198, distance: 132.9
click at [536, 198] on div "yuvraj.sharma@billennium.com" at bounding box center [485, 200] width 169 height 32
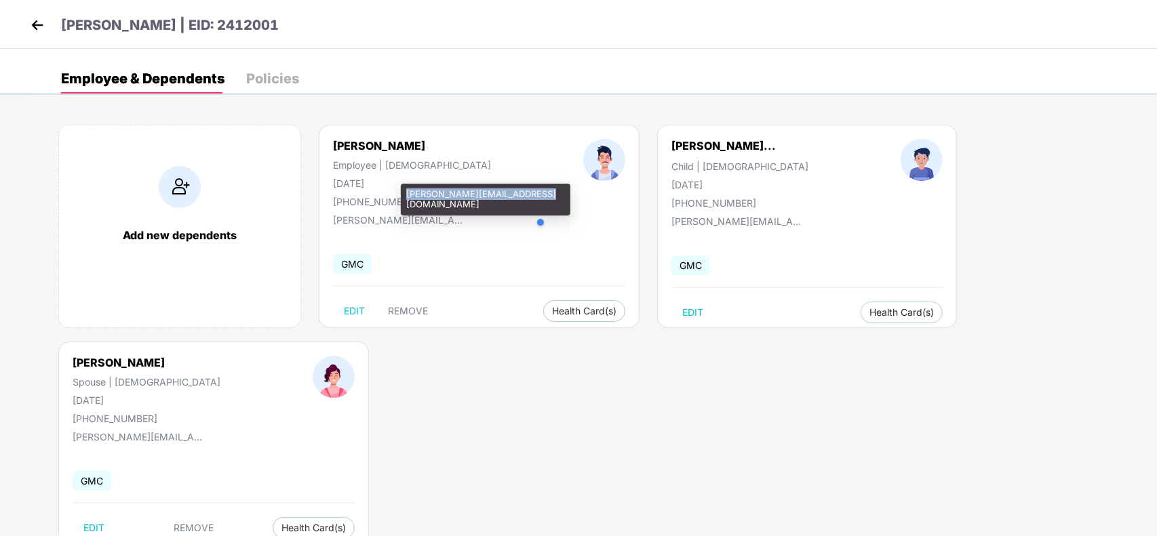
copy div "yuvraj.sharma@billennium.com"
click at [27, 31] on img at bounding box center [37, 25] width 20 height 20
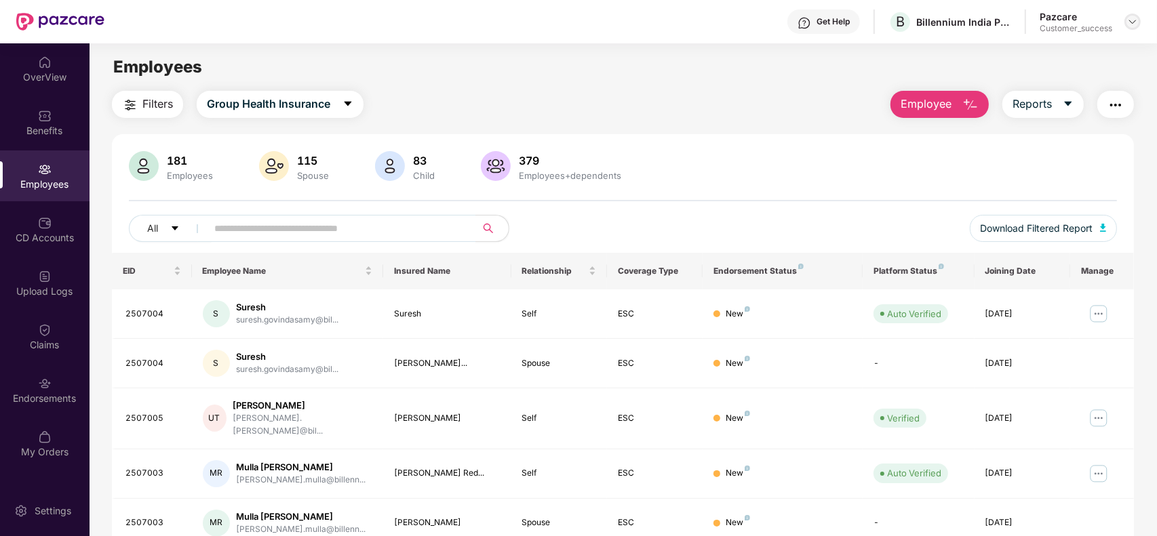
click at [1130, 20] on img at bounding box center [1132, 21] width 11 height 11
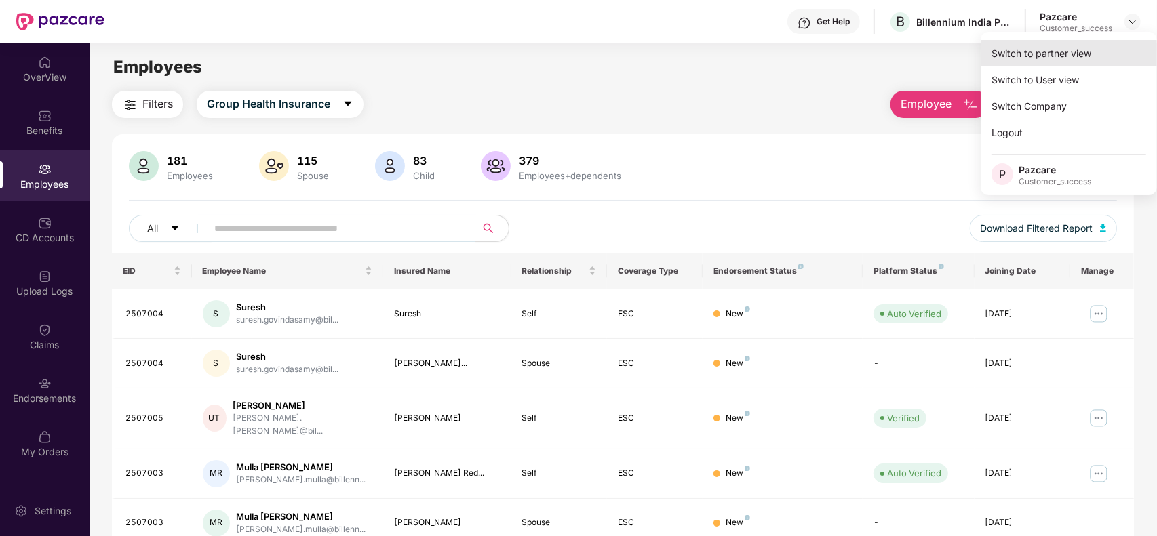
click at [1052, 52] on div "Switch to partner view" at bounding box center [1068, 53] width 176 height 26
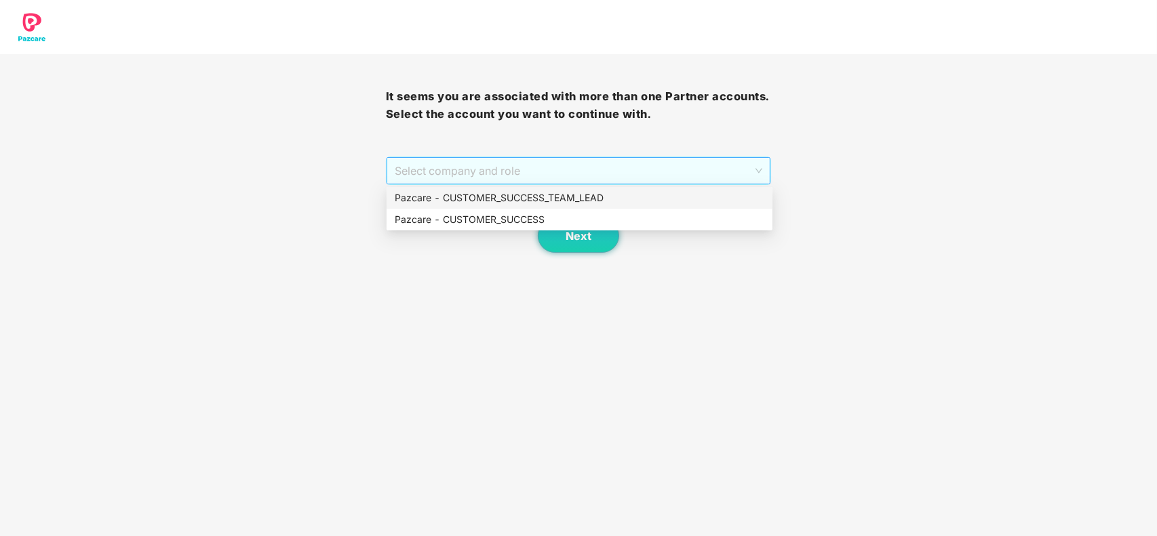
click at [605, 180] on span "Select company and role" at bounding box center [579, 171] width 368 height 26
click at [548, 227] on div "Pazcare - CUSTOMER_SUCCESS" at bounding box center [579, 220] width 386 height 22
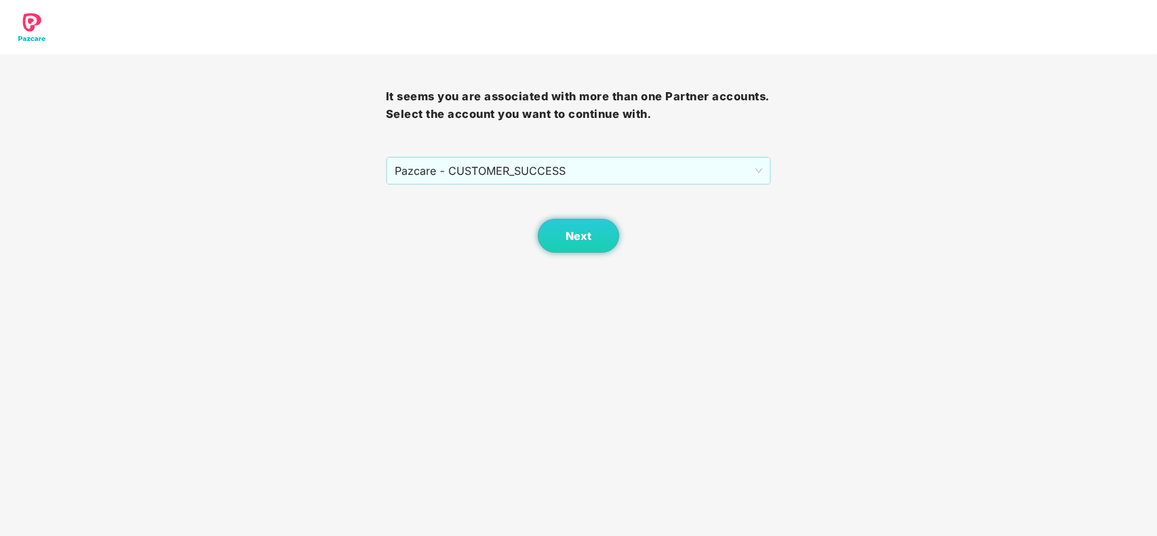
click at [612, 252] on div "Next" at bounding box center [579, 219] width 386 height 68
click at [583, 234] on span "Next" at bounding box center [578, 236] width 26 height 13
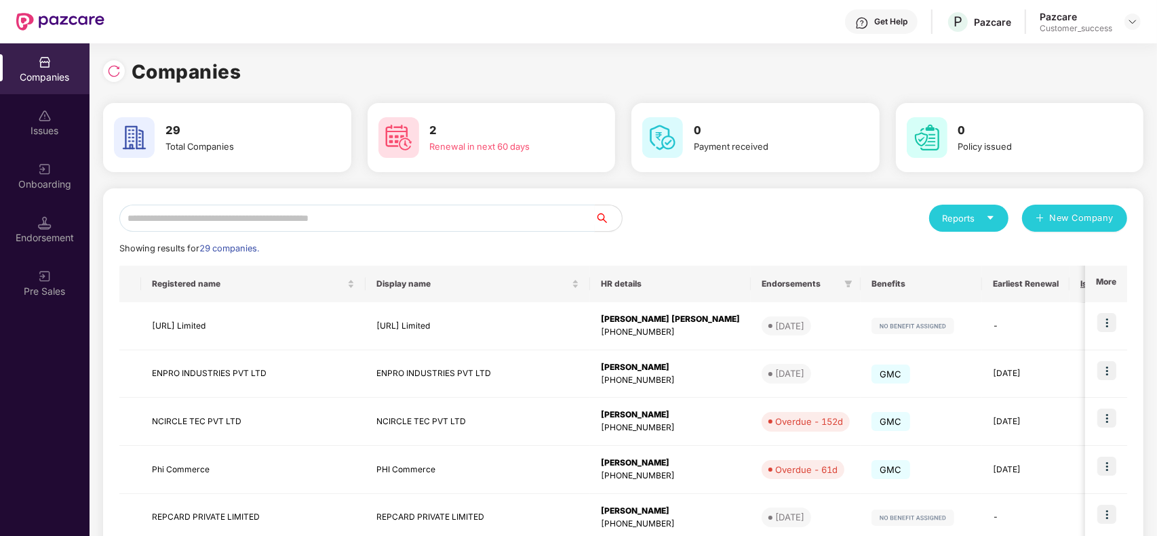
click at [353, 218] on input "text" at bounding box center [356, 218] width 475 height 27
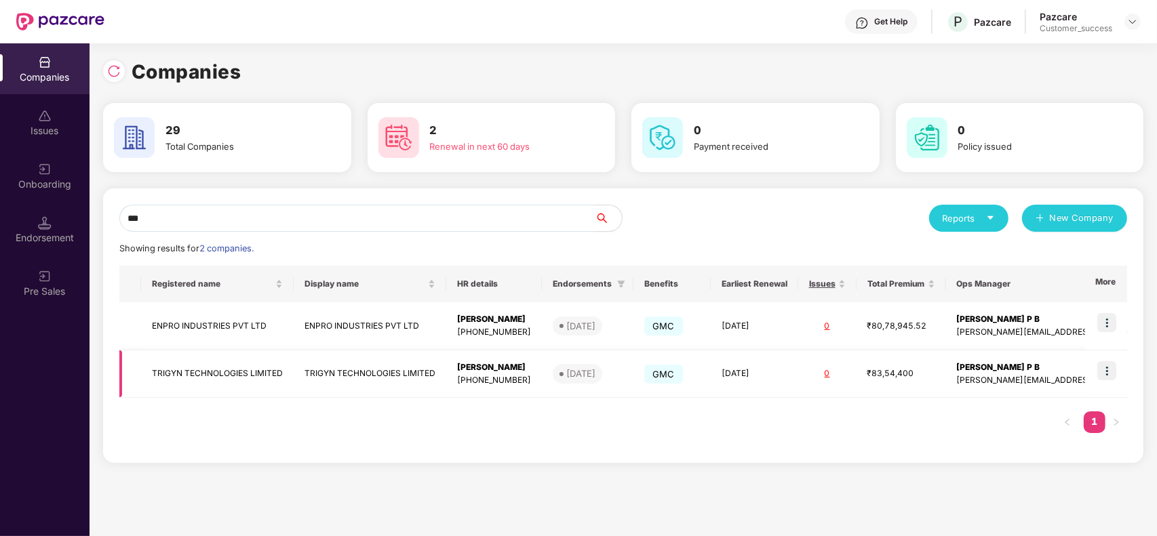
type input "***"
click at [1102, 361] on img at bounding box center [1106, 370] width 19 height 19
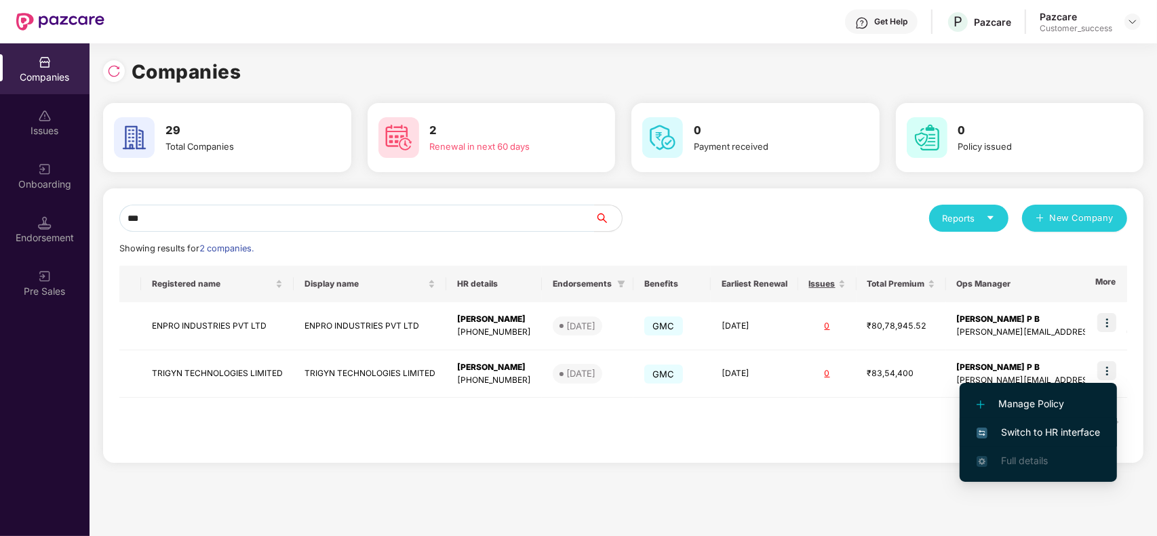
click at [1033, 426] on span "Switch to HR interface" at bounding box center [1037, 432] width 123 height 15
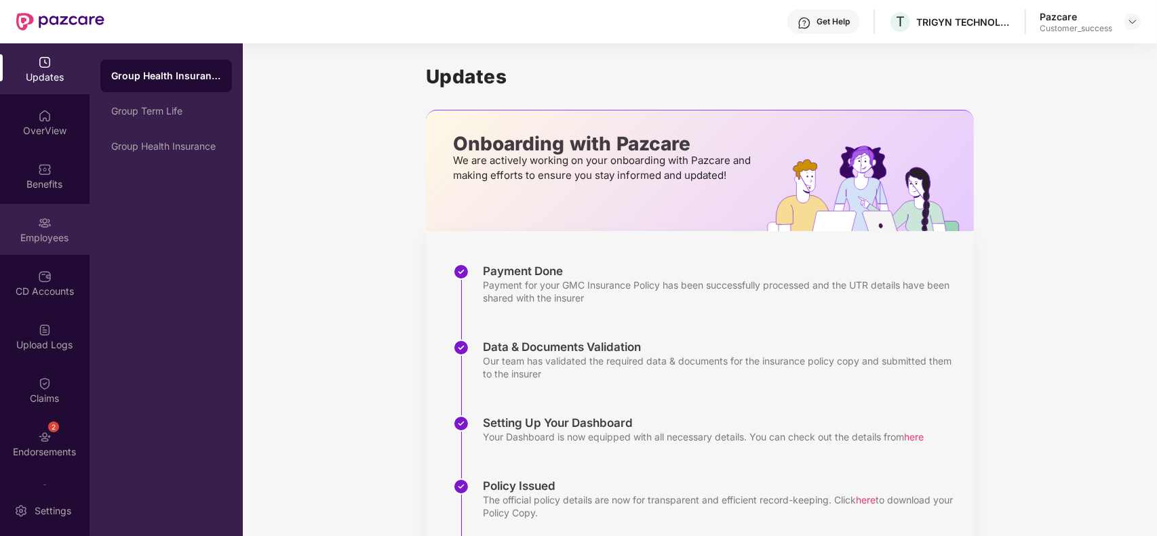
click at [51, 226] on div "Employees" at bounding box center [44, 229] width 89 height 51
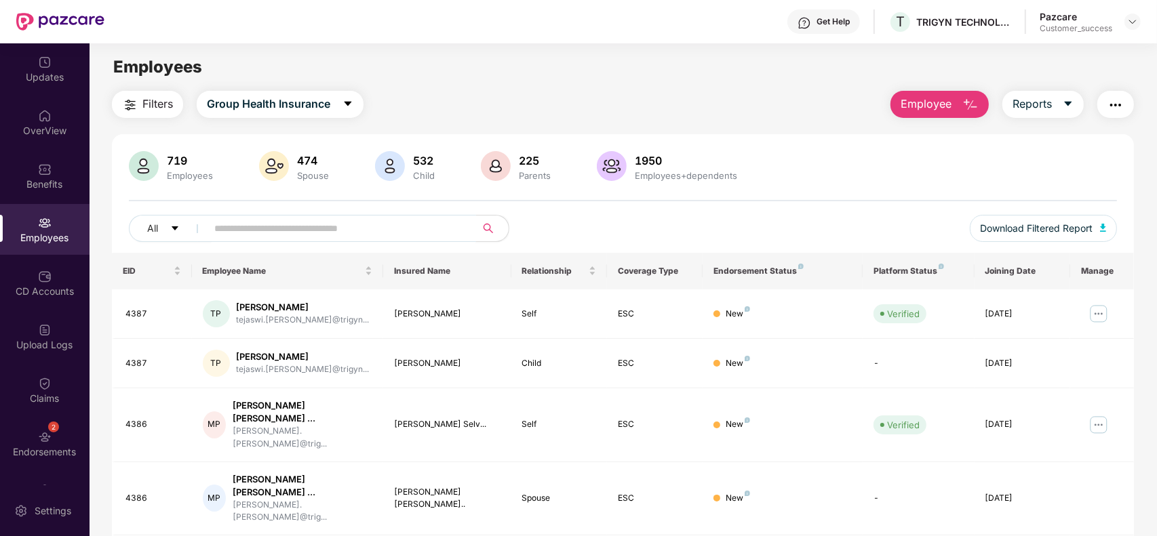
click at [249, 228] on input "text" at bounding box center [335, 228] width 243 height 20
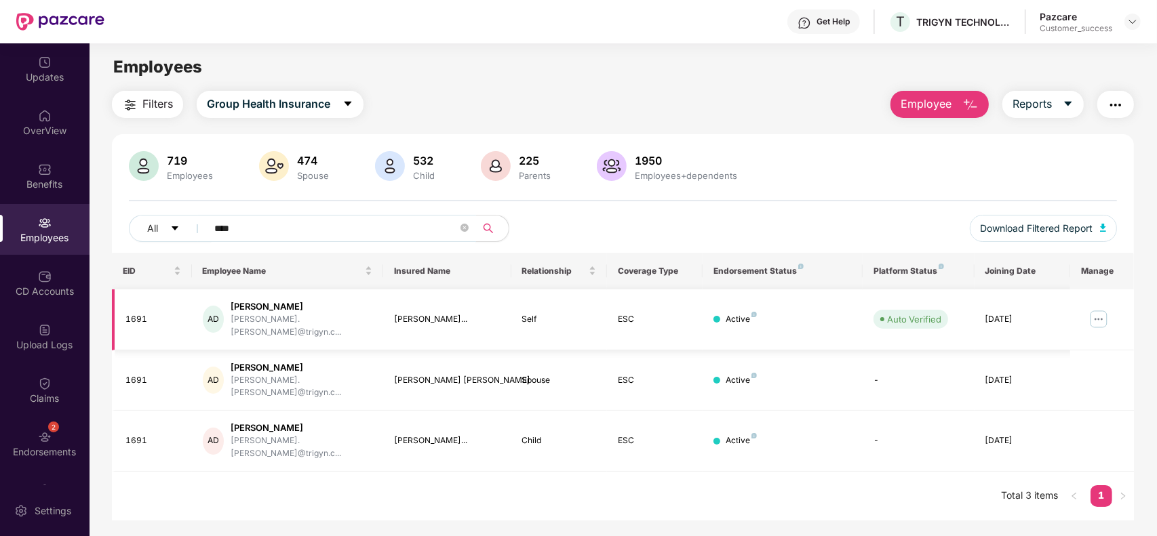
type input "****"
click at [1100, 317] on img at bounding box center [1098, 319] width 22 height 22
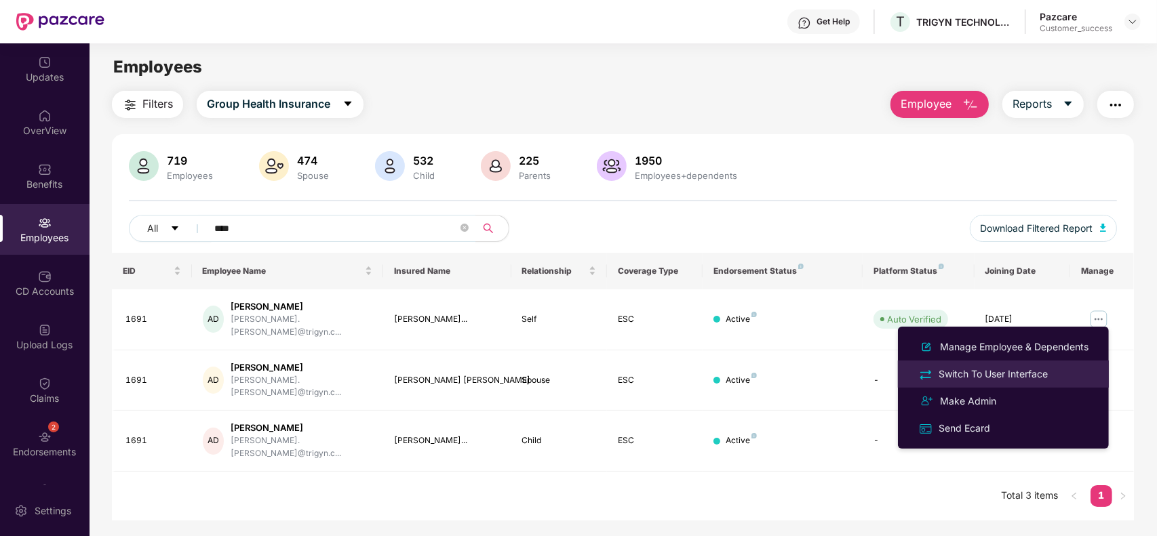
click at [1016, 374] on div "Switch To User Interface" at bounding box center [993, 374] width 115 height 15
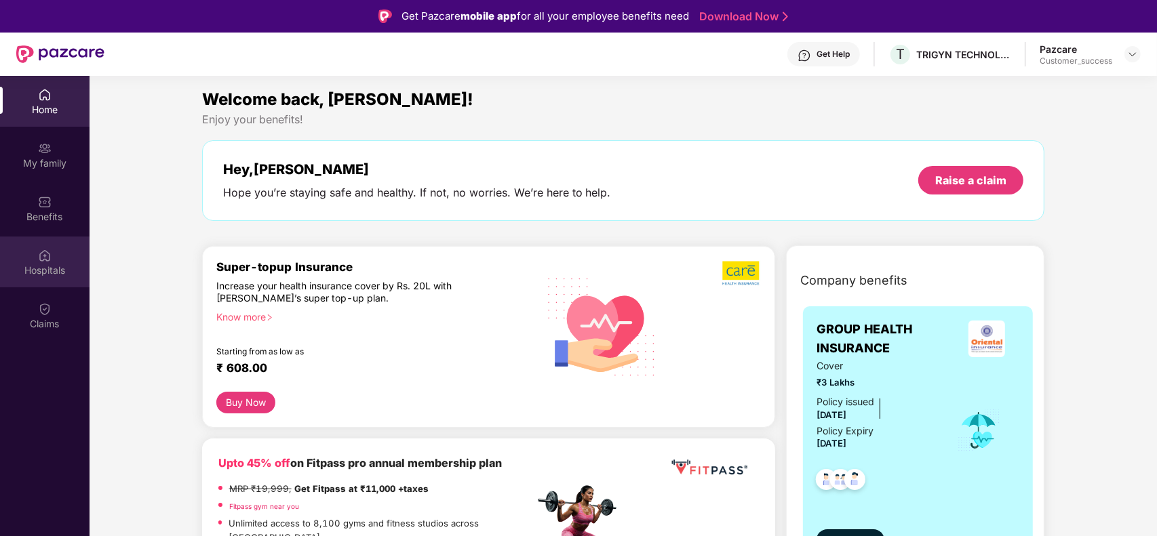
click at [59, 278] on div "Hospitals" at bounding box center [44, 262] width 89 height 51
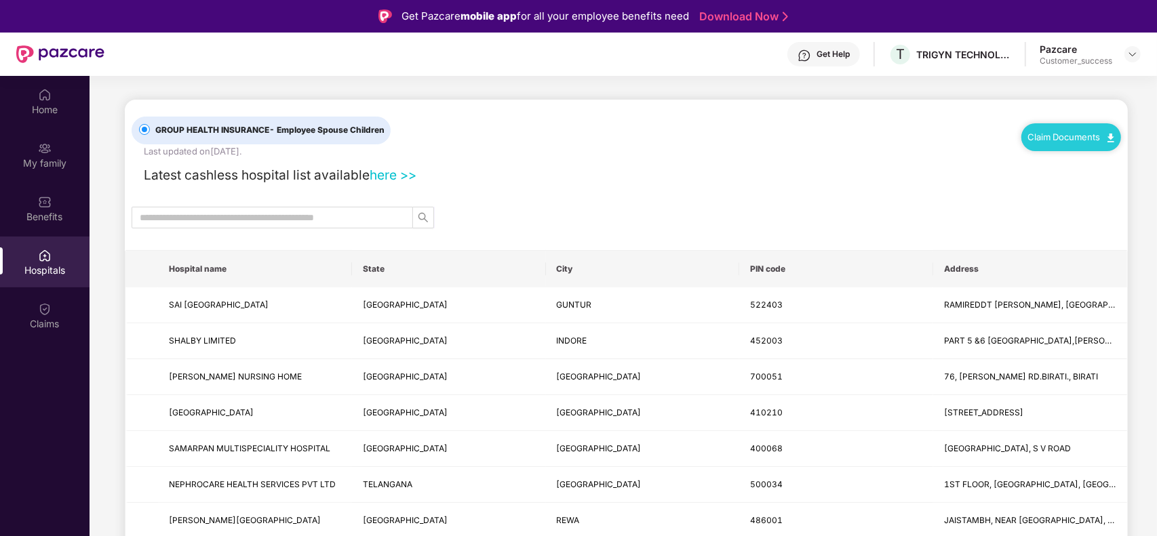
click at [399, 176] on link "here >>" at bounding box center [392, 175] width 47 height 16
click at [41, 143] on img at bounding box center [45, 149] width 14 height 14
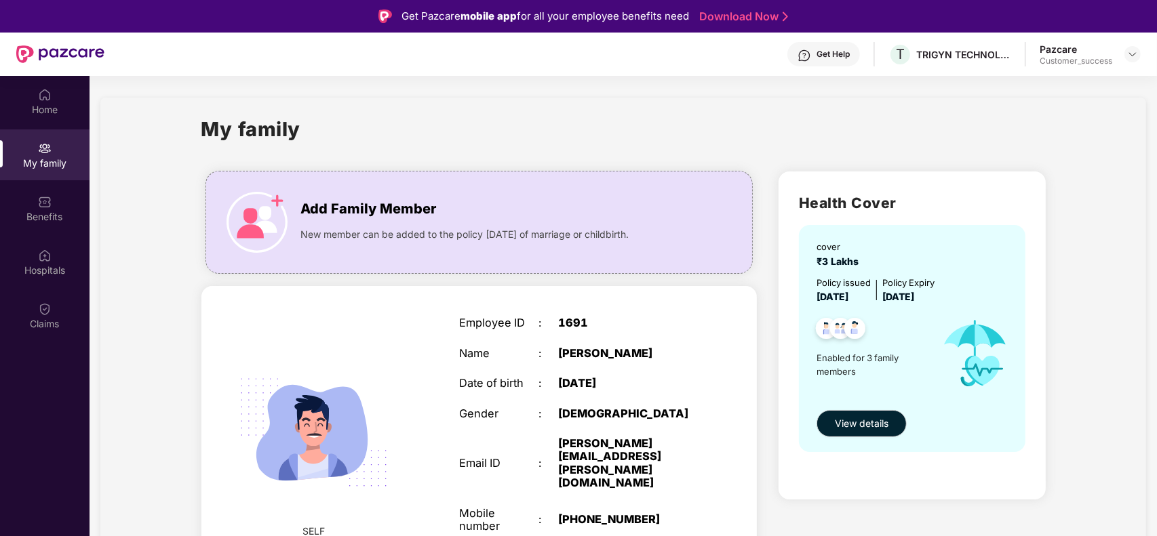
click at [609, 513] on div "+919967652619" at bounding box center [627, 519] width 138 height 13
copy div "919967652619"
click at [52, 214] on div "Benefits" at bounding box center [44, 217] width 89 height 14
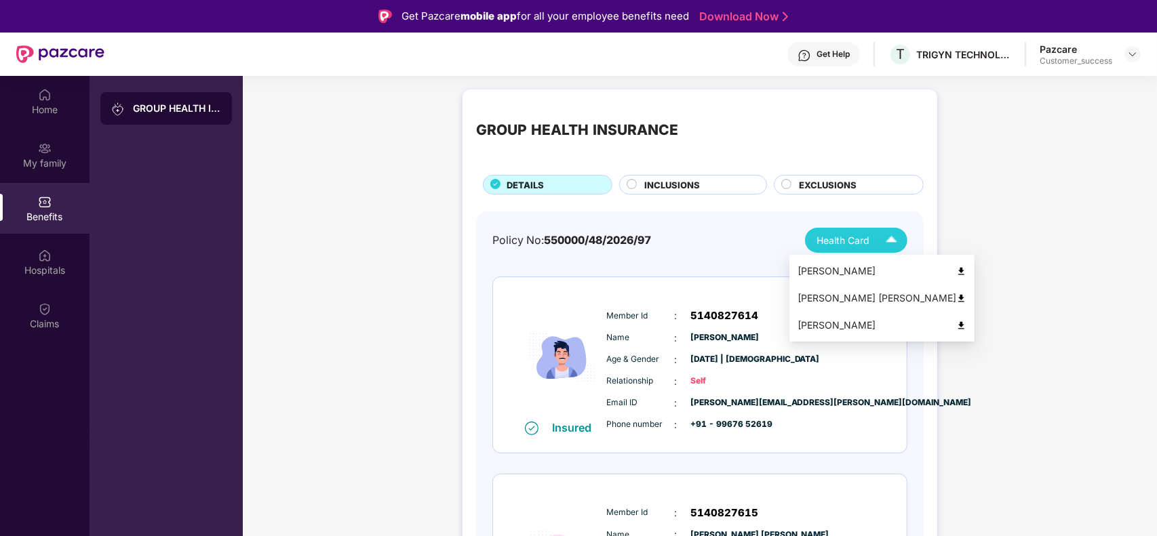
click at [849, 239] on span "Health Card" at bounding box center [842, 240] width 53 height 15
click at [956, 324] on img at bounding box center [961, 326] width 10 height 10
